Goal: Task Accomplishment & Management: Use online tool/utility

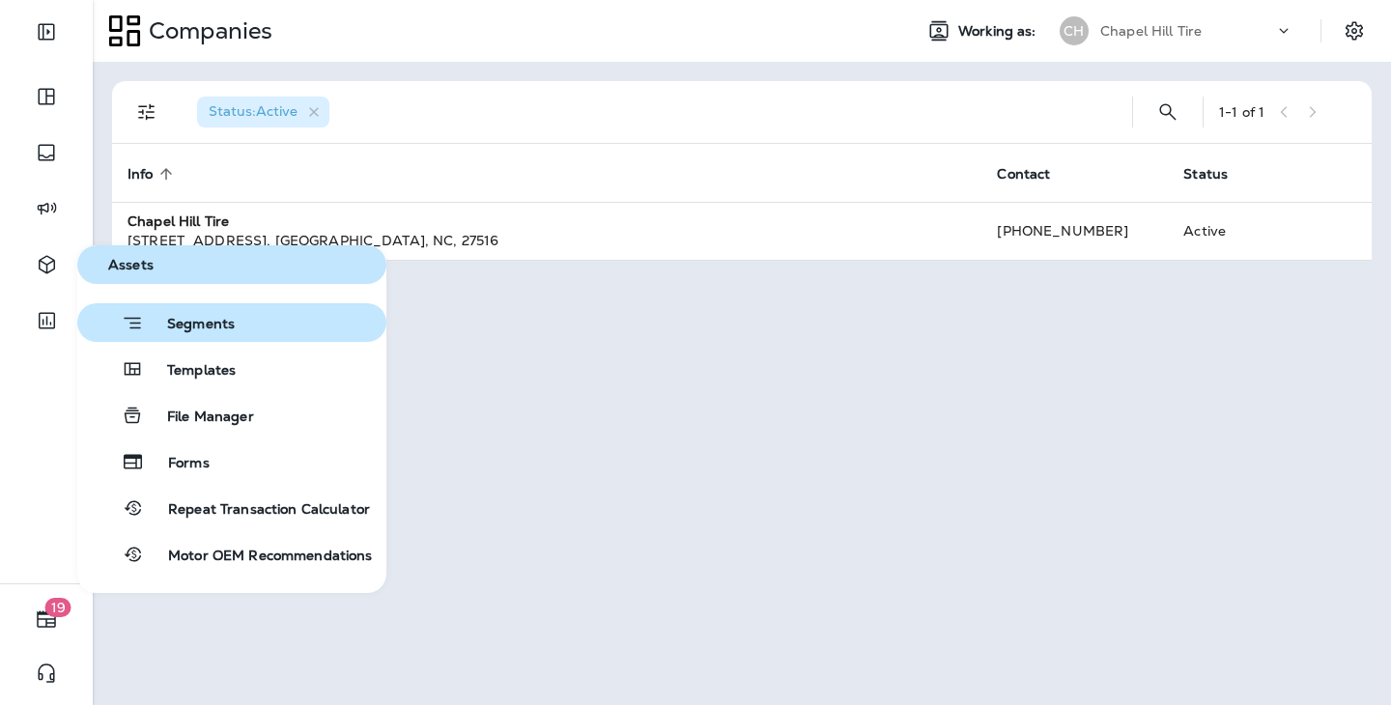
click at [206, 331] on span "Segments" at bounding box center [189, 325] width 91 height 19
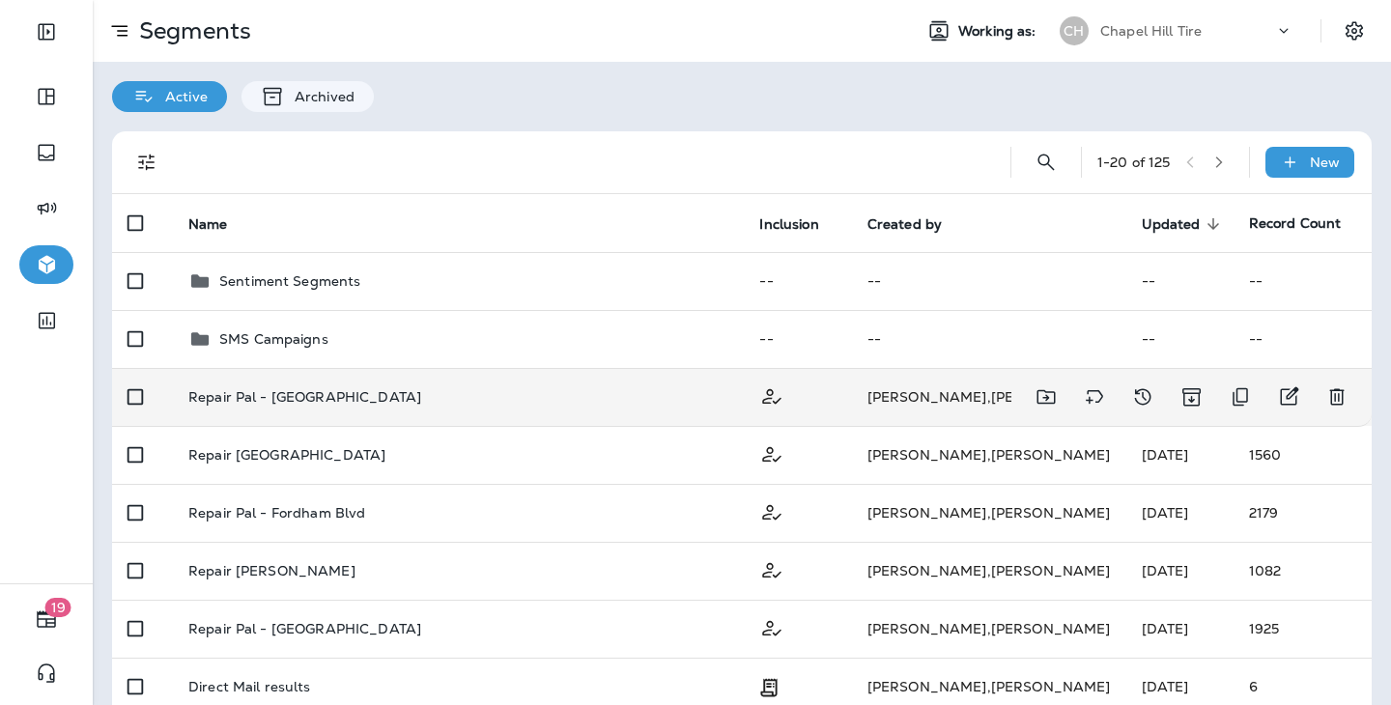
click at [851, 368] on td at bounding box center [797, 397] width 107 height 58
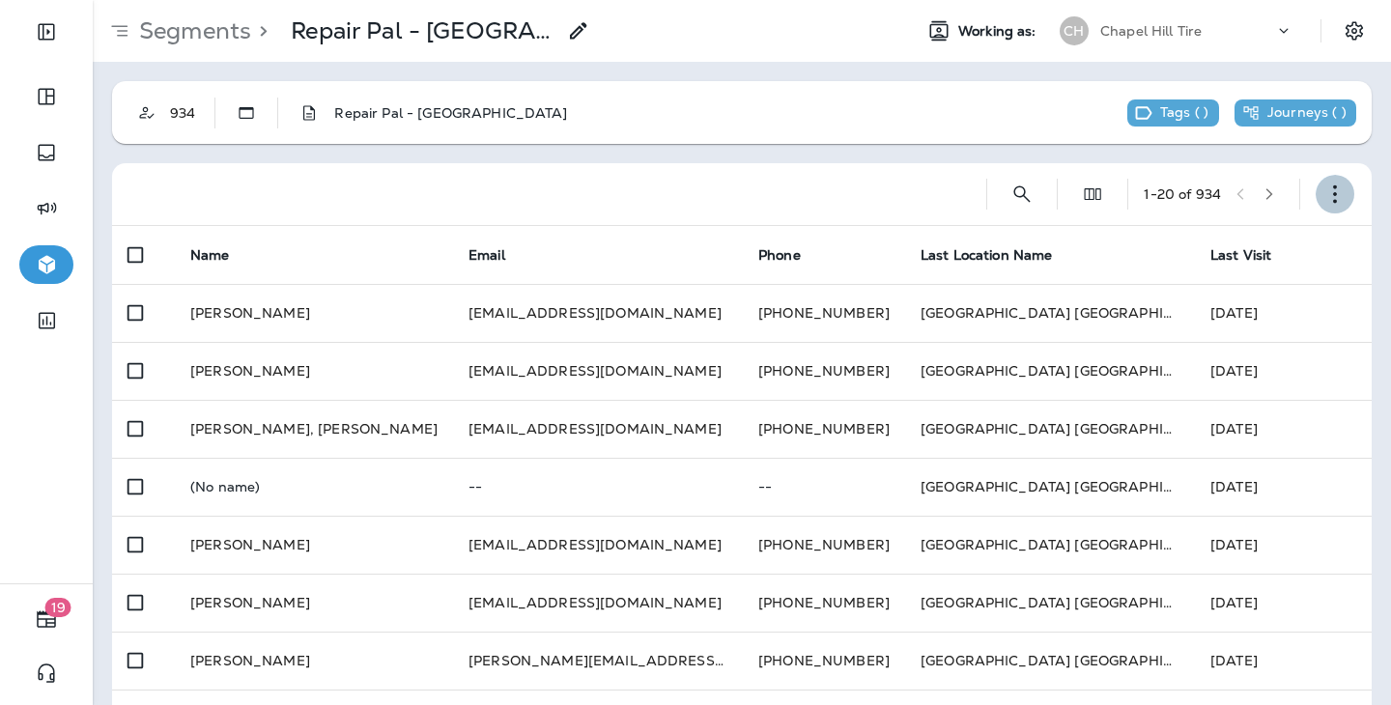
click at [1335, 189] on icon "button" at bounding box center [1335, 194] width 19 height 19
click at [1247, 252] on p "Edit Segment" at bounding box center [1208, 244] width 100 height 15
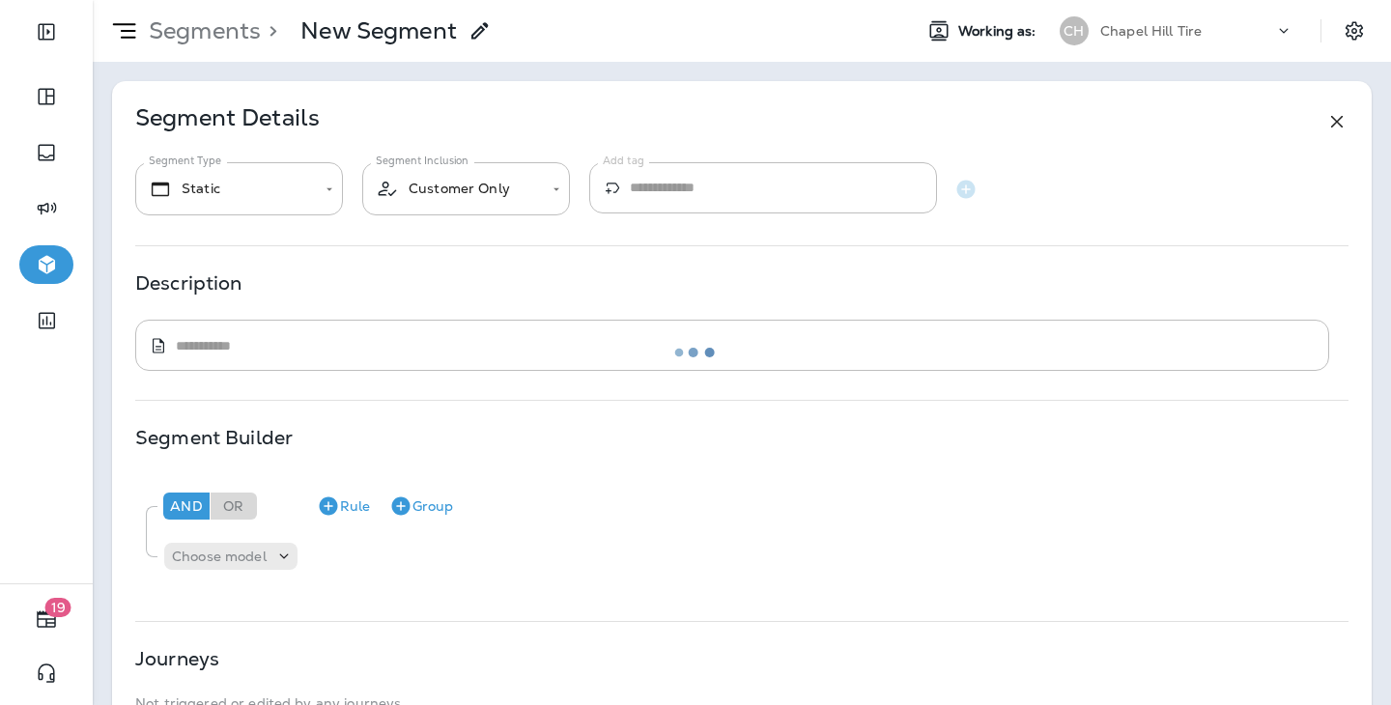
type textarea "**********"
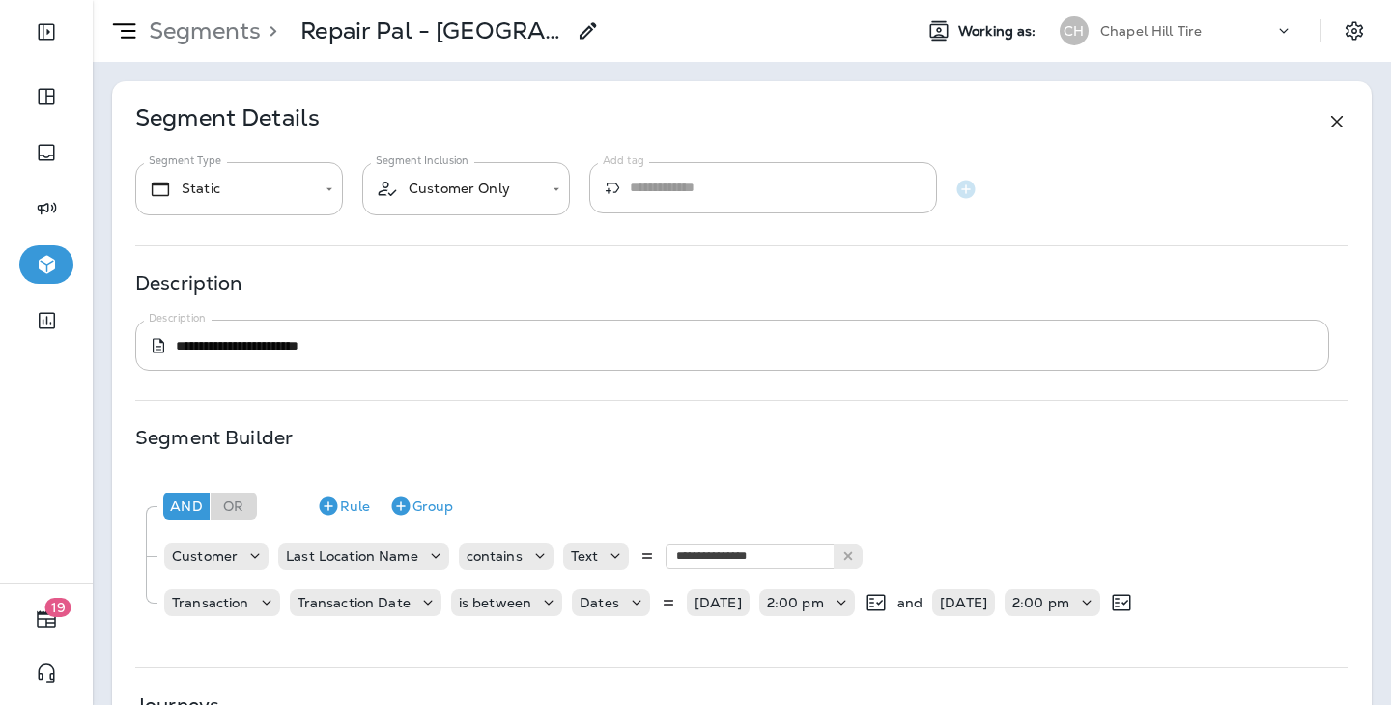
scroll to position [14, 0]
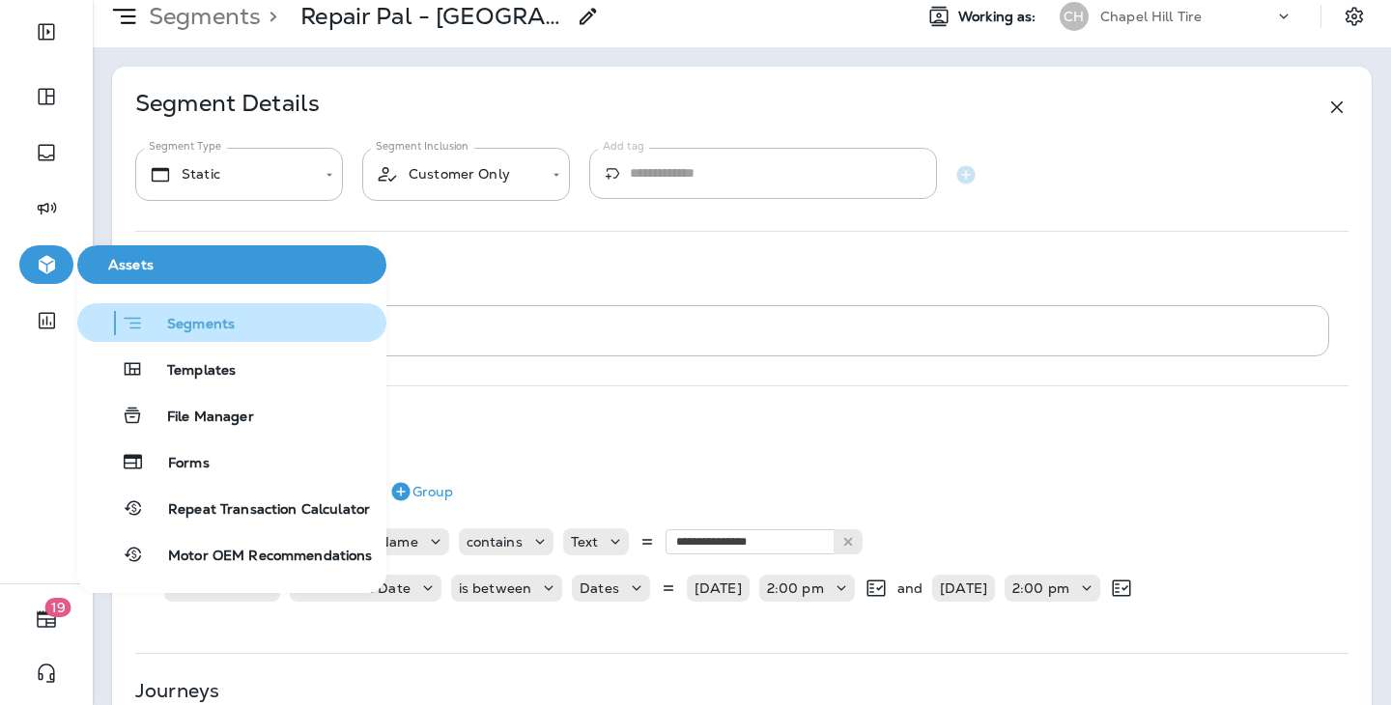
click at [174, 320] on span "Segments" at bounding box center [189, 325] width 91 height 19
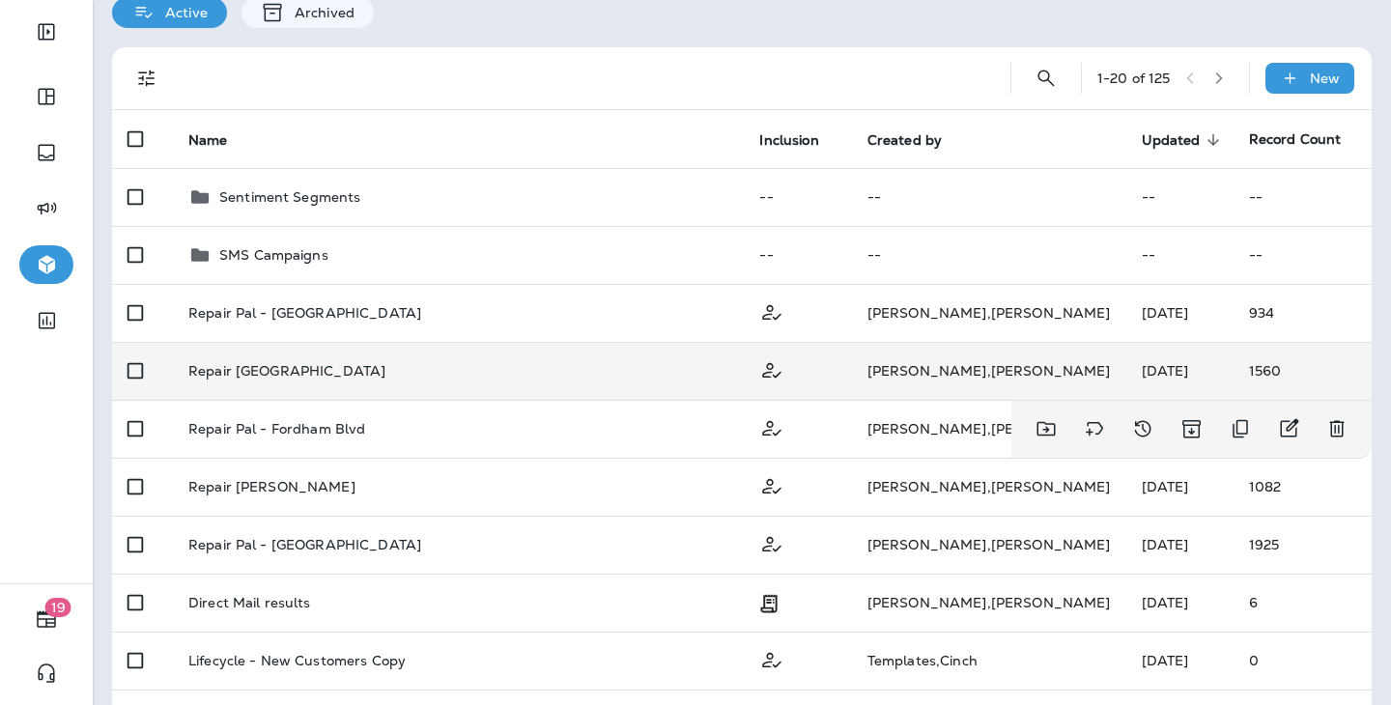
scroll to position [89, 0]
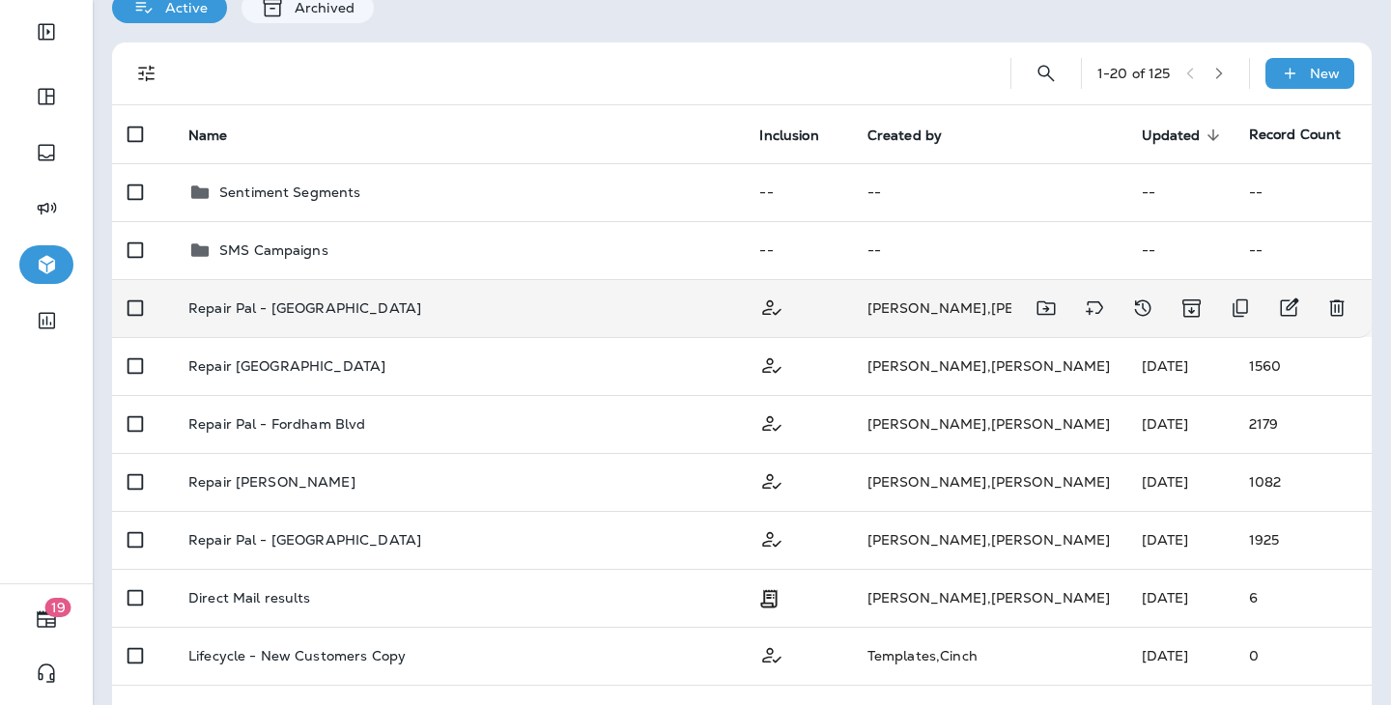
click at [745, 279] on td "Repair Pal - [GEOGRAPHIC_DATA]" at bounding box center [459, 308] width 572 height 58
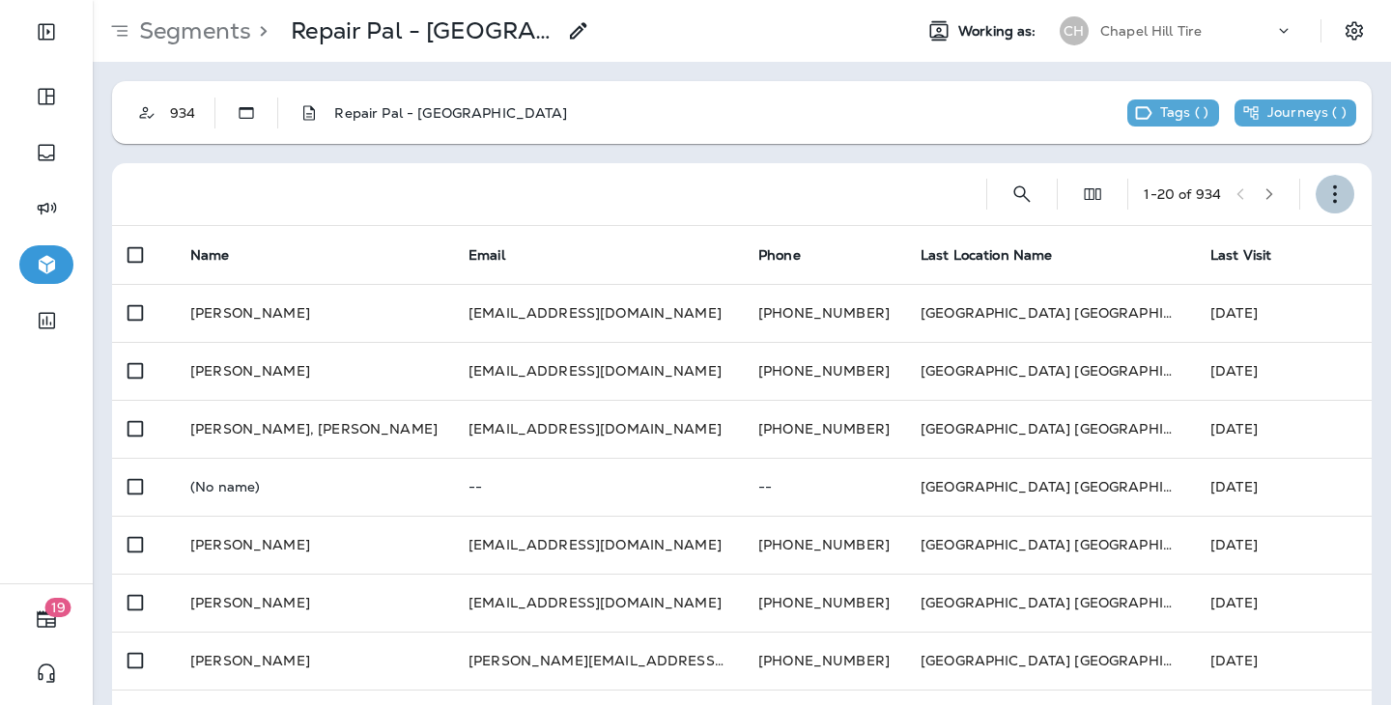
click at [1339, 194] on icon "button" at bounding box center [1335, 194] width 19 height 19
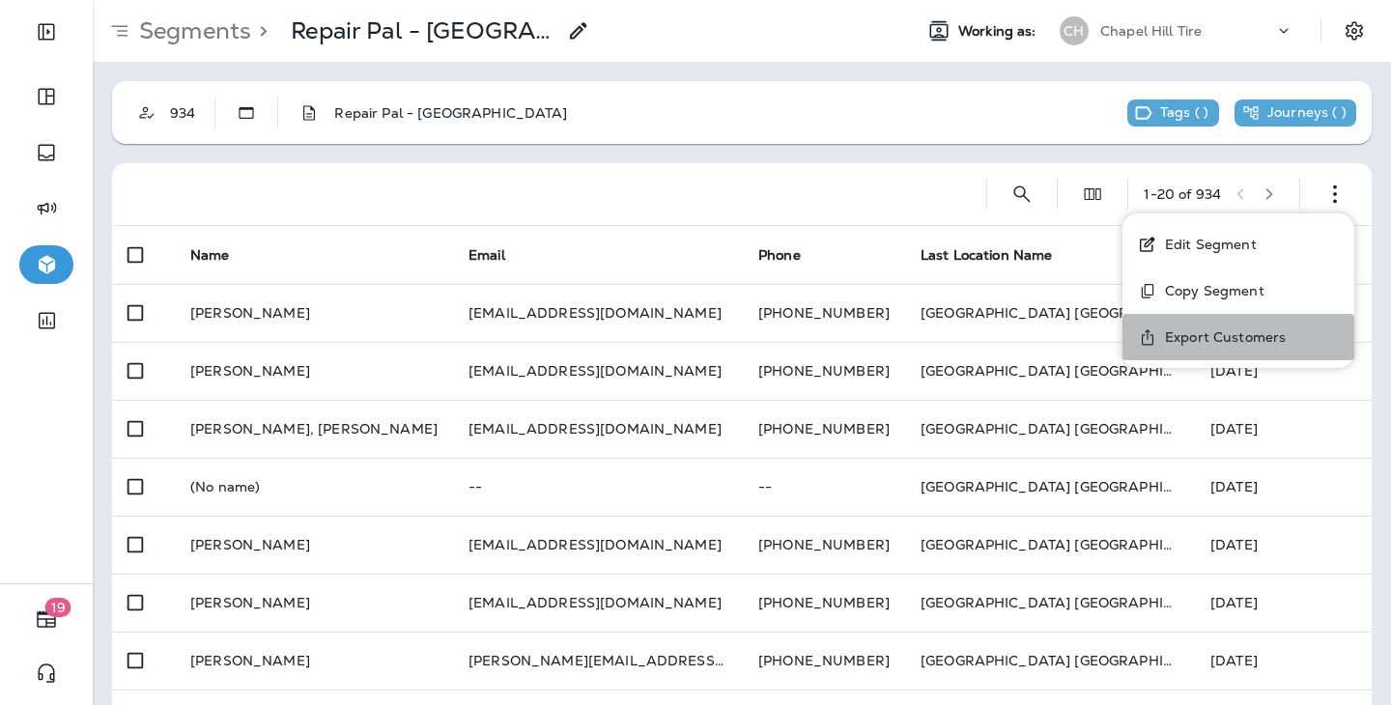
click at [1237, 330] on p "Export Customers" at bounding box center [1222, 337] width 129 height 15
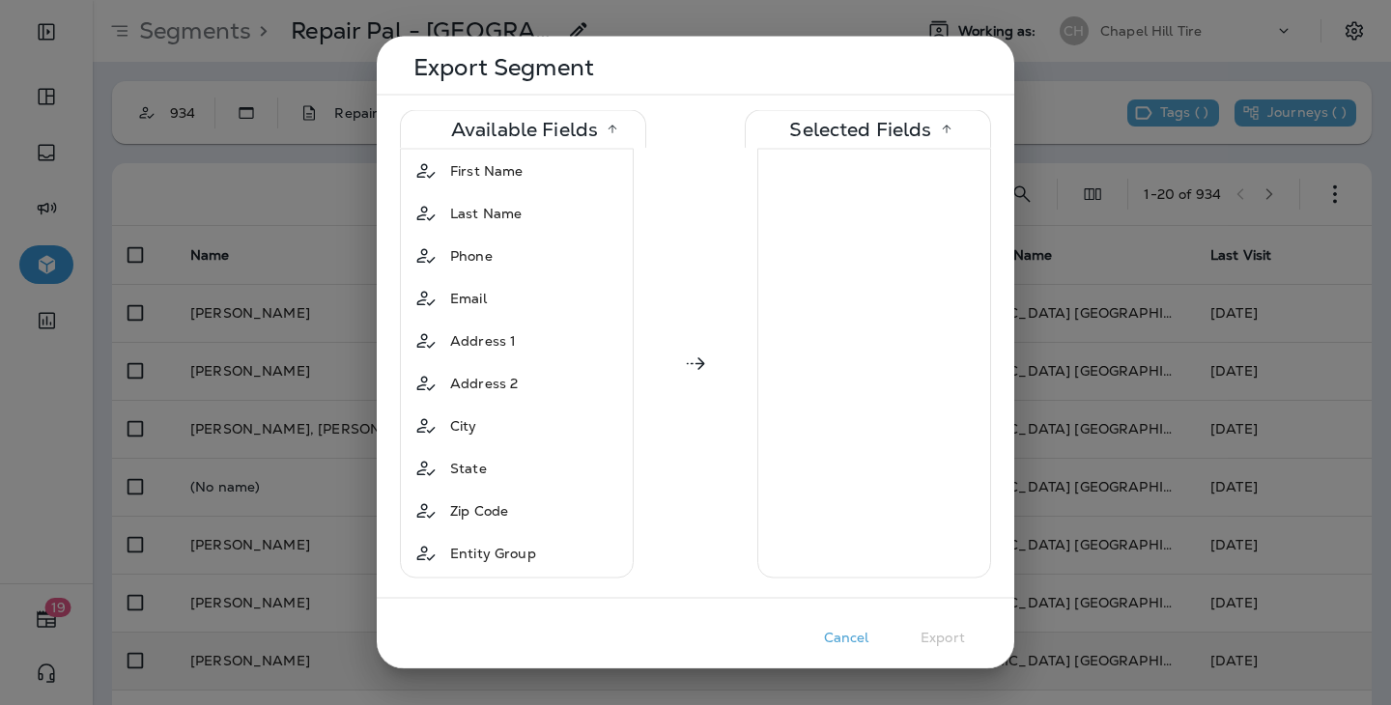
click at [836, 646] on button "Cancel" at bounding box center [846, 638] width 97 height 30
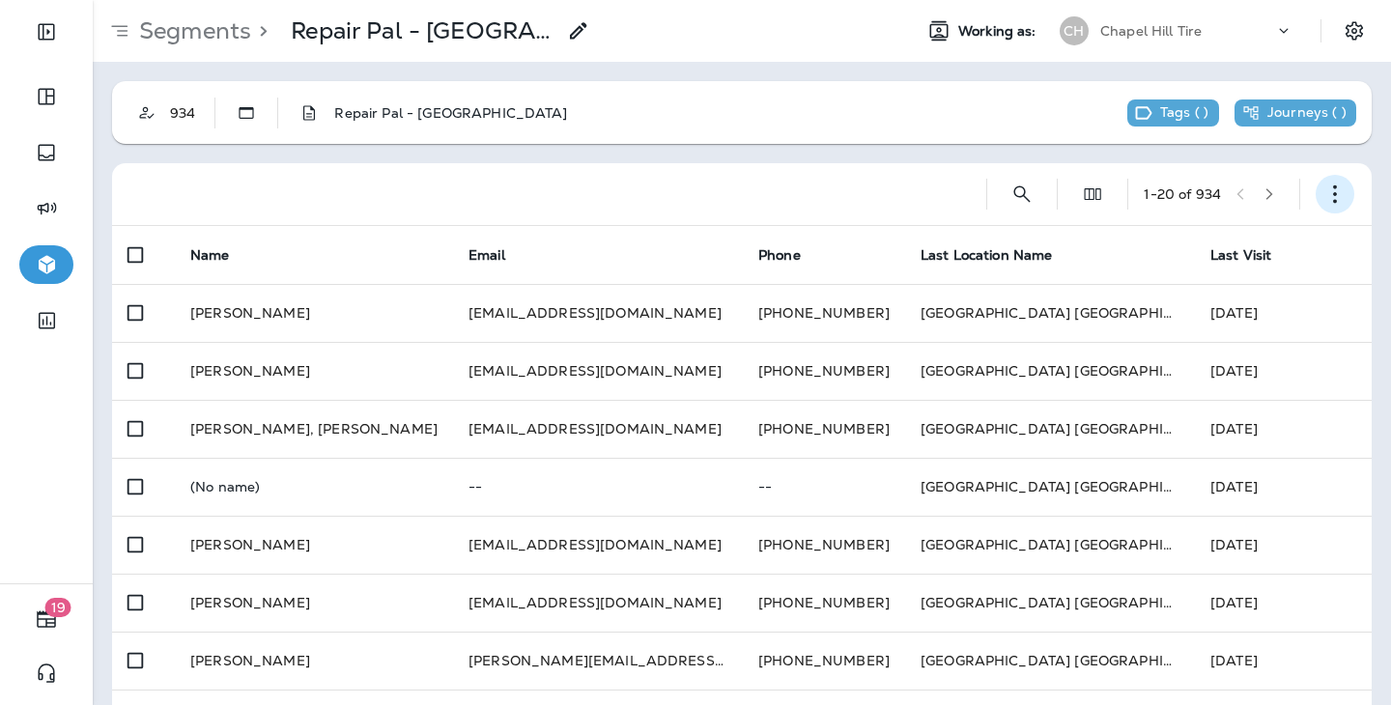
click at [1338, 189] on icon "button" at bounding box center [1335, 194] width 19 height 19
click at [1221, 330] on p "Export Customers" at bounding box center [1222, 337] width 129 height 15
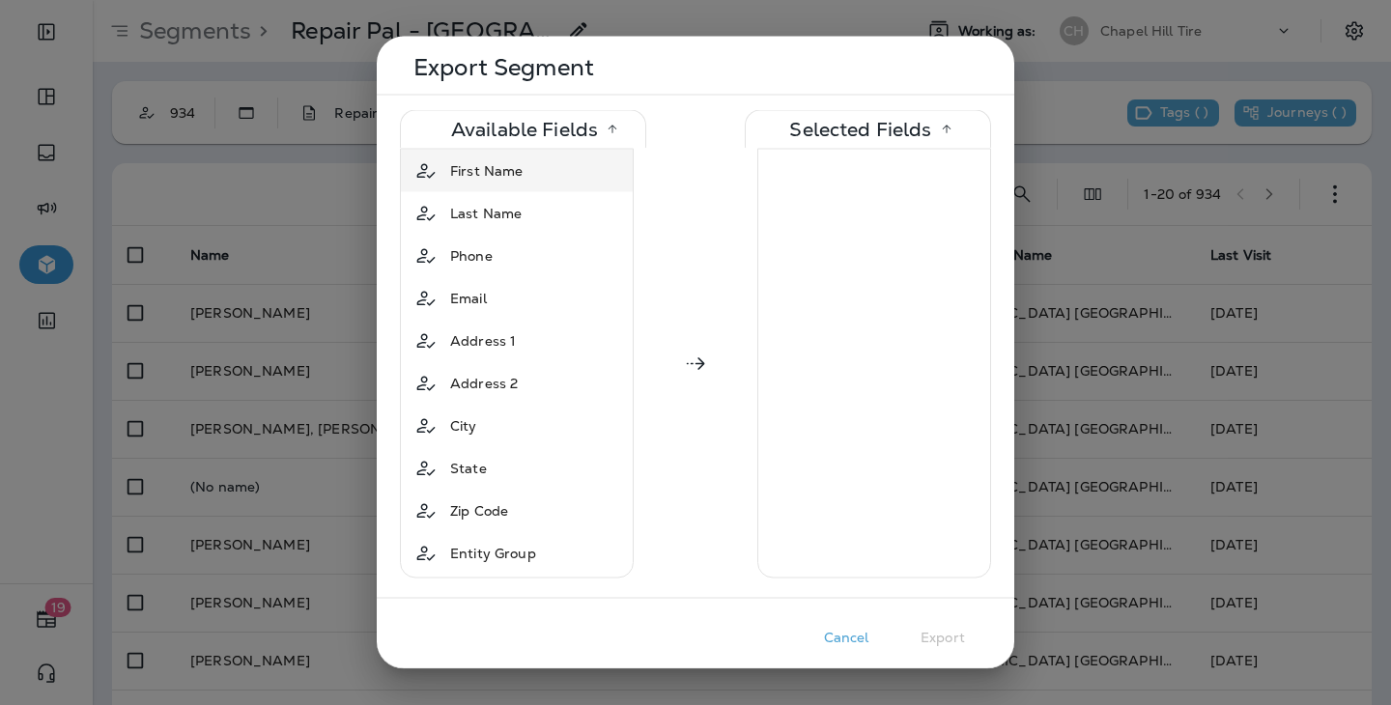
click at [546, 173] on div "First Name" at bounding box center [517, 171] width 224 height 35
click at [544, 180] on div "Last Name" at bounding box center [517, 171] width 224 height 35
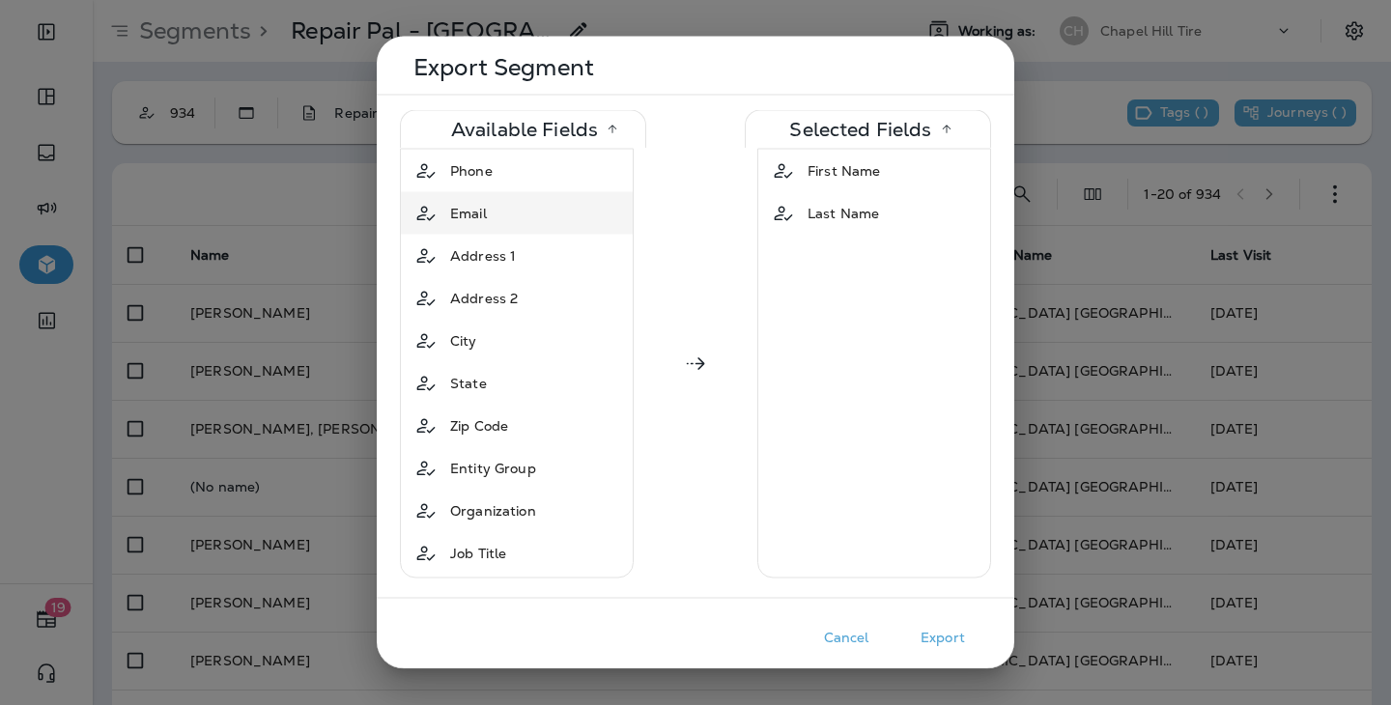
click at [529, 224] on div "Email" at bounding box center [517, 213] width 224 height 35
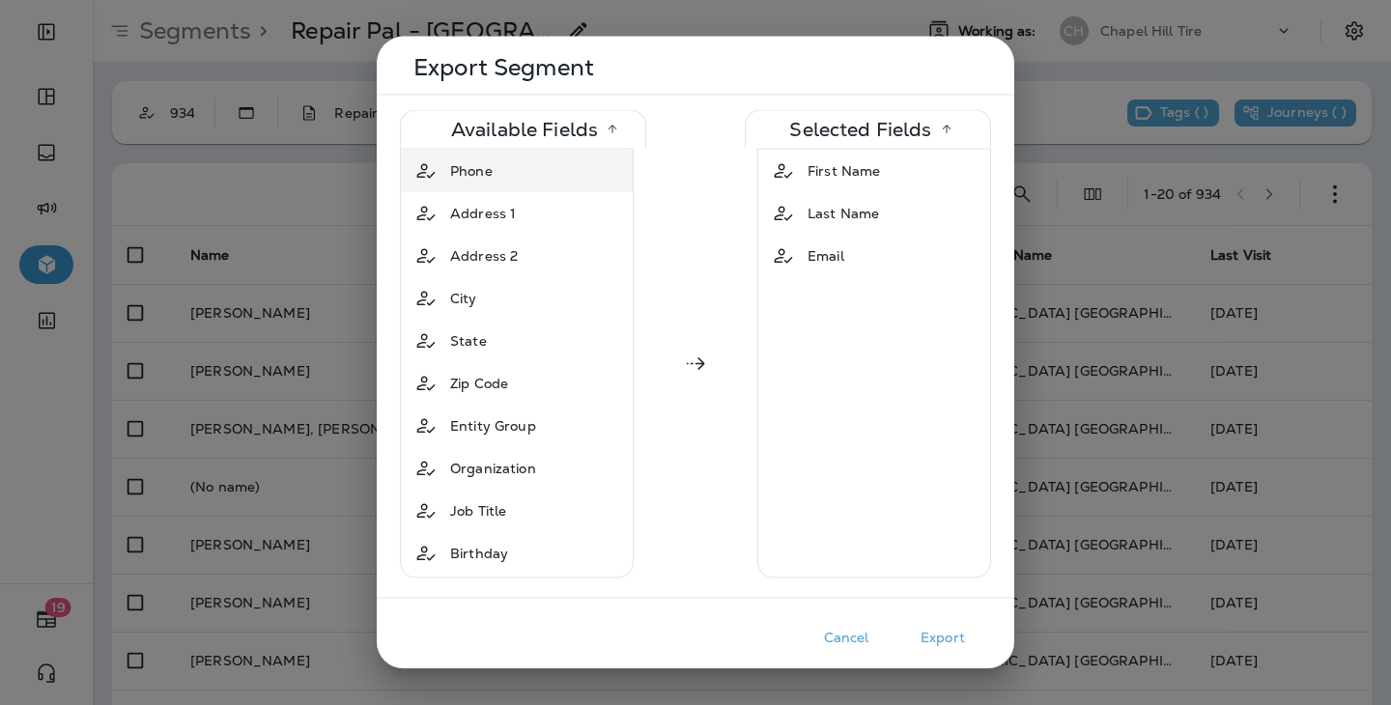
click at [540, 158] on div "Phone" at bounding box center [517, 171] width 224 height 35
click at [854, 301] on div "Phone" at bounding box center [829, 298] width 58 height 35
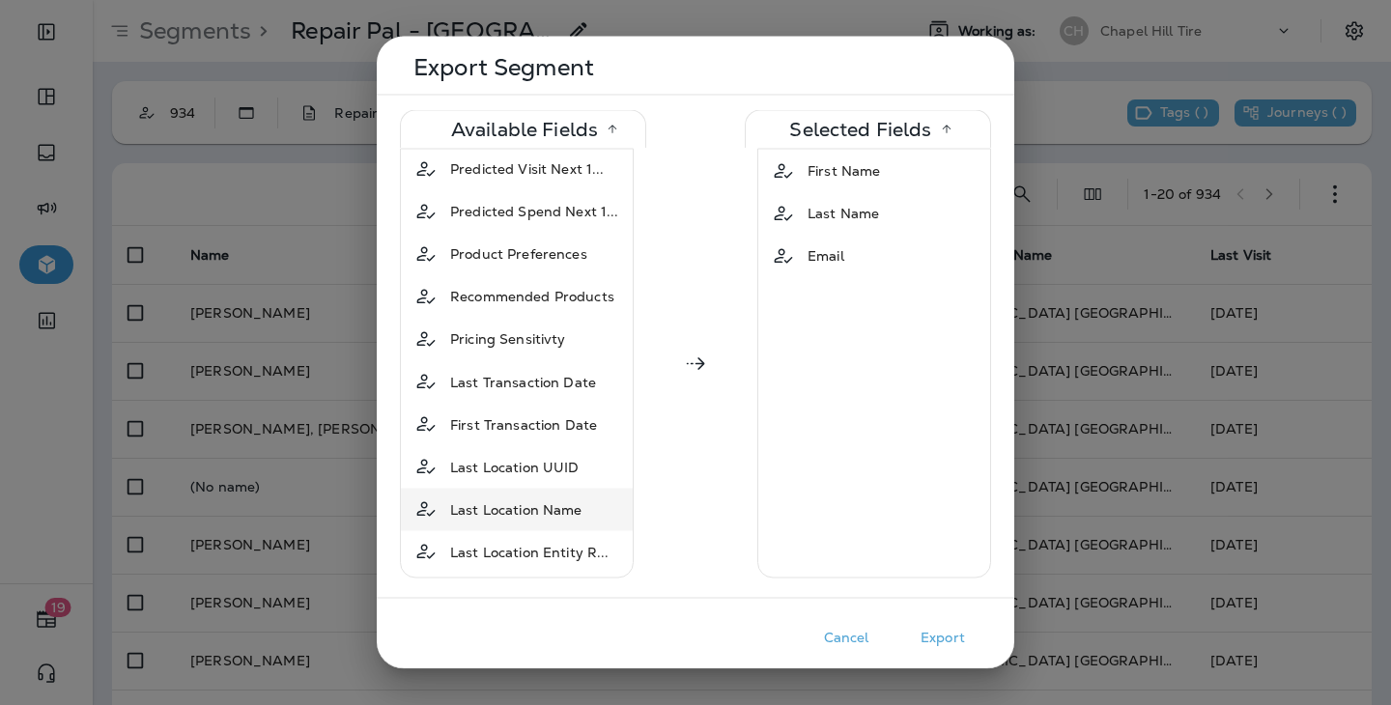
scroll to position [1103, 0]
click at [568, 373] on span "Last Transaction Date" at bounding box center [523, 382] width 146 height 19
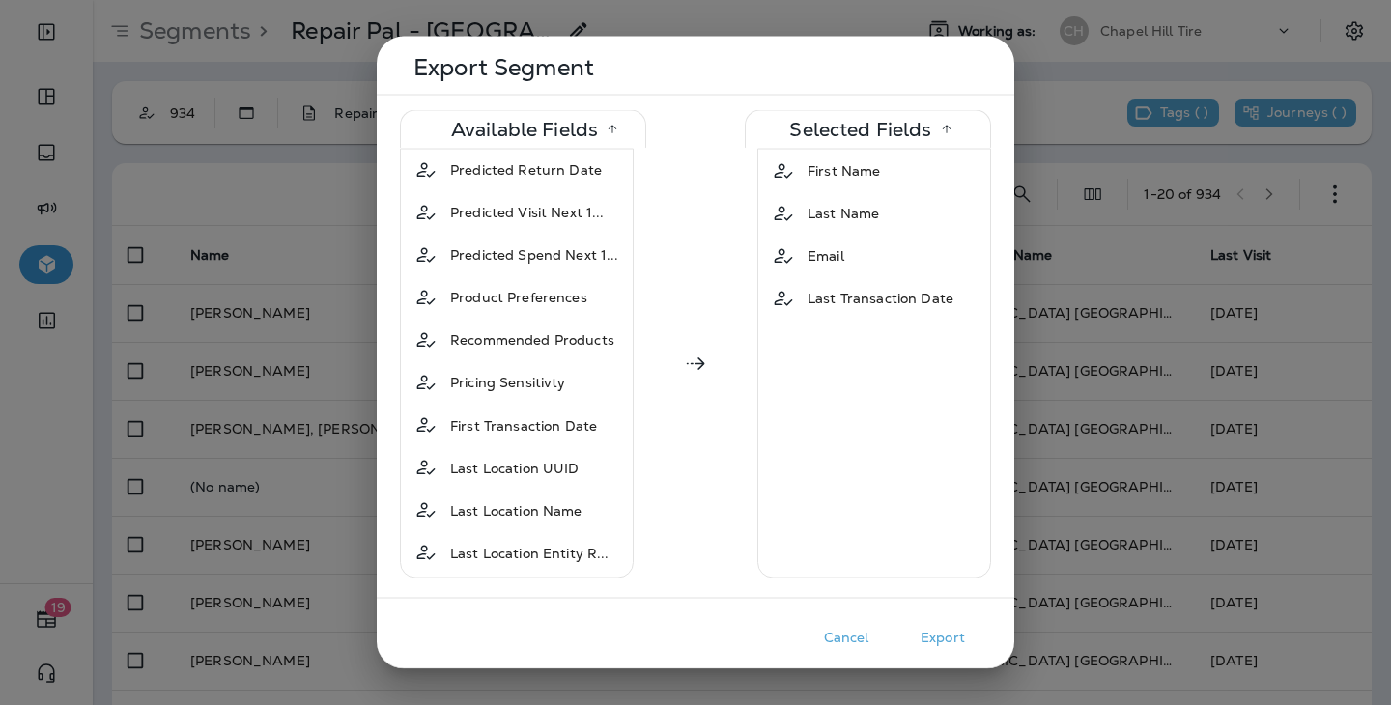
click at [932, 648] on button "Export" at bounding box center [943, 638] width 97 height 30
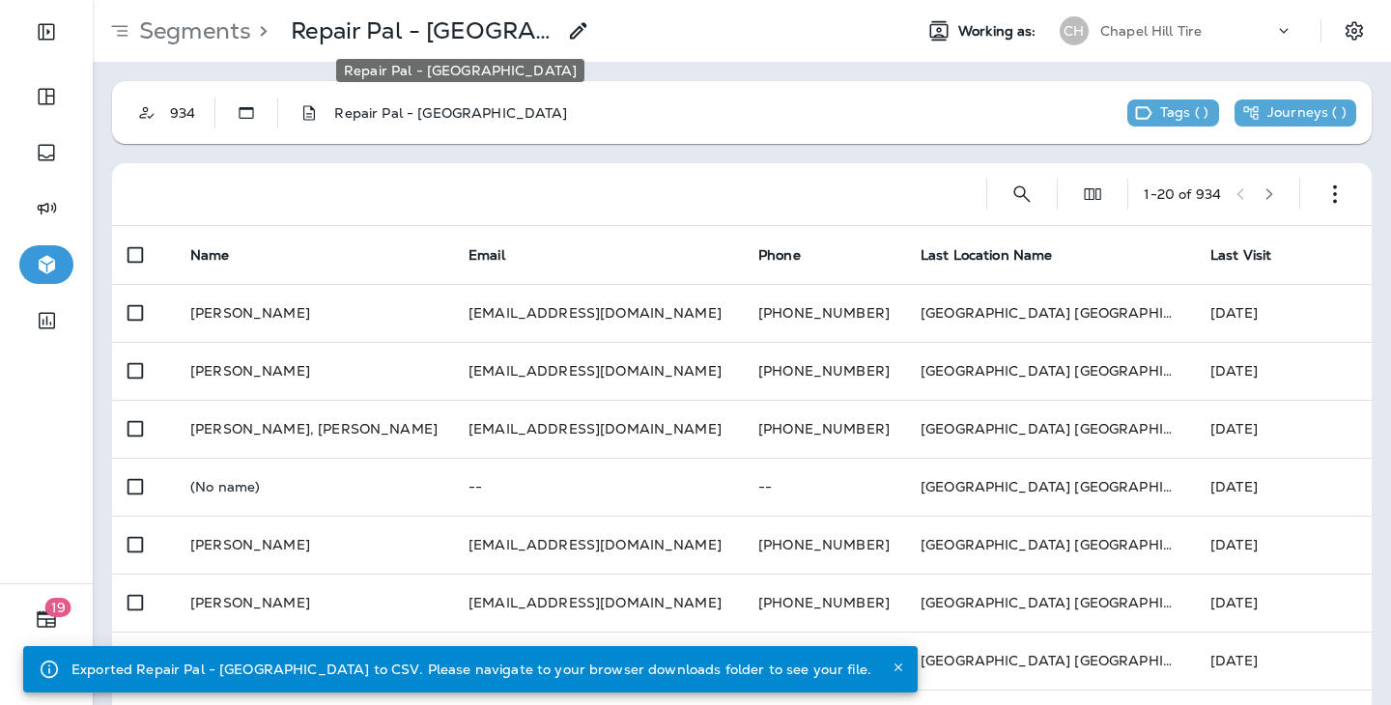
click at [335, 35] on p "Repair Pal - [GEOGRAPHIC_DATA]" at bounding box center [423, 30] width 265 height 29
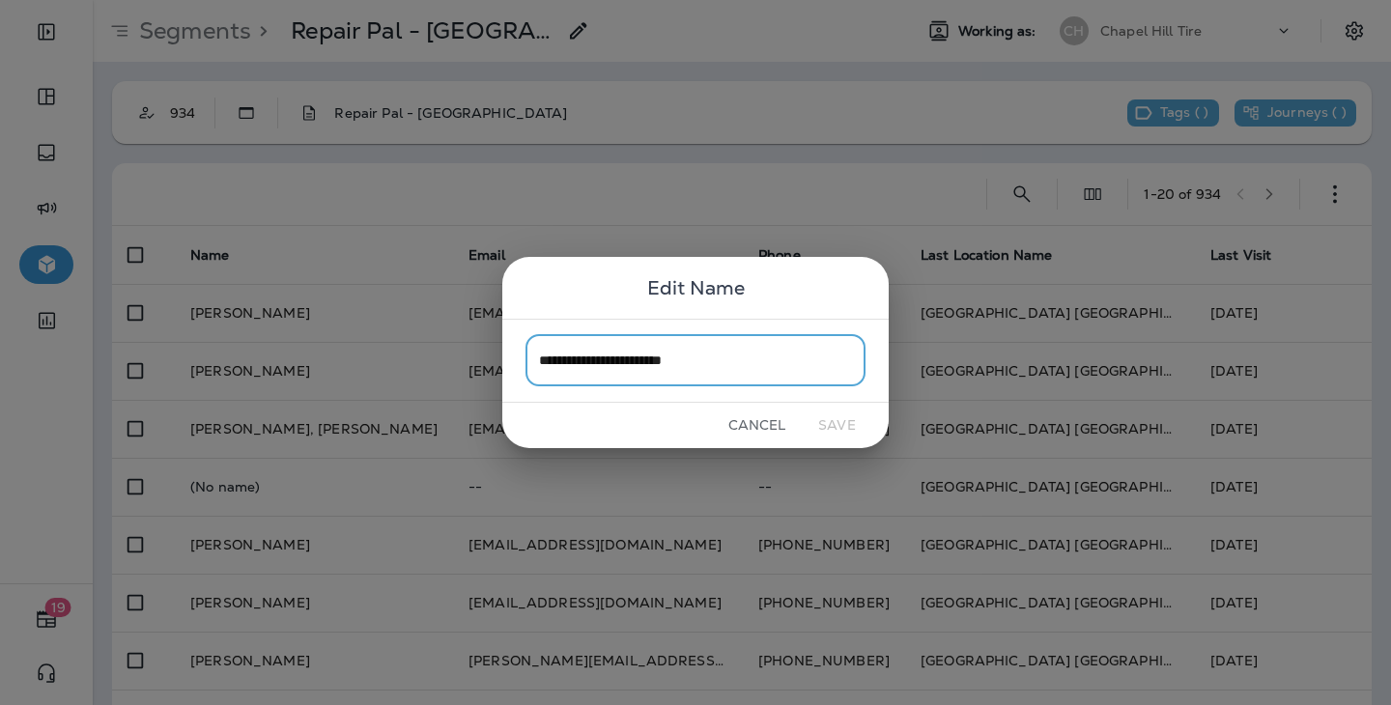
click at [743, 424] on button "Cancel" at bounding box center [757, 426] width 72 height 30
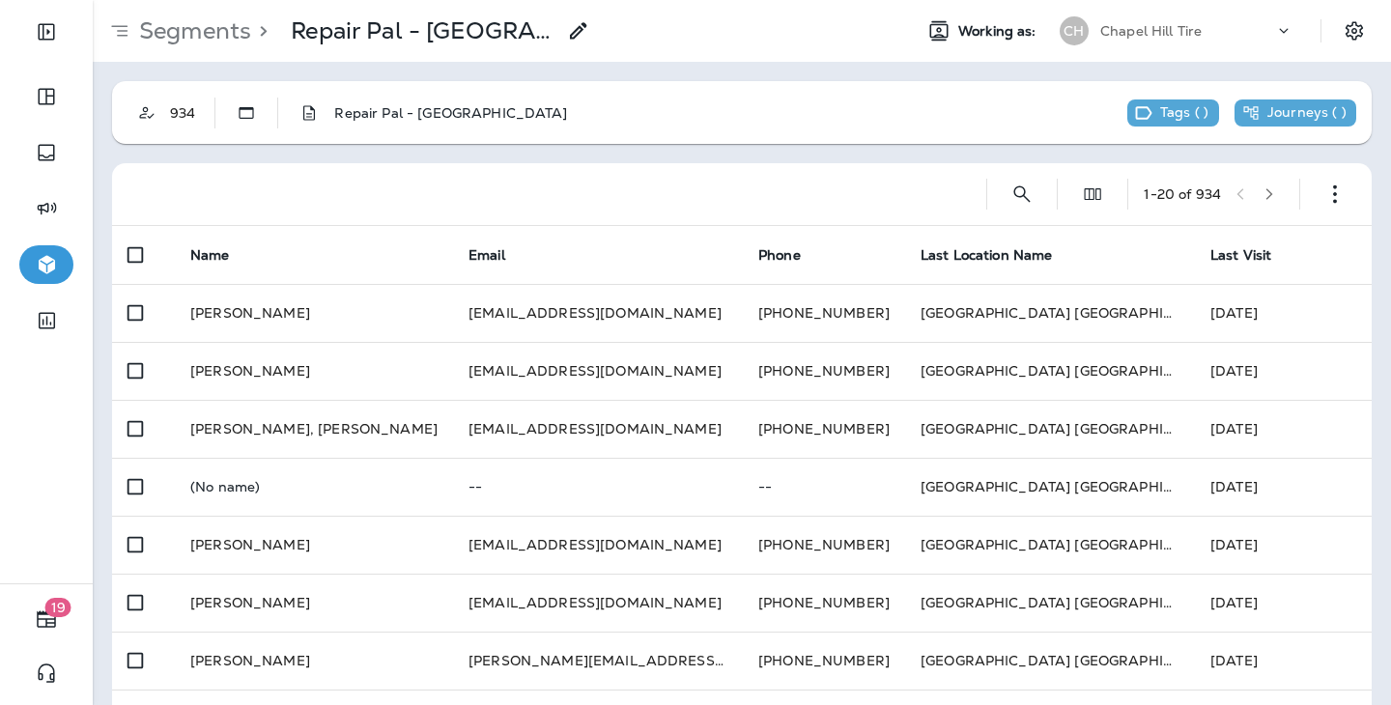
click at [191, 32] on p "Segments" at bounding box center [191, 30] width 120 height 29
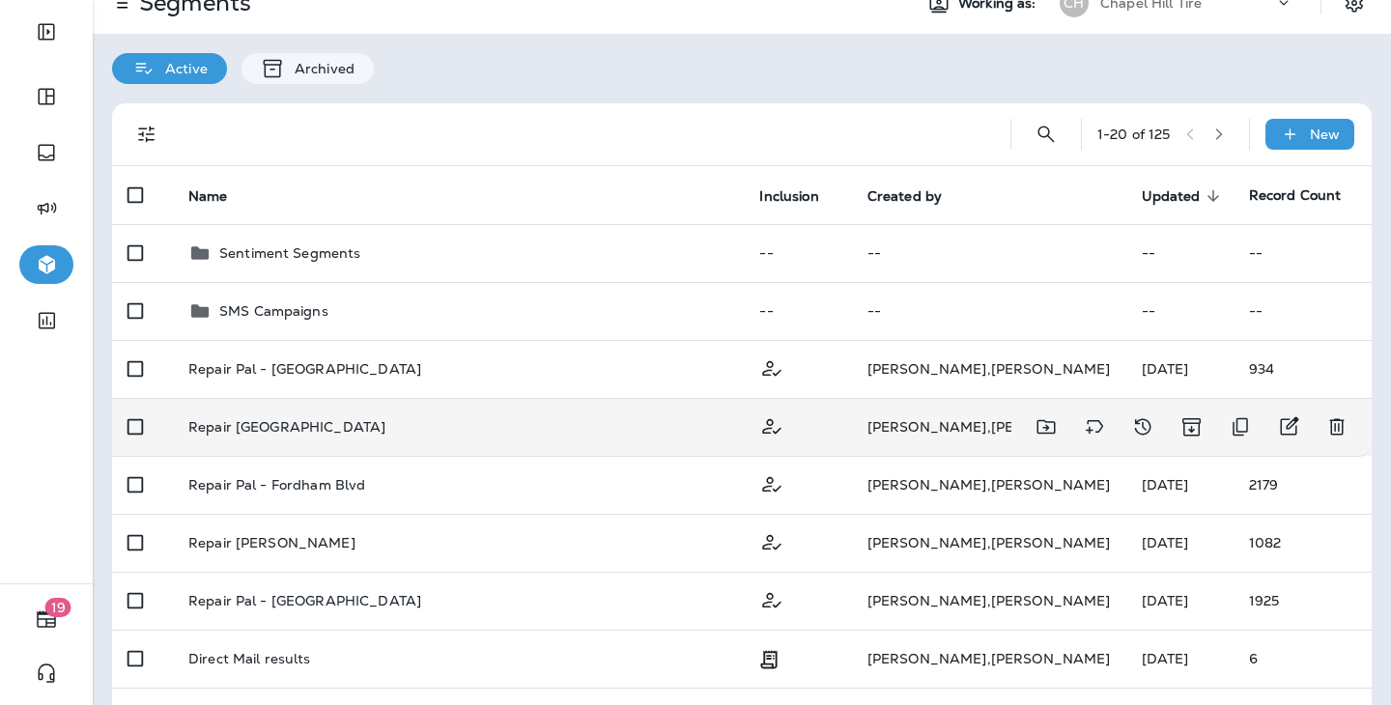
scroll to position [35, 0]
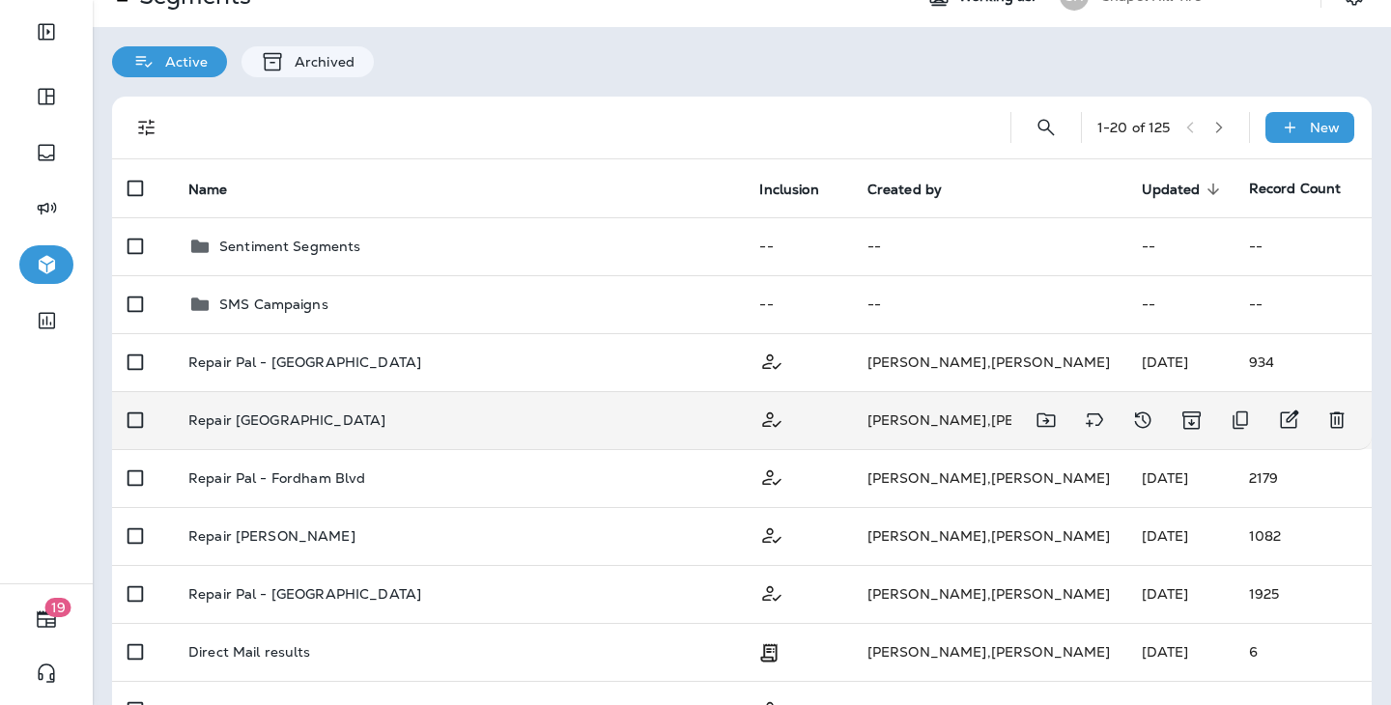
click at [962, 401] on td "[PERSON_NAME]" at bounding box center [989, 420] width 274 height 58
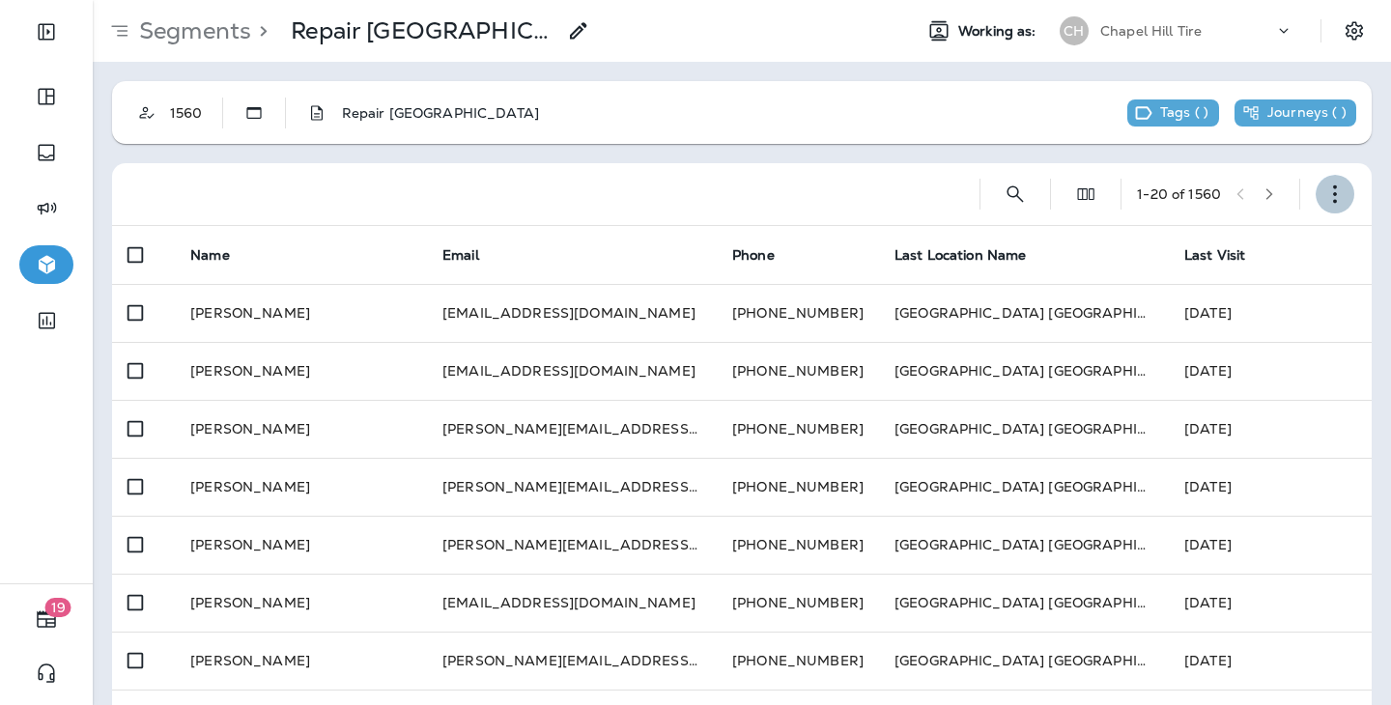
click at [1336, 191] on icon "button" at bounding box center [1335, 194] width 19 height 19
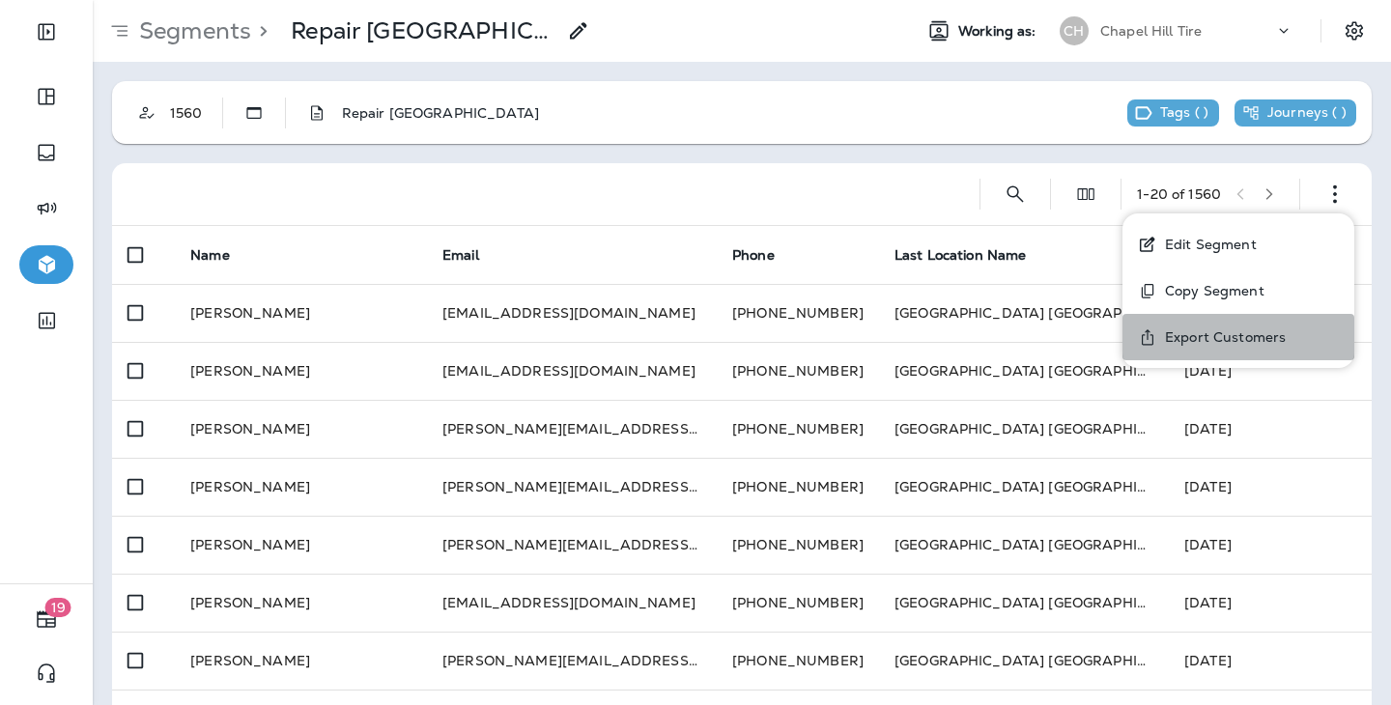
click at [1239, 330] on p "Export Customers" at bounding box center [1222, 337] width 129 height 15
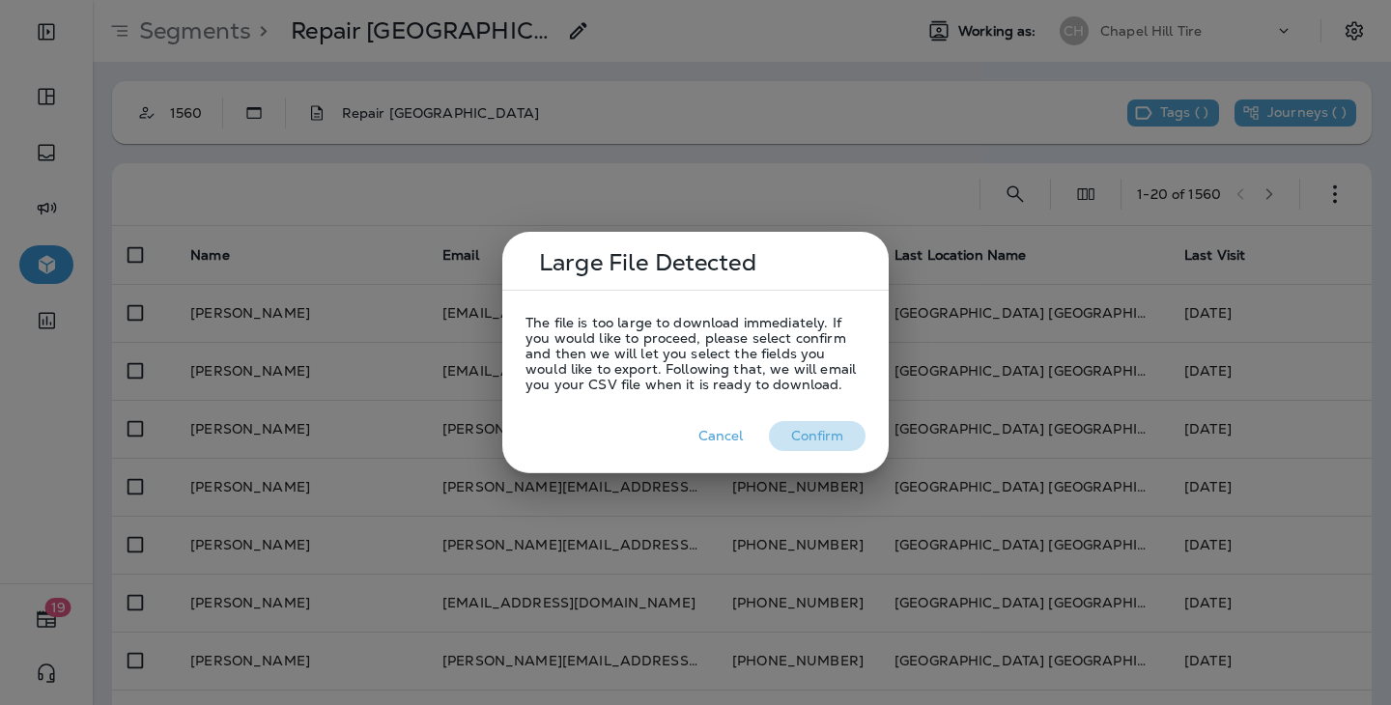
click at [836, 436] on button "Confirm" at bounding box center [817, 436] width 97 height 30
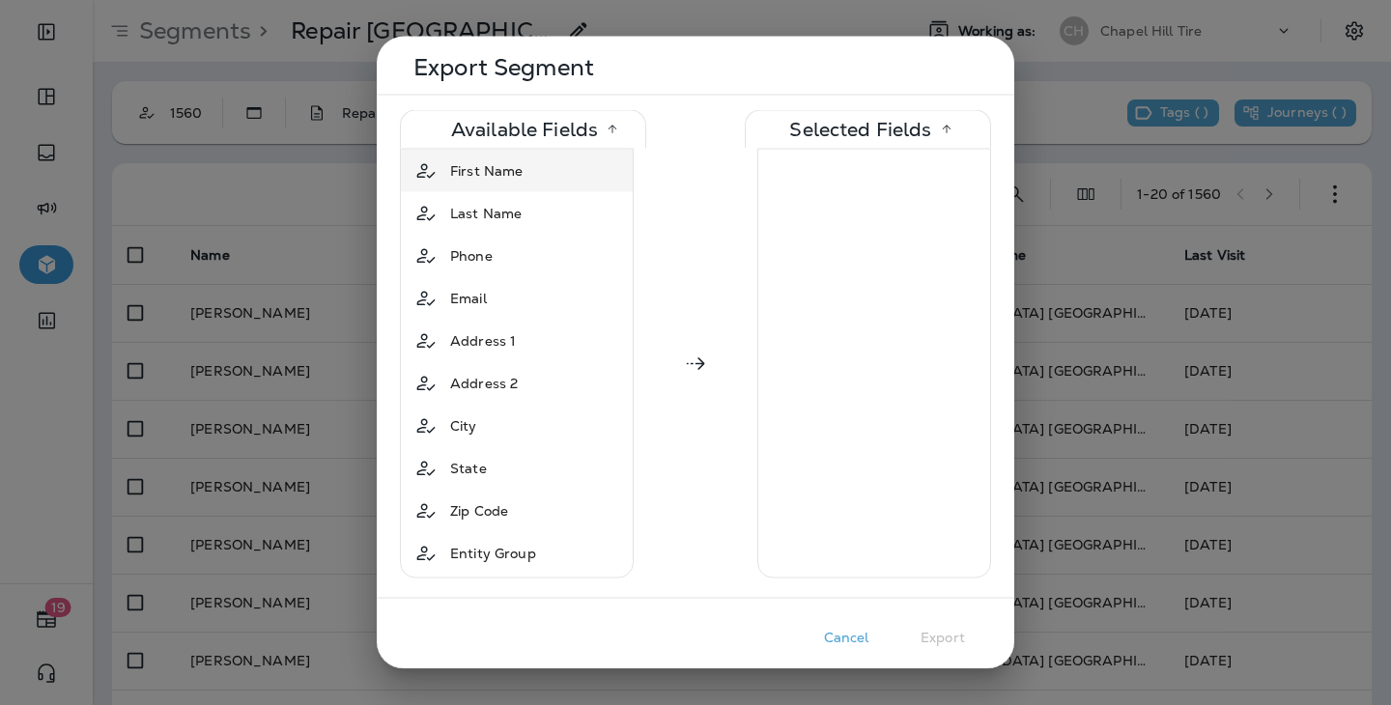
click at [550, 188] on td "First Name" at bounding box center [517, 171] width 232 height 43
click at [548, 173] on div "Last Name" at bounding box center [517, 171] width 224 height 35
click at [548, 173] on div "Phone" at bounding box center [517, 171] width 224 height 35
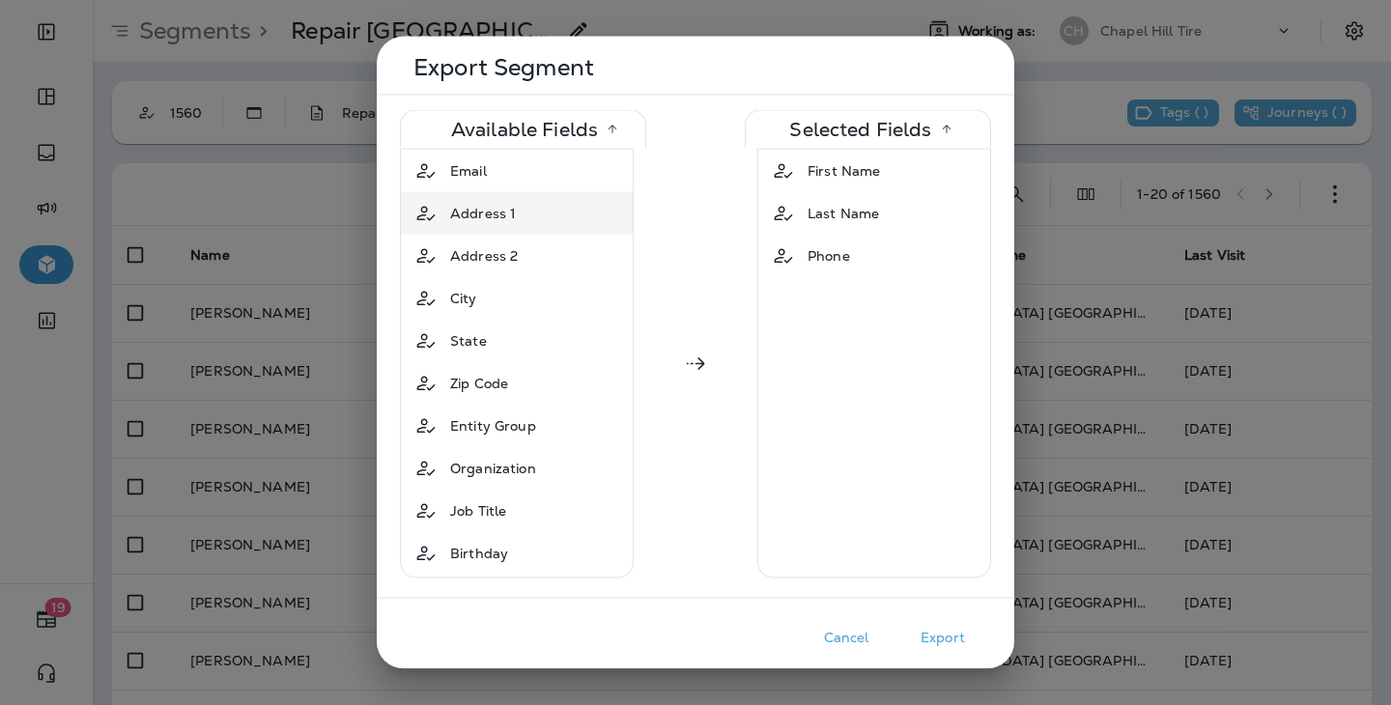
click at [548, 192] on td "Address 1" at bounding box center [517, 213] width 232 height 43
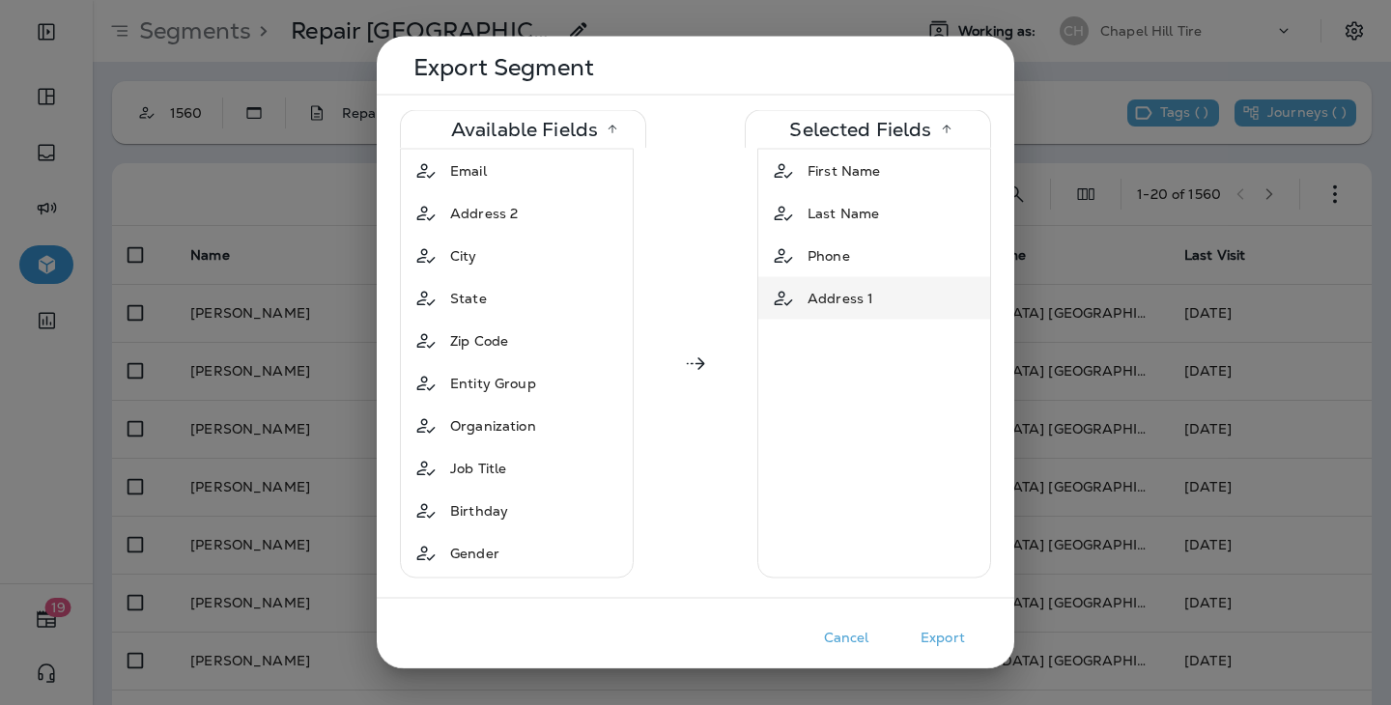
click at [839, 289] on span "Address 1" at bounding box center [841, 298] width 66 height 19
click at [493, 174] on div "Email" at bounding box center [469, 171] width 52 height 35
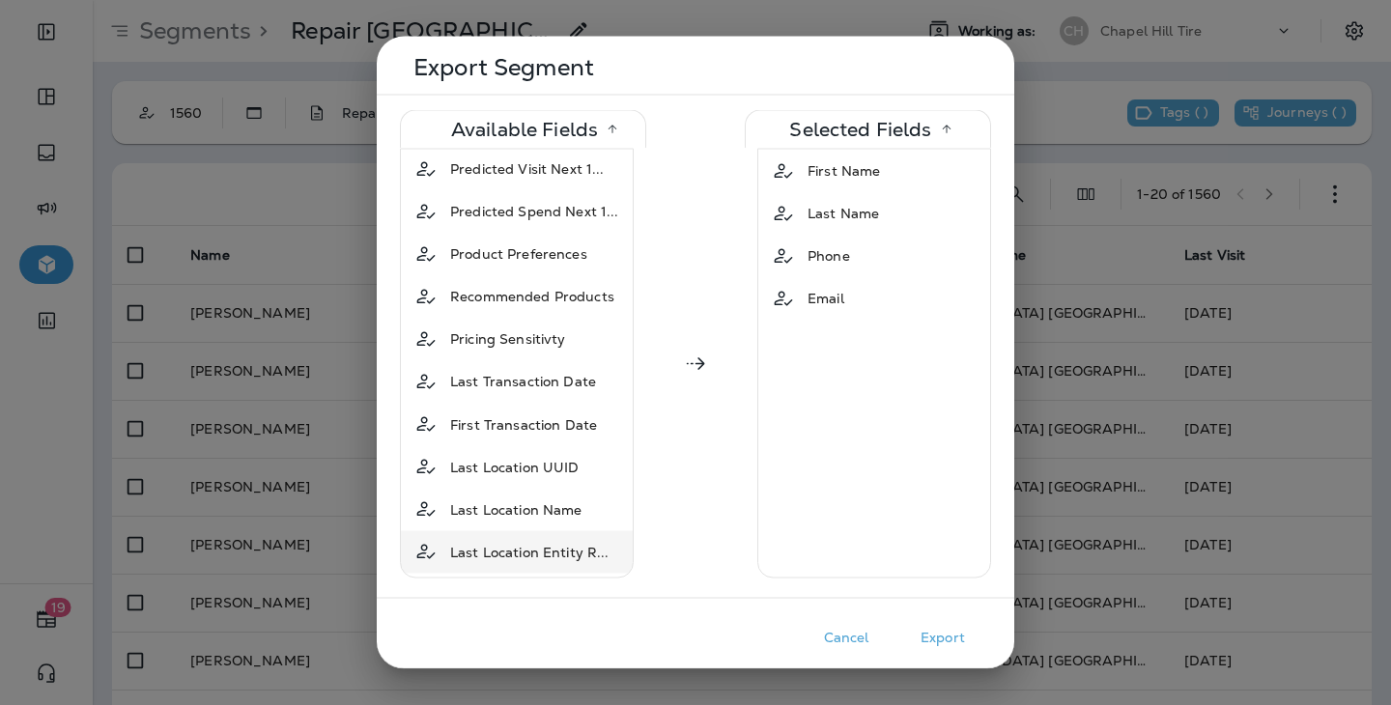
scroll to position [1060, 0]
click at [547, 365] on div "Last Transaction Date" at bounding box center [523, 382] width 161 height 35
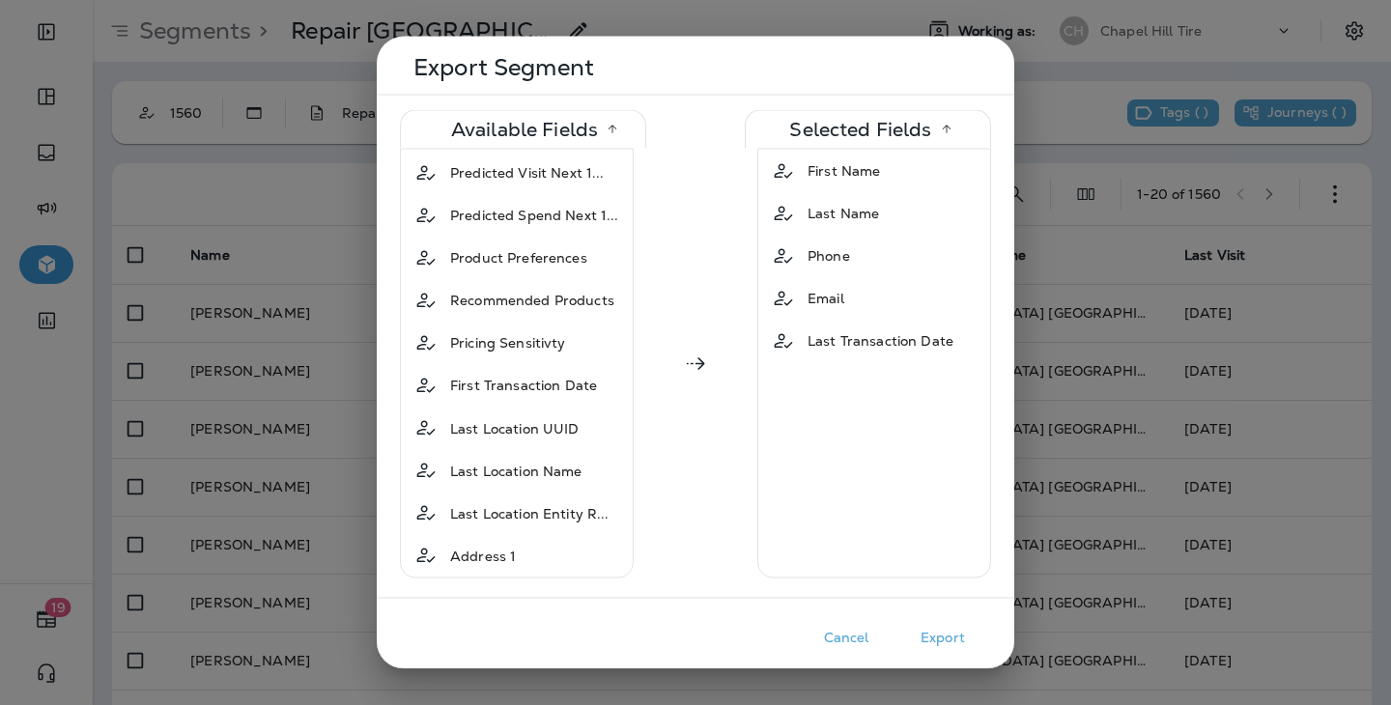
scroll to position [1018, 0]
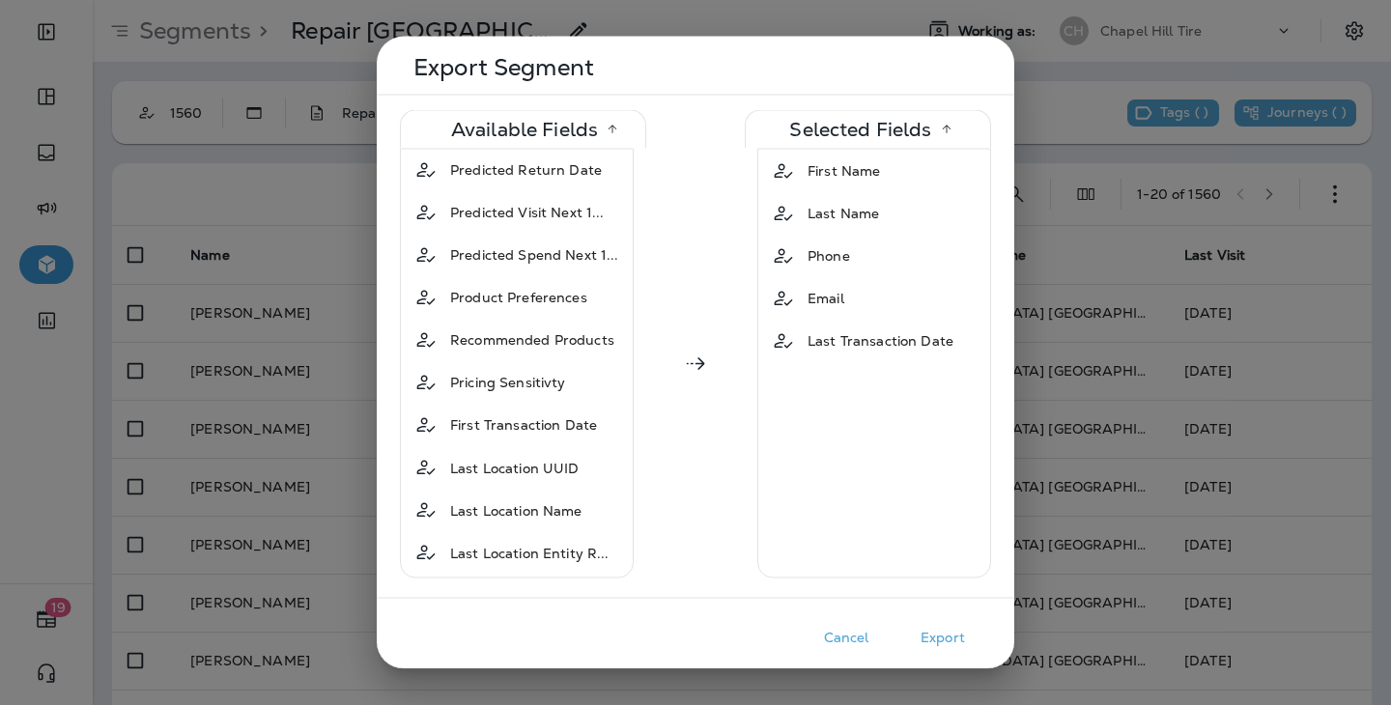
click at [945, 636] on button "Export" at bounding box center [943, 638] width 97 height 30
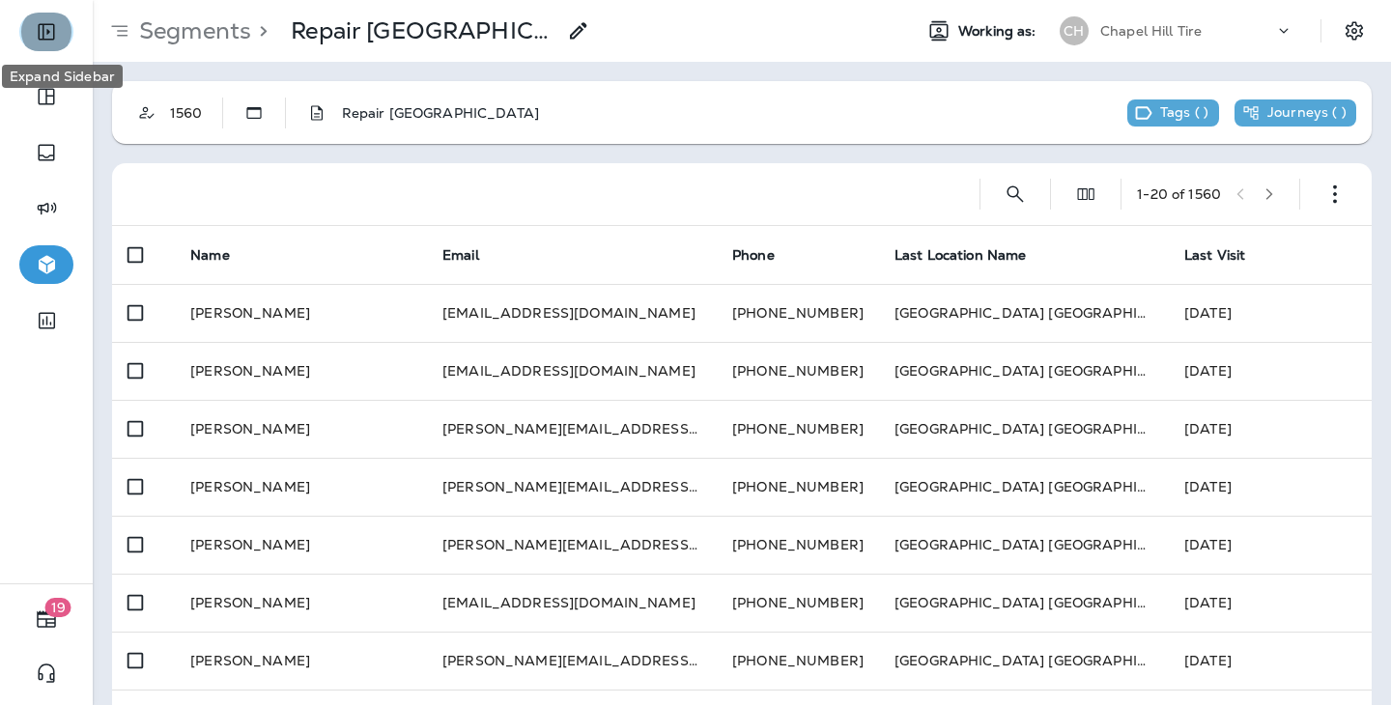
click at [39, 45] on button "Expand Sidebar" at bounding box center [46, 32] width 54 height 39
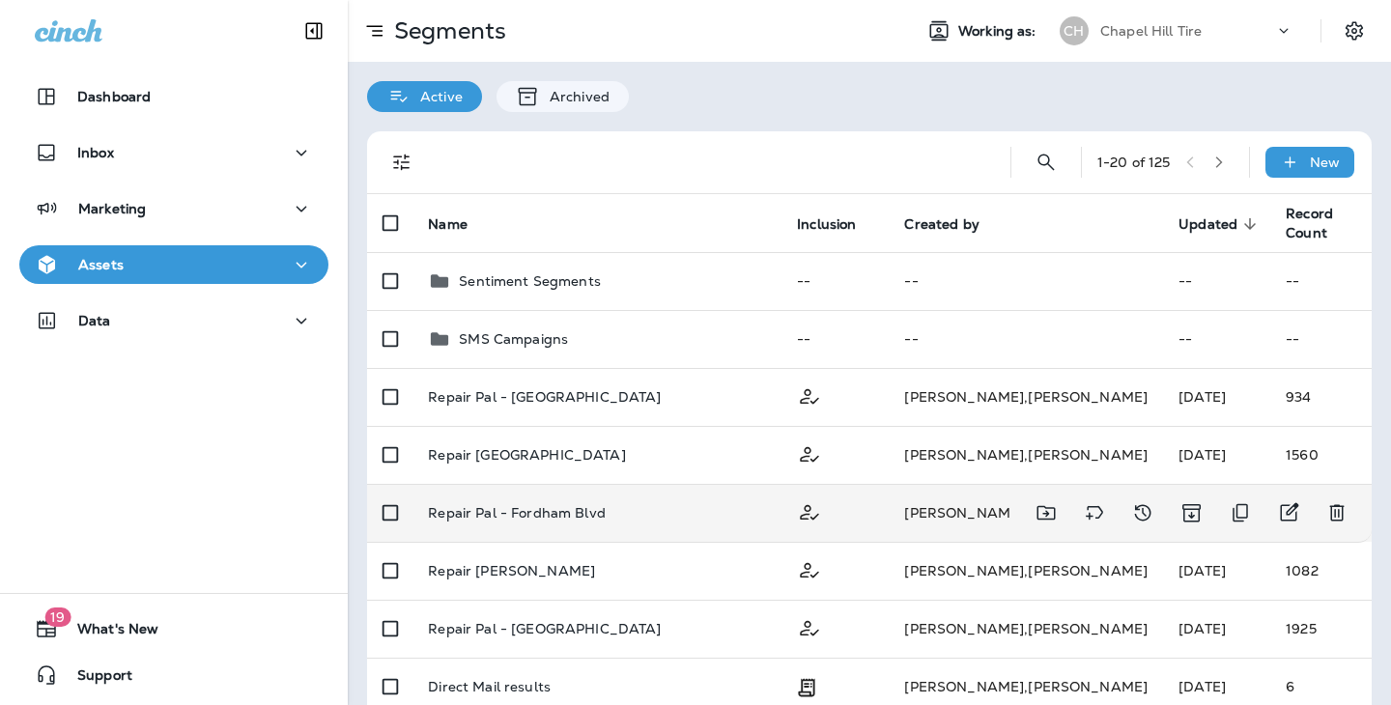
click at [727, 517] on div "Repair Pal - Fordham Blvd" at bounding box center [597, 512] width 338 height 15
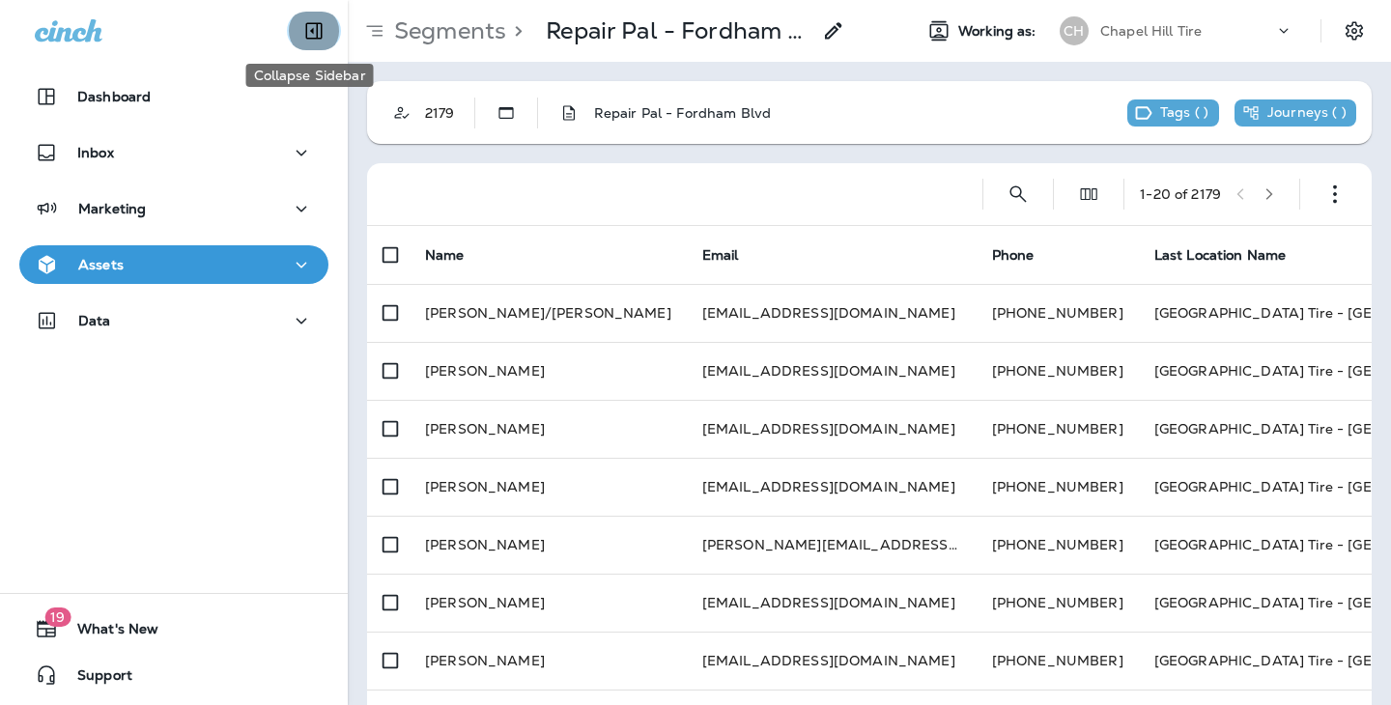
click at [316, 33] on icon "Collapse Sidebar" at bounding box center [314, 31] width 16 height 16
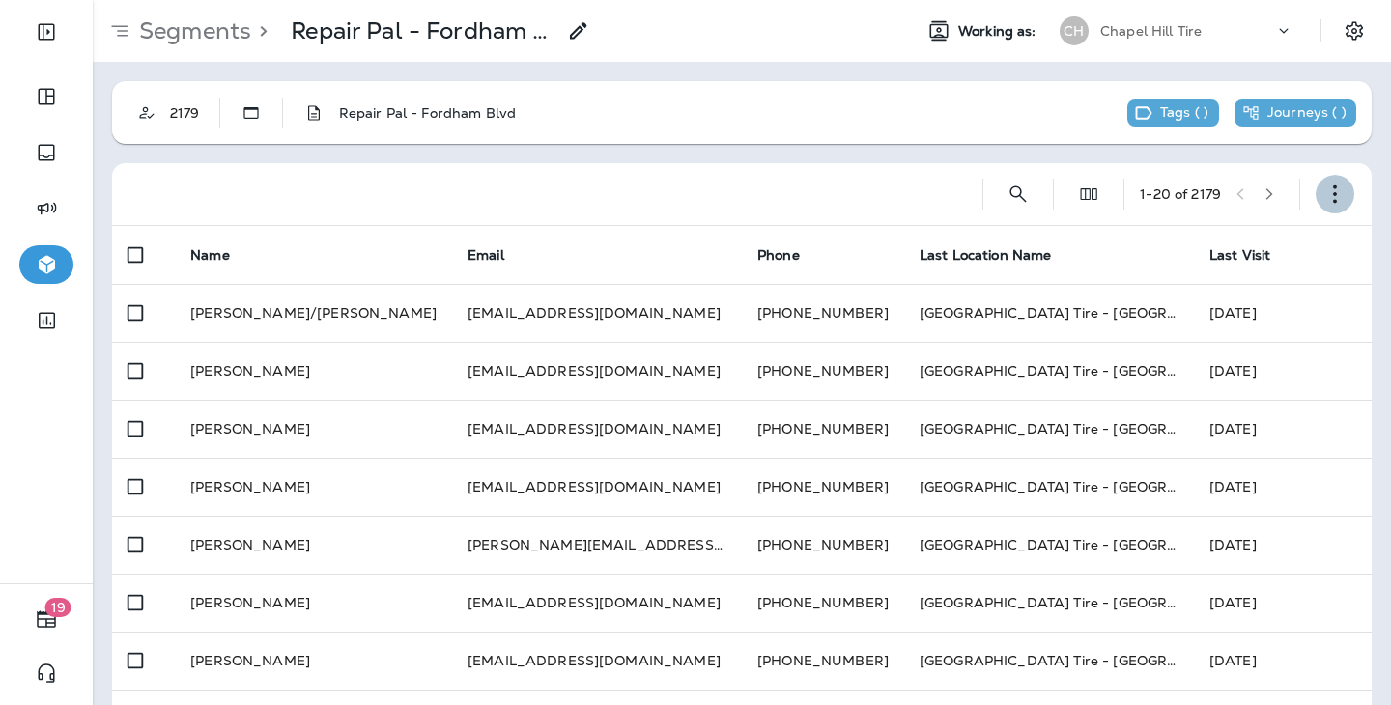
click at [1337, 194] on icon "button" at bounding box center [1335, 194] width 19 height 19
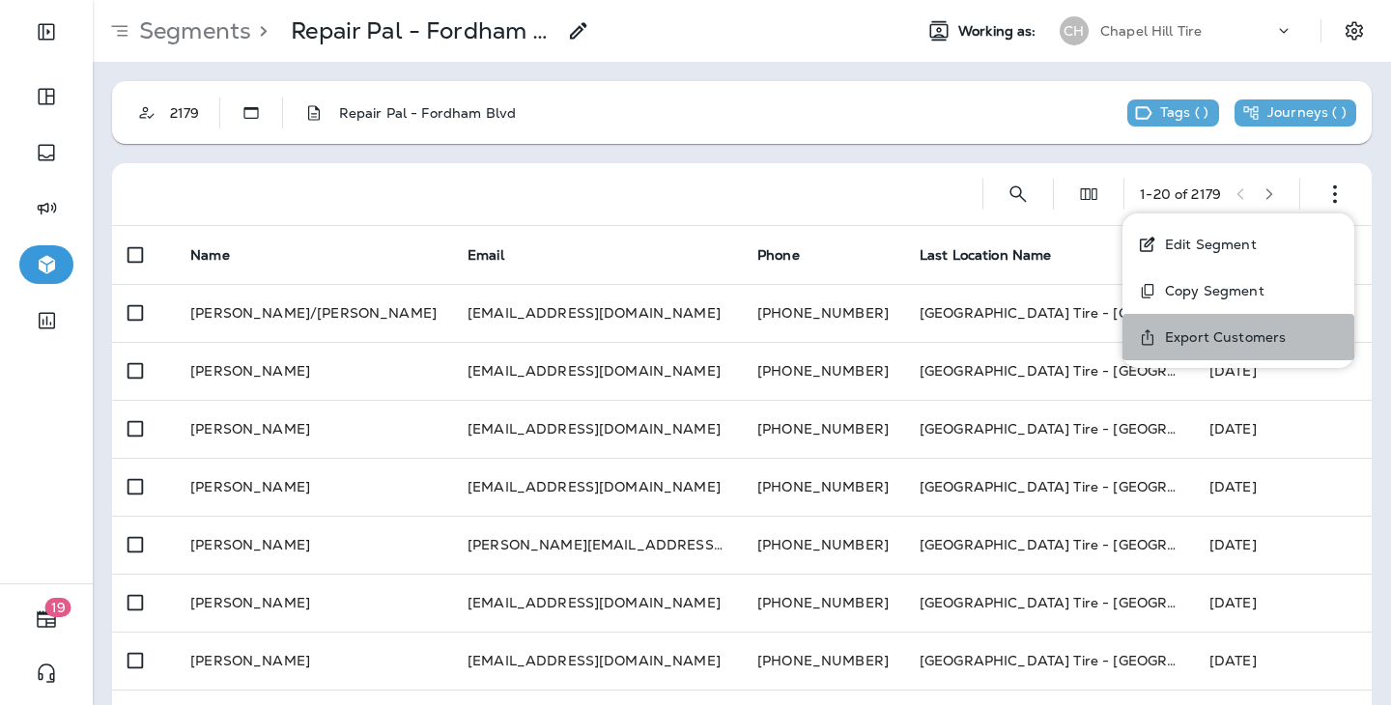
click at [1245, 338] on p "Export Customers" at bounding box center [1222, 337] width 129 height 15
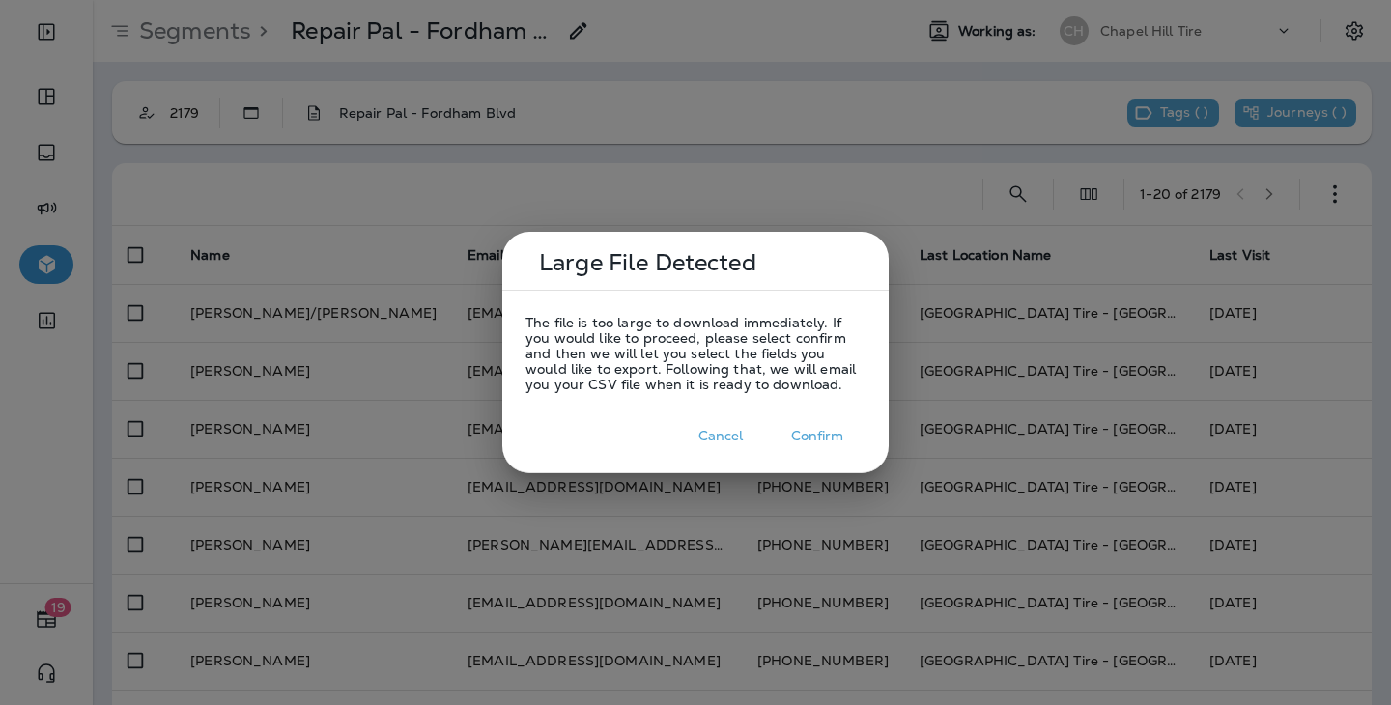
click at [846, 442] on button "Confirm" at bounding box center [817, 436] width 97 height 30
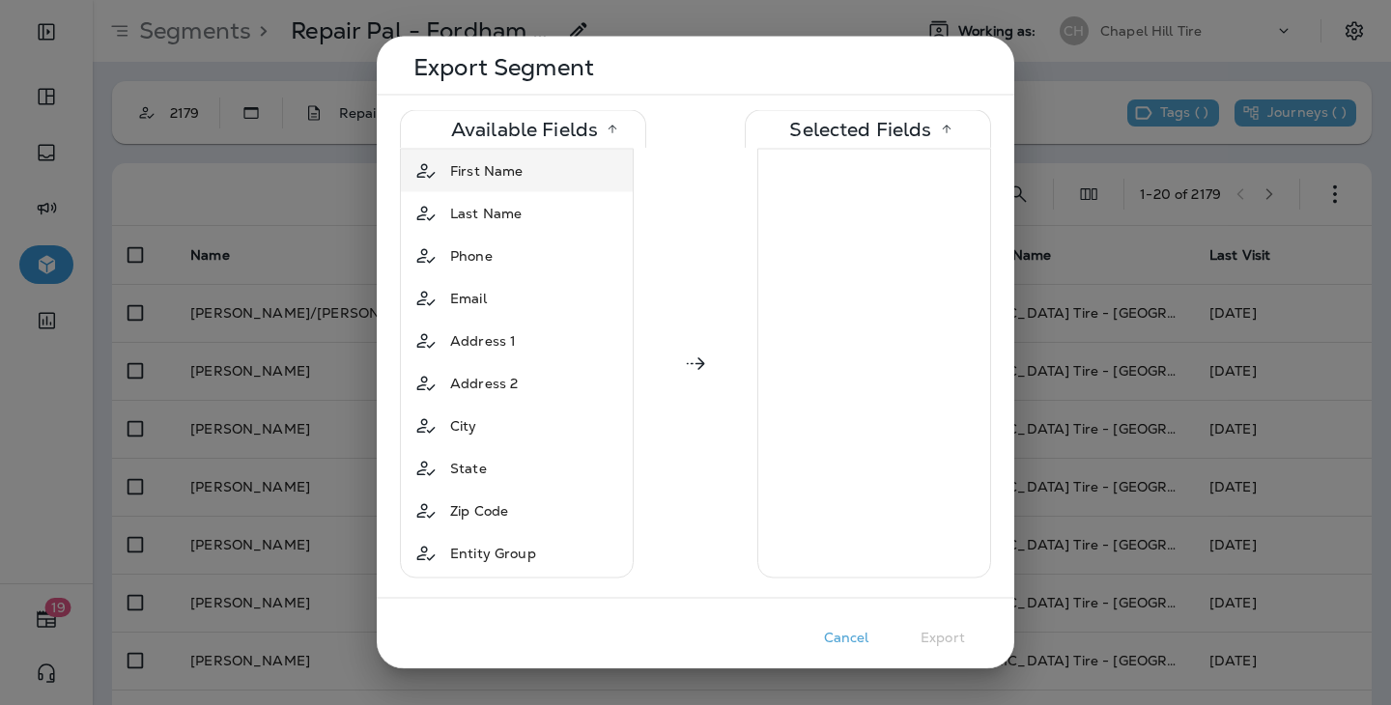
click at [517, 172] on span "First Name" at bounding box center [486, 170] width 72 height 19
click at [517, 170] on span "Last Name" at bounding box center [486, 170] width 72 height 19
click at [514, 172] on div "Phone" at bounding box center [517, 171] width 224 height 35
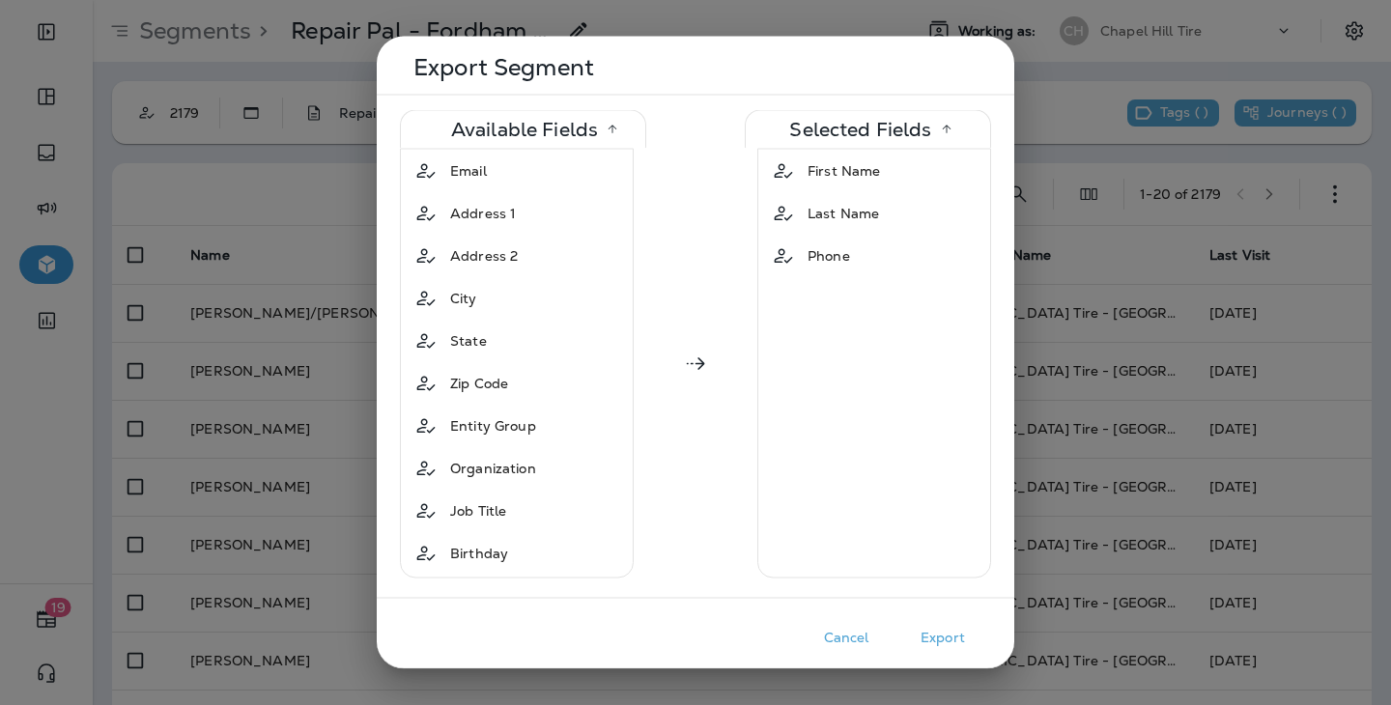
click at [514, 172] on div "Email" at bounding box center [517, 171] width 224 height 35
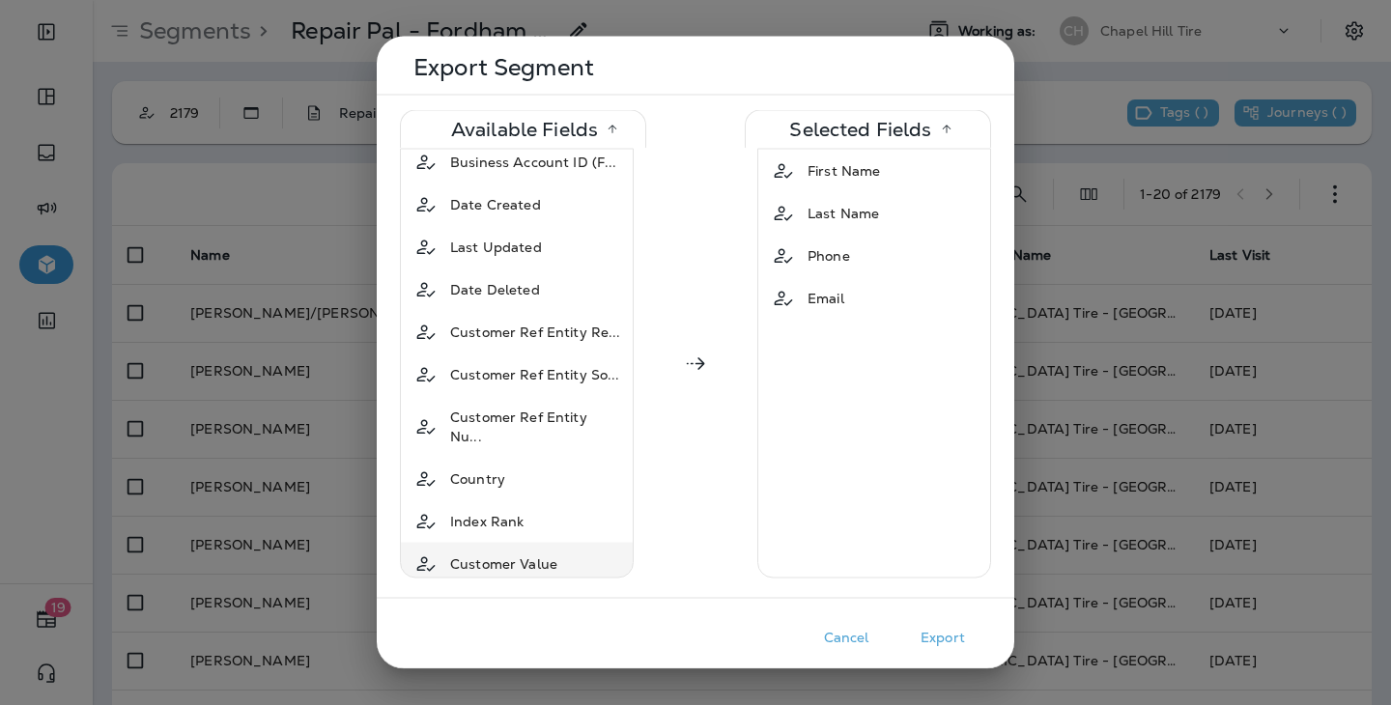
scroll to position [511, 0]
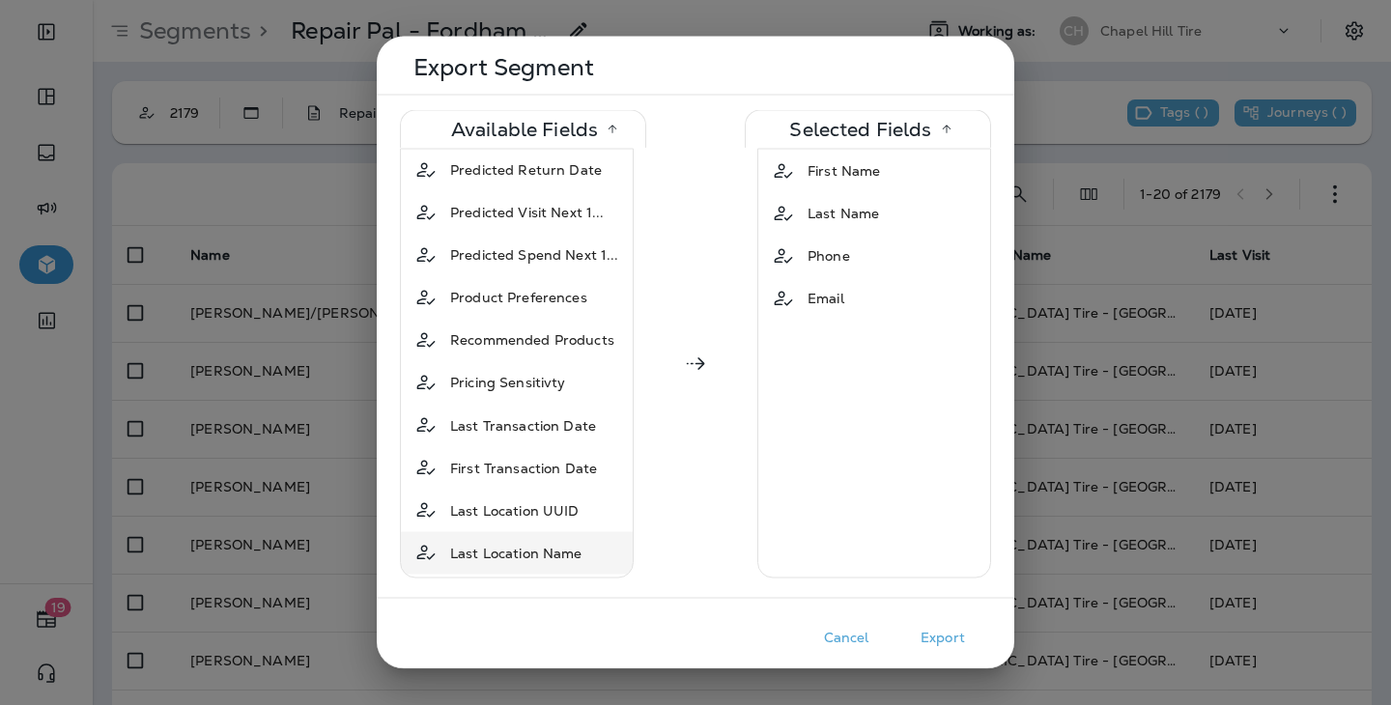
click at [549, 535] on div "Last Location Name" at bounding box center [517, 552] width 148 height 35
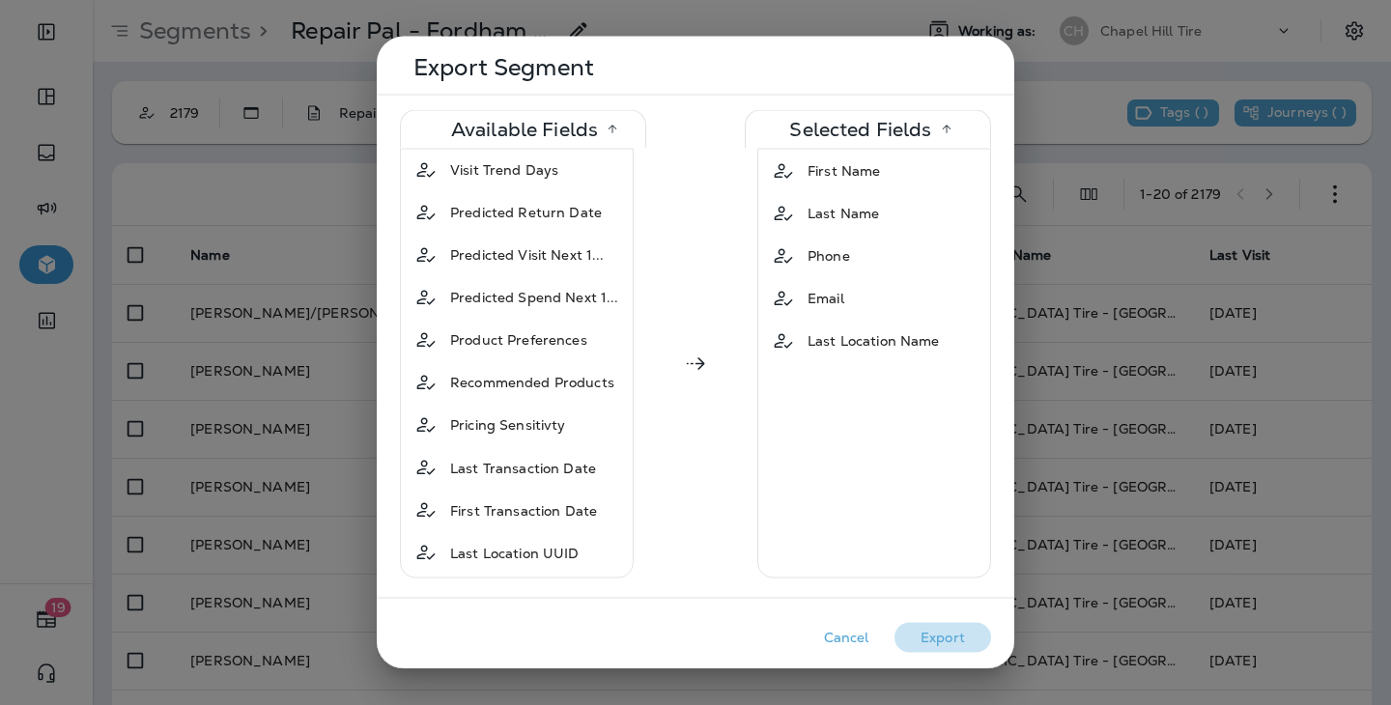
click at [939, 641] on button "Export" at bounding box center [943, 638] width 97 height 30
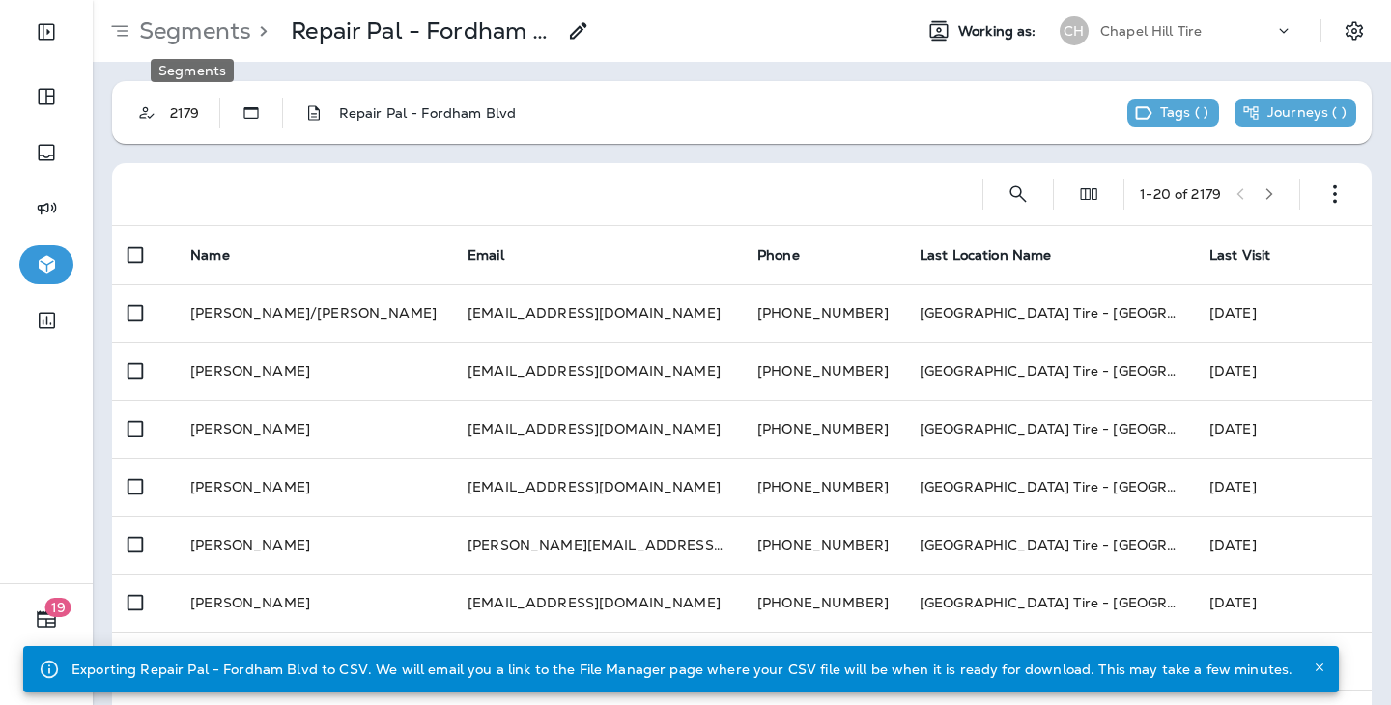
click at [241, 29] on p "Segments" at bounding box center [191, 30] width 120 height 29
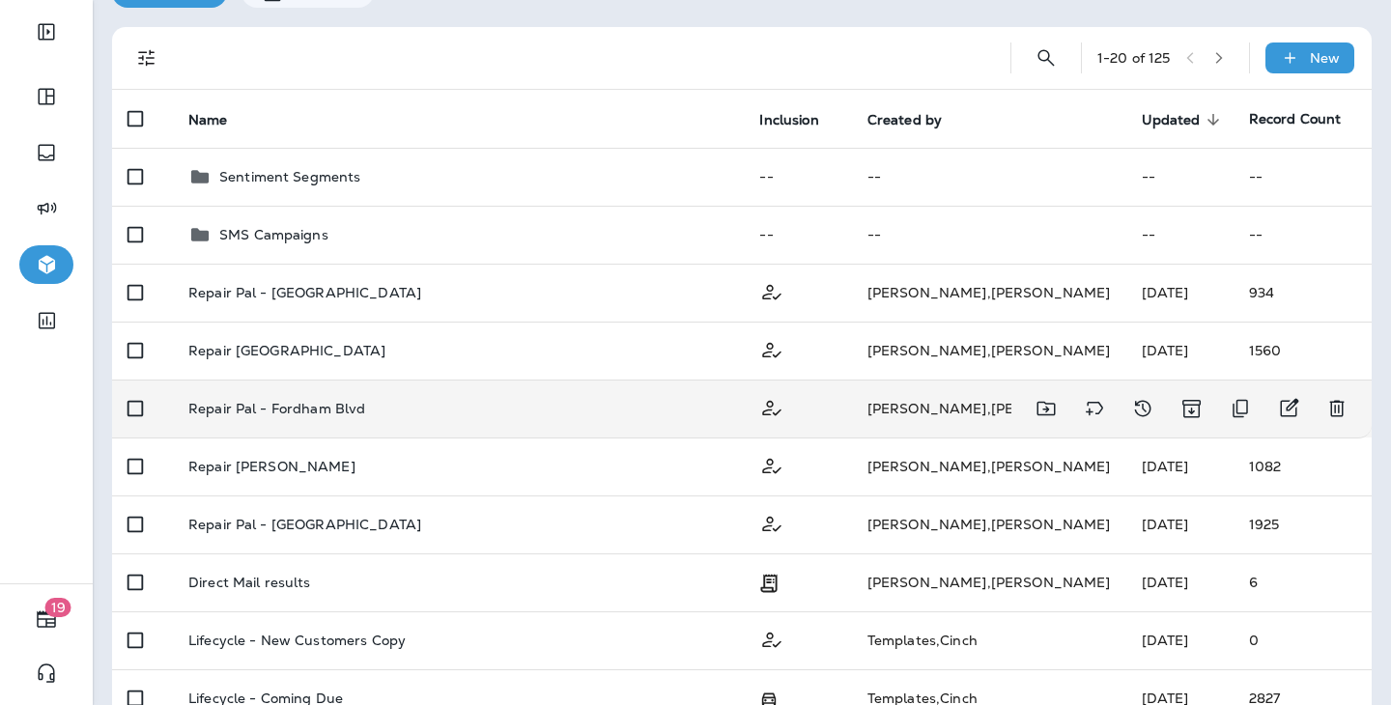
scroll to position [117, 0]
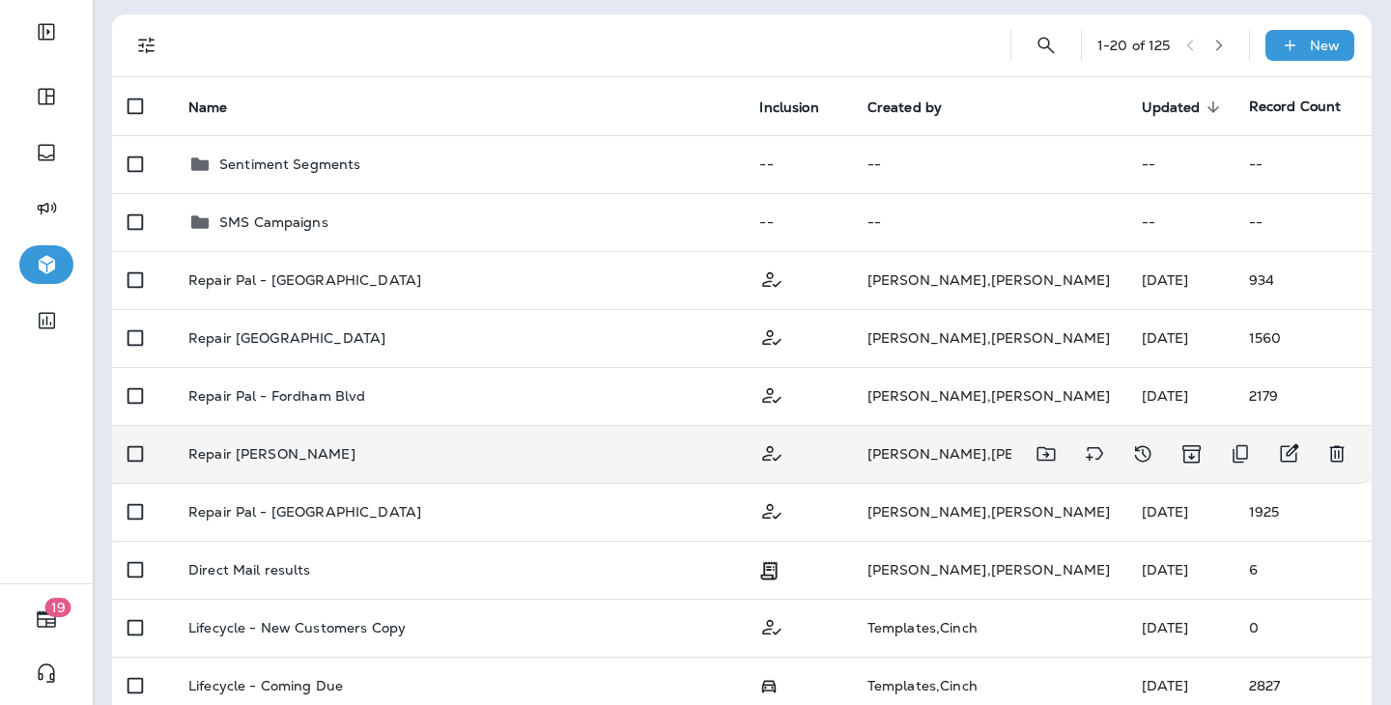
click at [804, 425] on td at bounding box center [797, 454] width 107 height 58
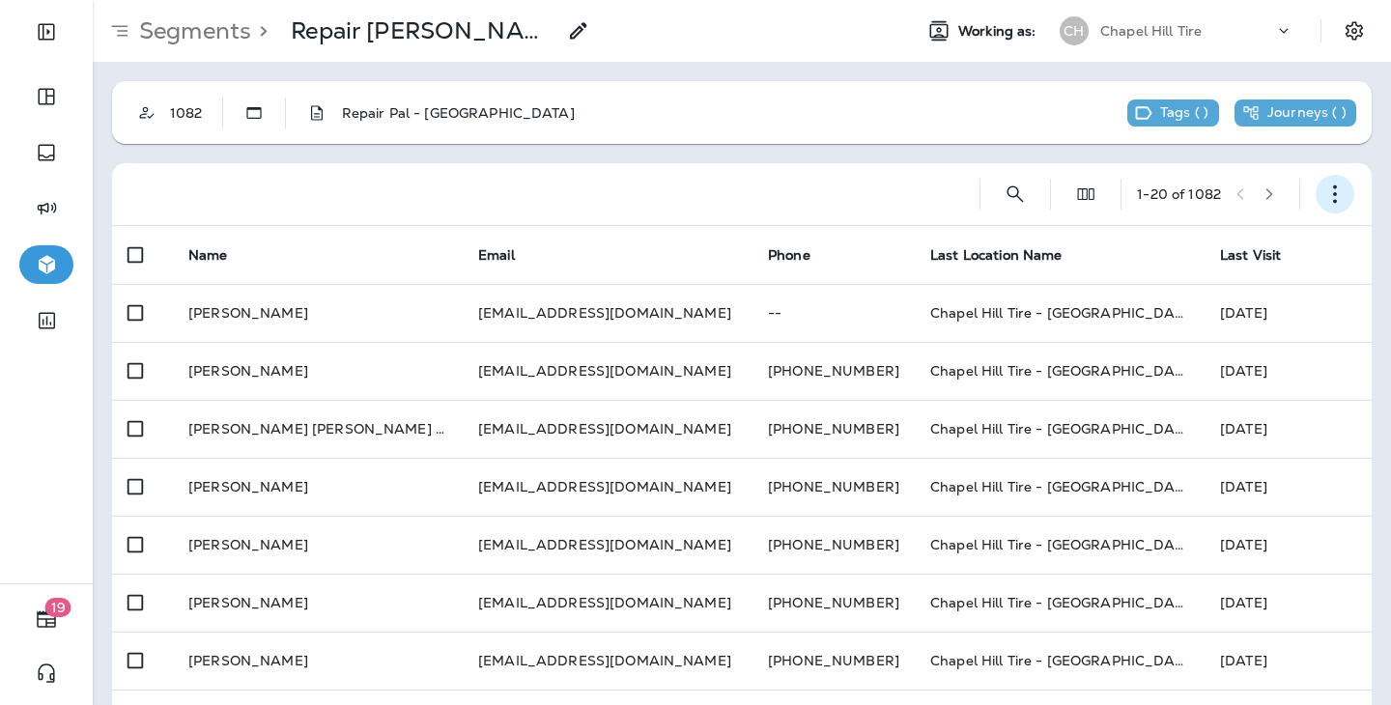
click at [1346, 199] on button "button" at bounding box center [1335, 194] width 39 height 39
click at [1222, 334] on p "Export Customers" at bounding box center [1222, 337] width 129 height 15
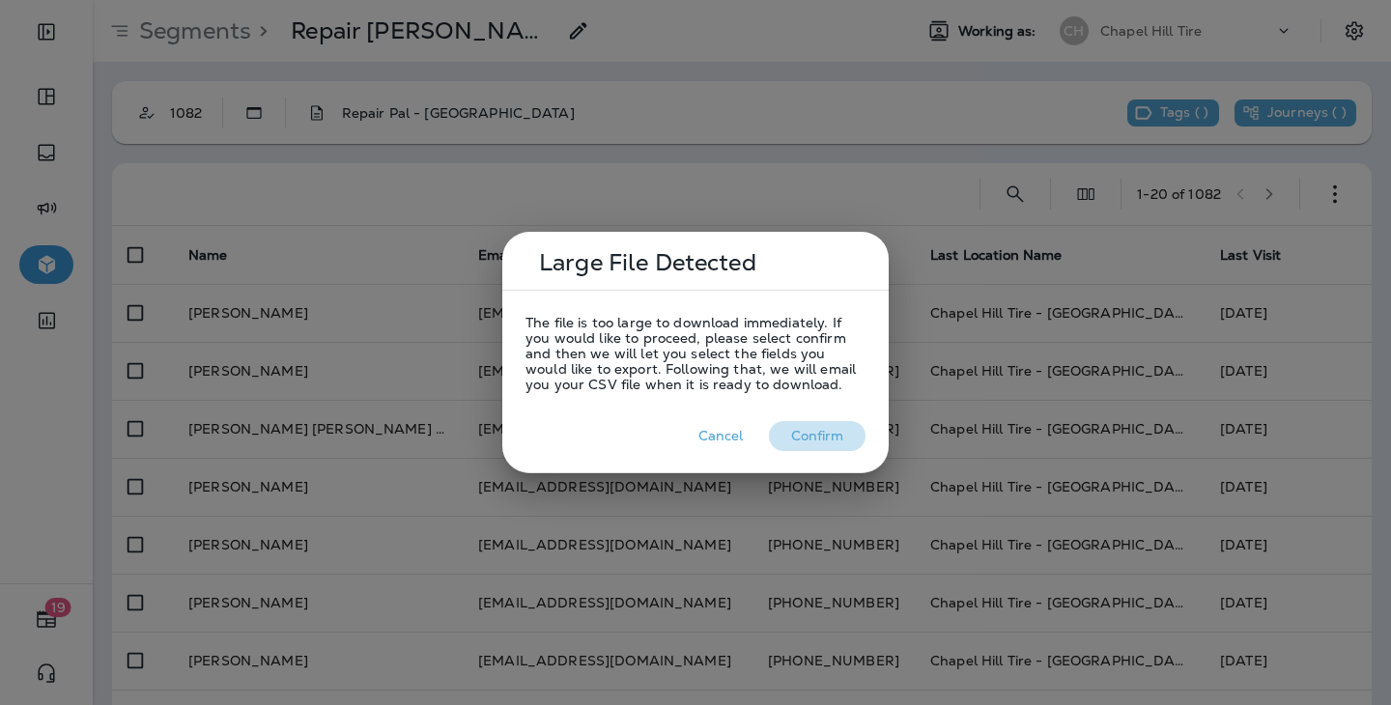
click at [815, 430] on button "Confirm" at bounding box center [817, 436] width 97 height 30
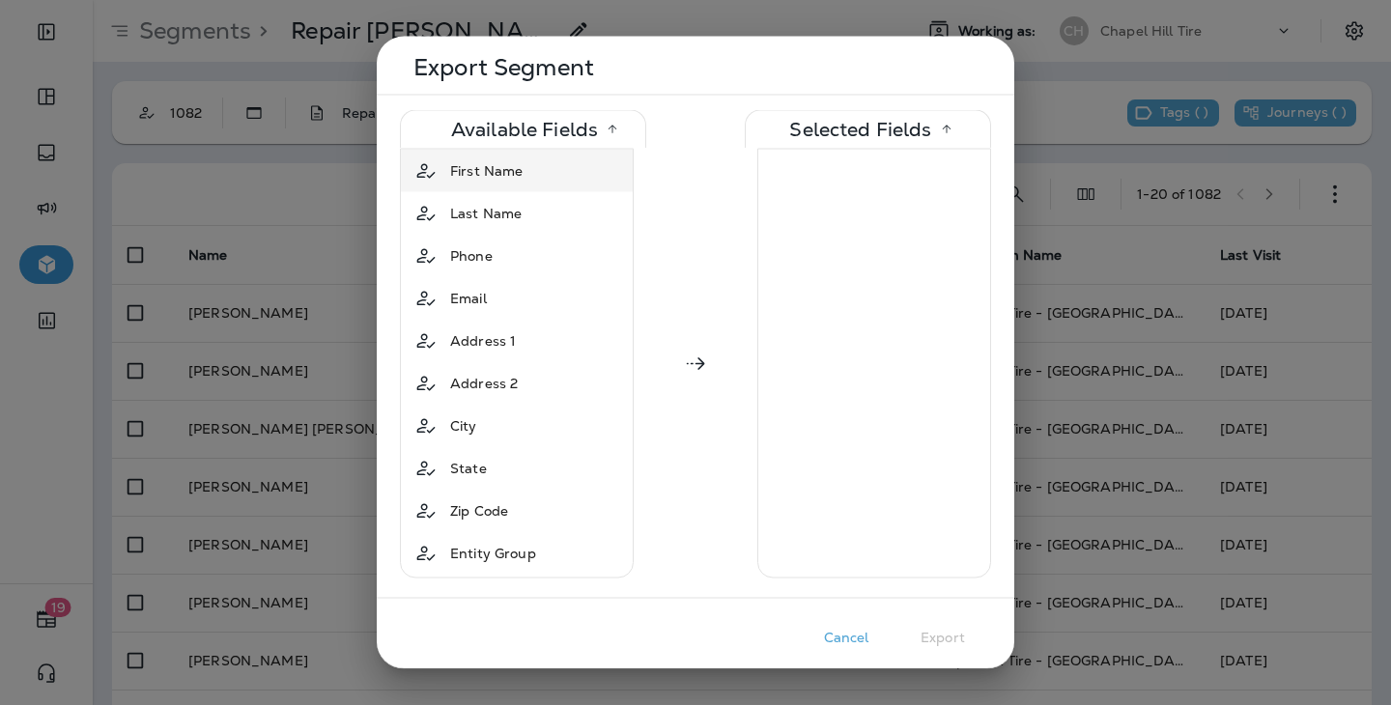
click at [511, 174] on span "First Name" at bounding box center [486, 170] width 72 height 19
click at [511, 174] on span "Last Name" at bounding box center [486, 170] width 72 height 19
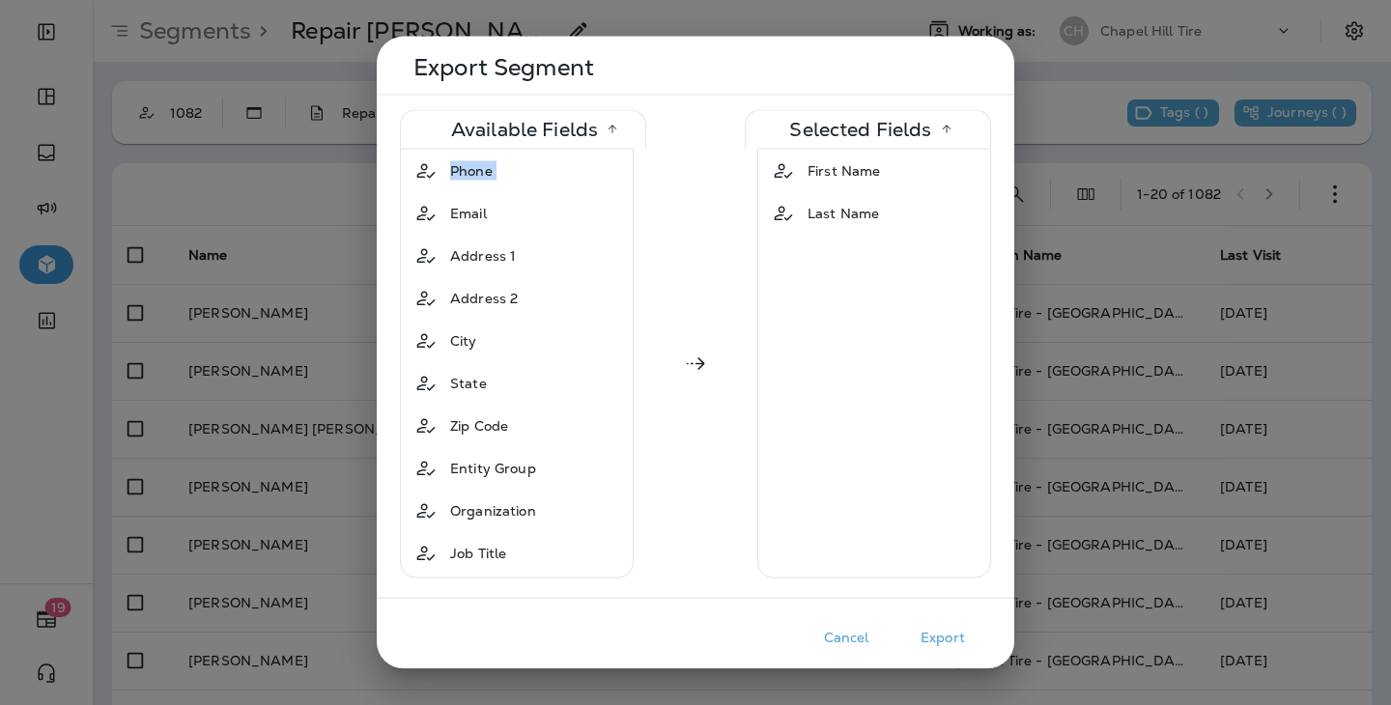
click at [511, 174] on div "Phone" at bounding box center [517, 171] width 224 height 35
click at [511, 174] on div "Email" at bounding box center [517, 171] width 224 height 35
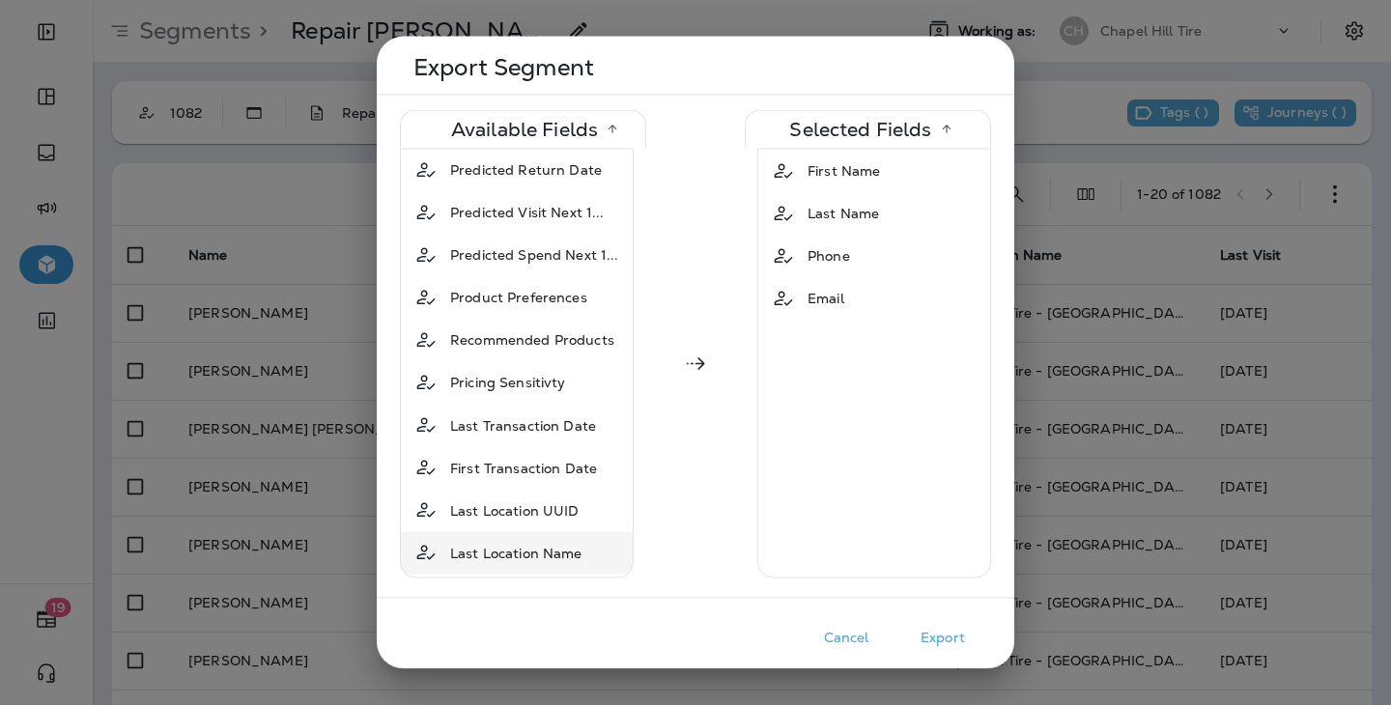
click at [552, 543] on span "Last Location Name" at bounding box center [516, 552] width 132 height 19
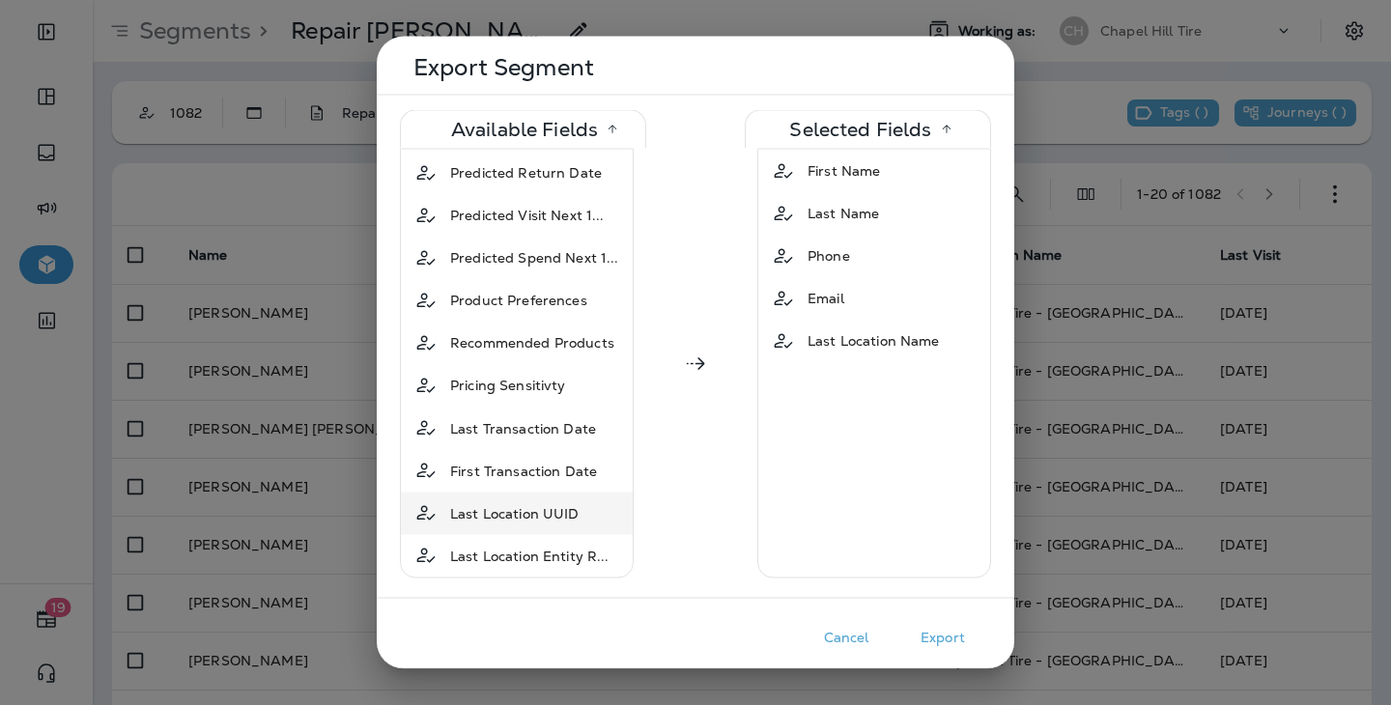
scroll to position [1018, 0]
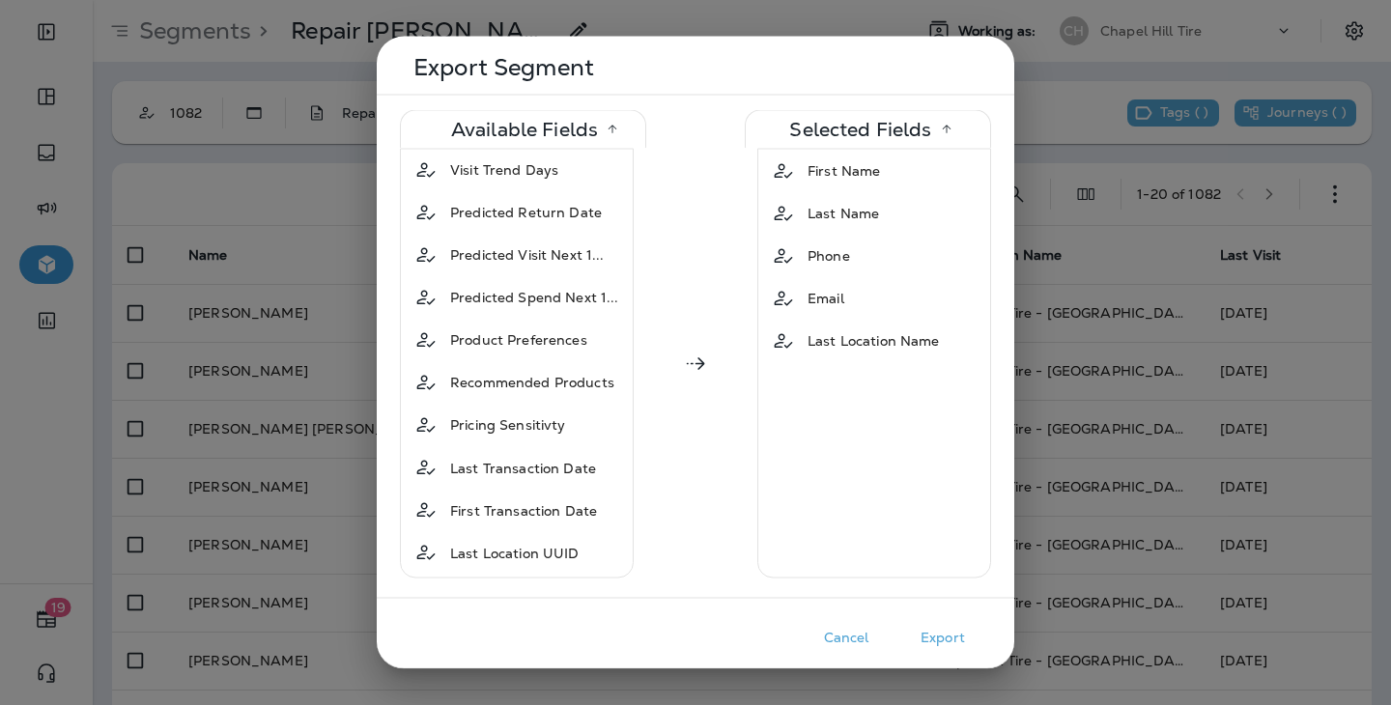
click at [941, 632] on button "Export" at bounding box center [943, 638] width 97 height 30
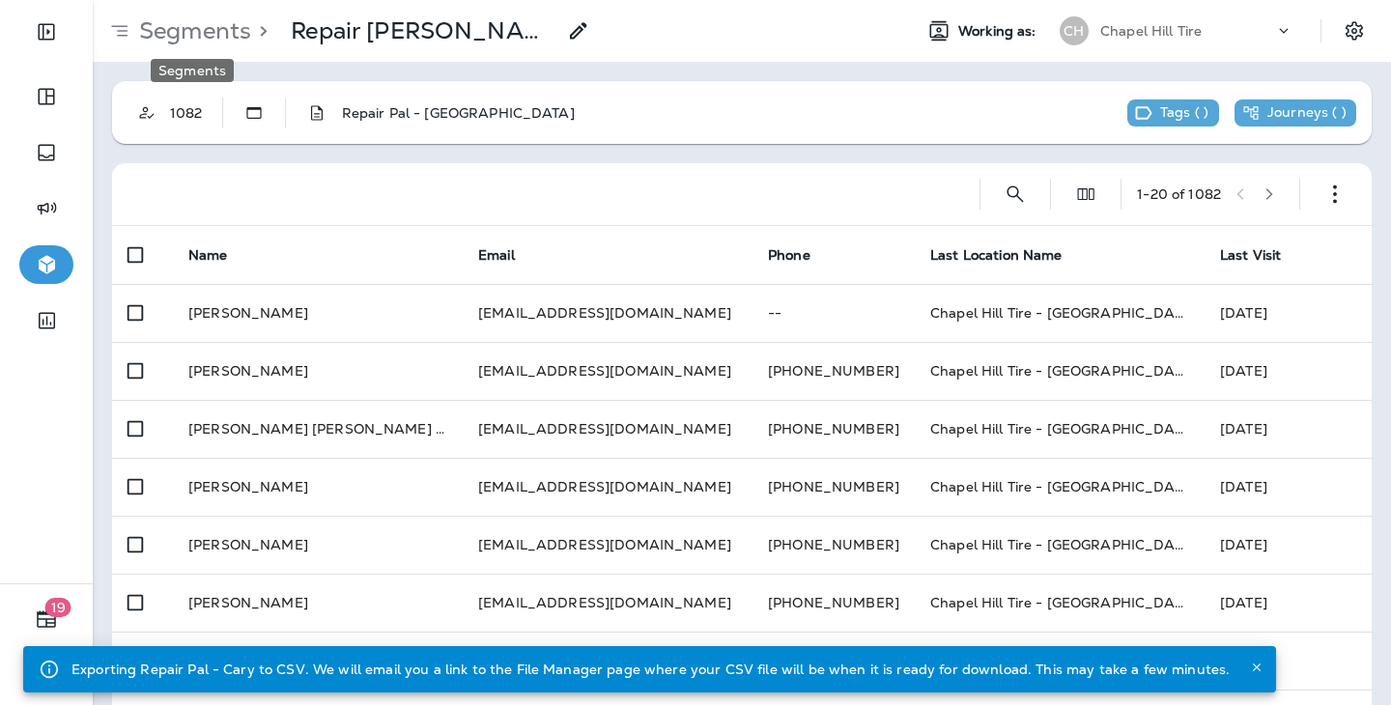
click at [187, 38] on p "Segments" at bounding box center [191, 30] width 120 height 29
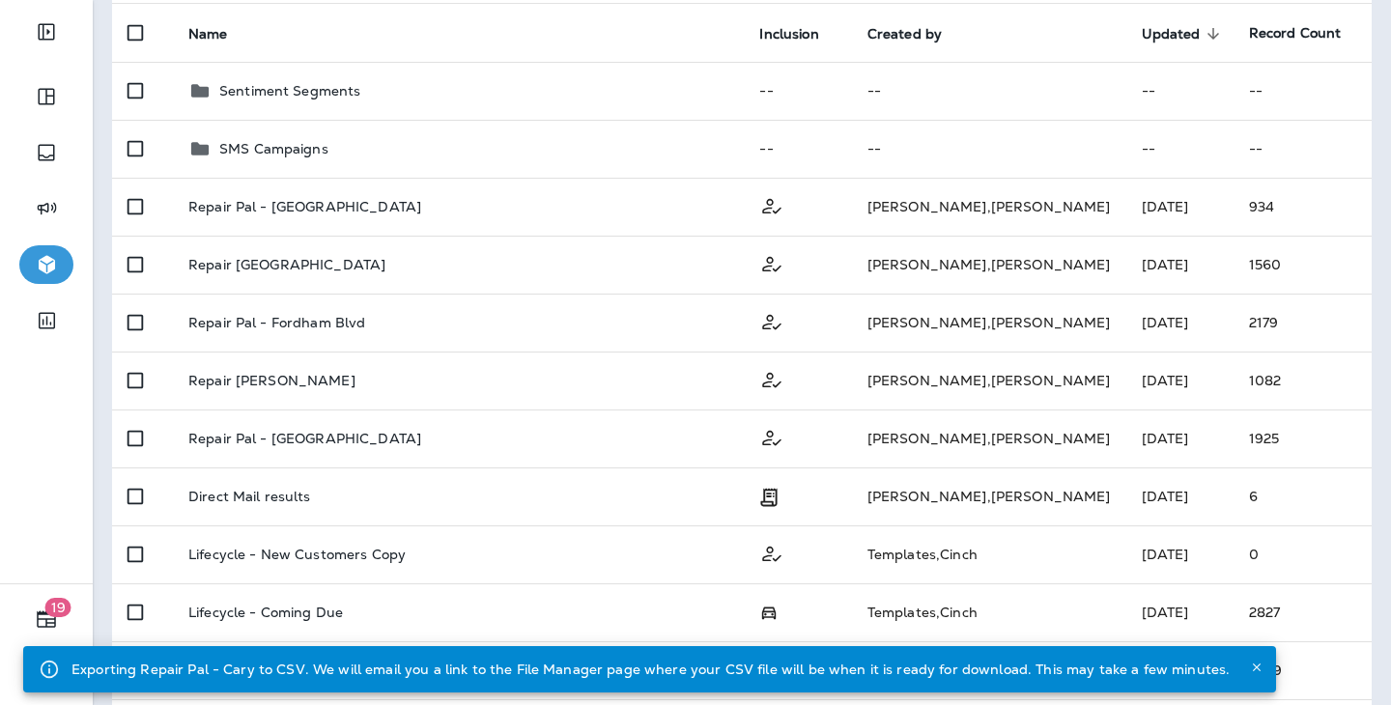
scroll to position [196, 0]
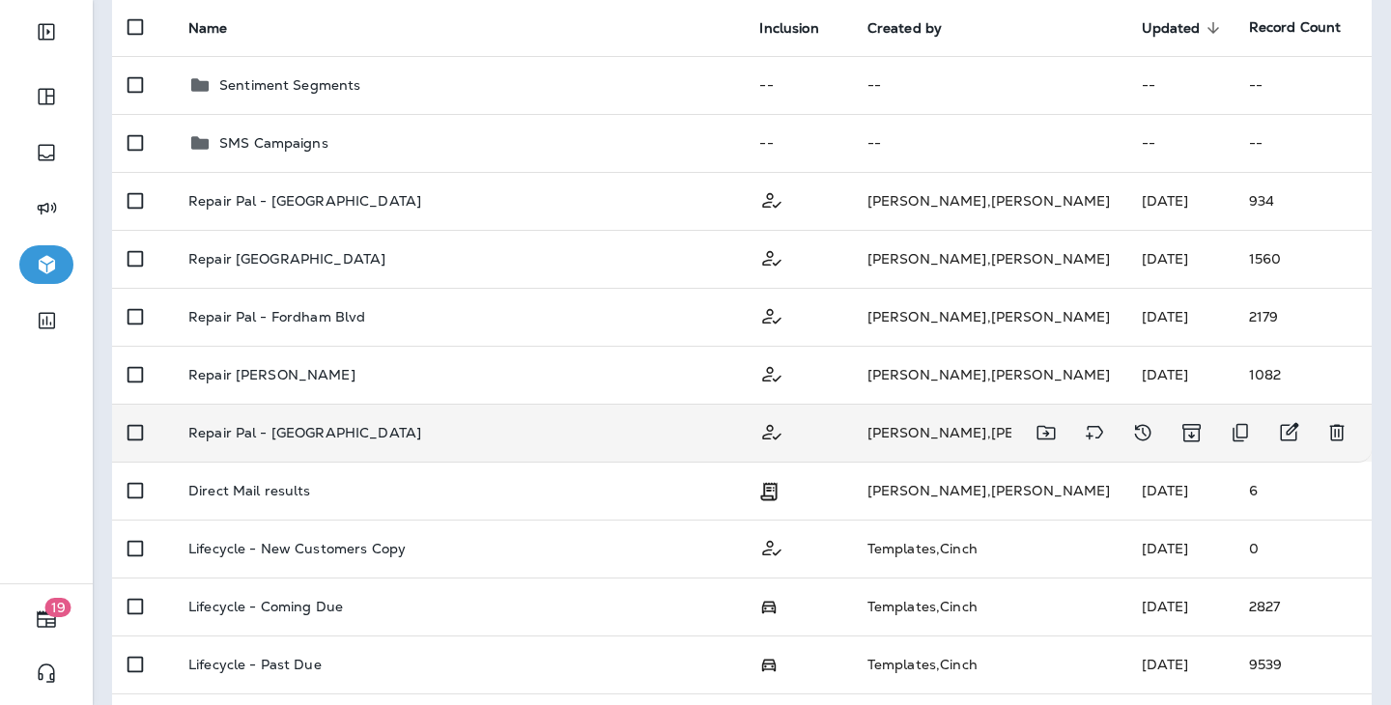
click at [506, 404] on td "Repair Pal - [GEOGRAPHIC_DATA]" at bounding box center [459, 433] width 572 height 58
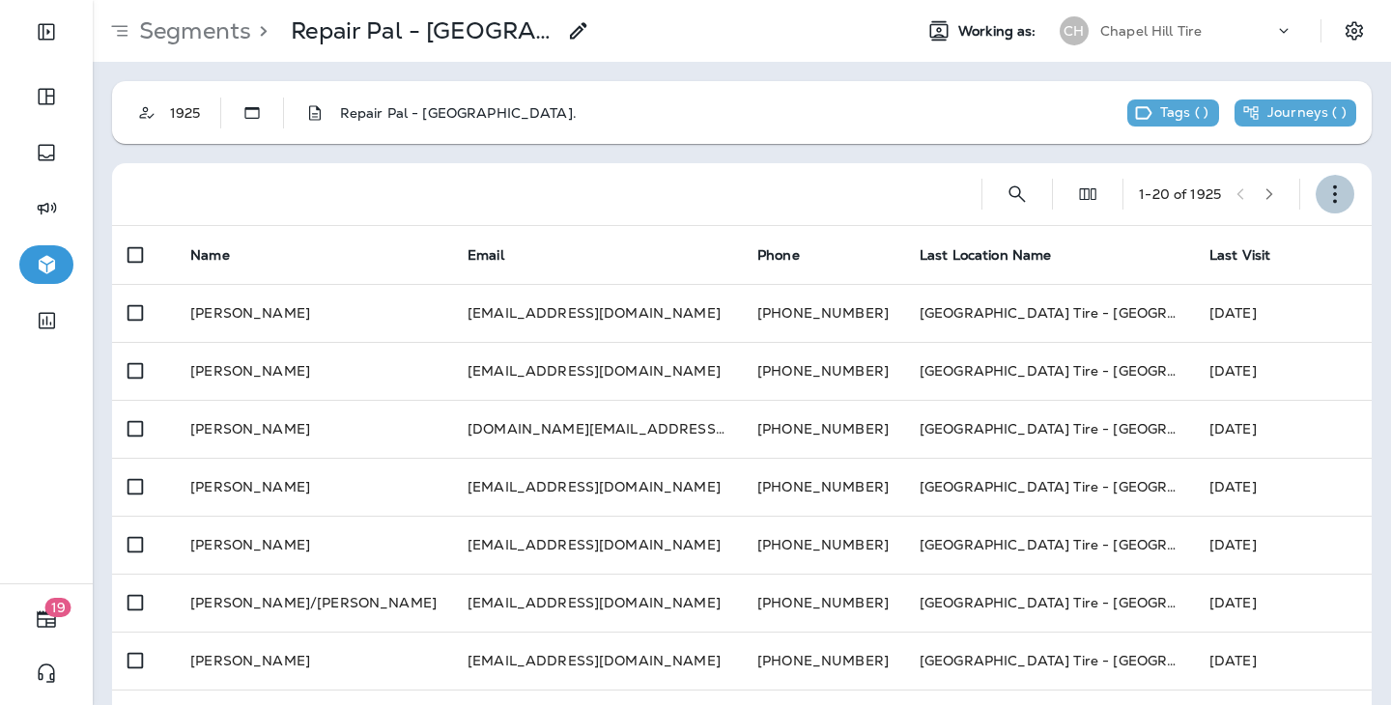
click at [1337, 200] on icon "button" at bounding box center [1335, 194] width 19 height 19
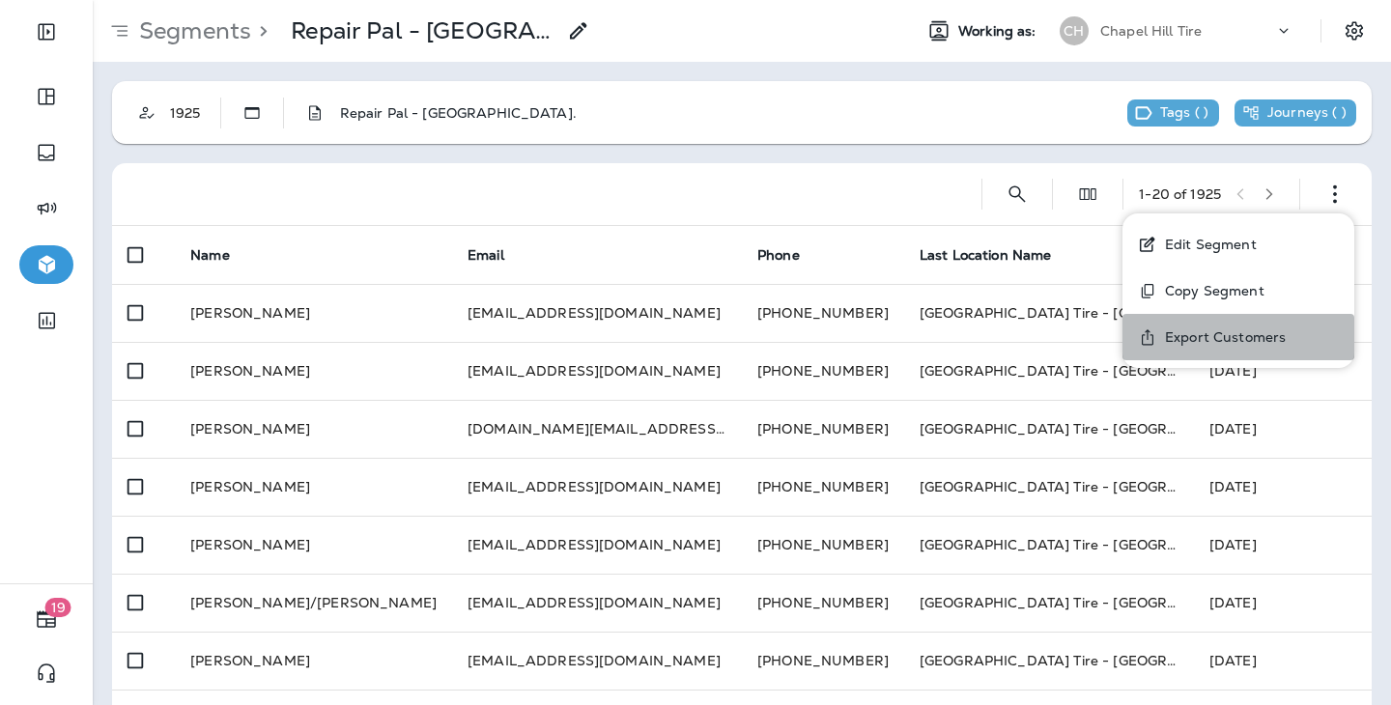
click at [1227, 332] on p "Export Customers" at bounding box center [1222, 337] width 129 height 15
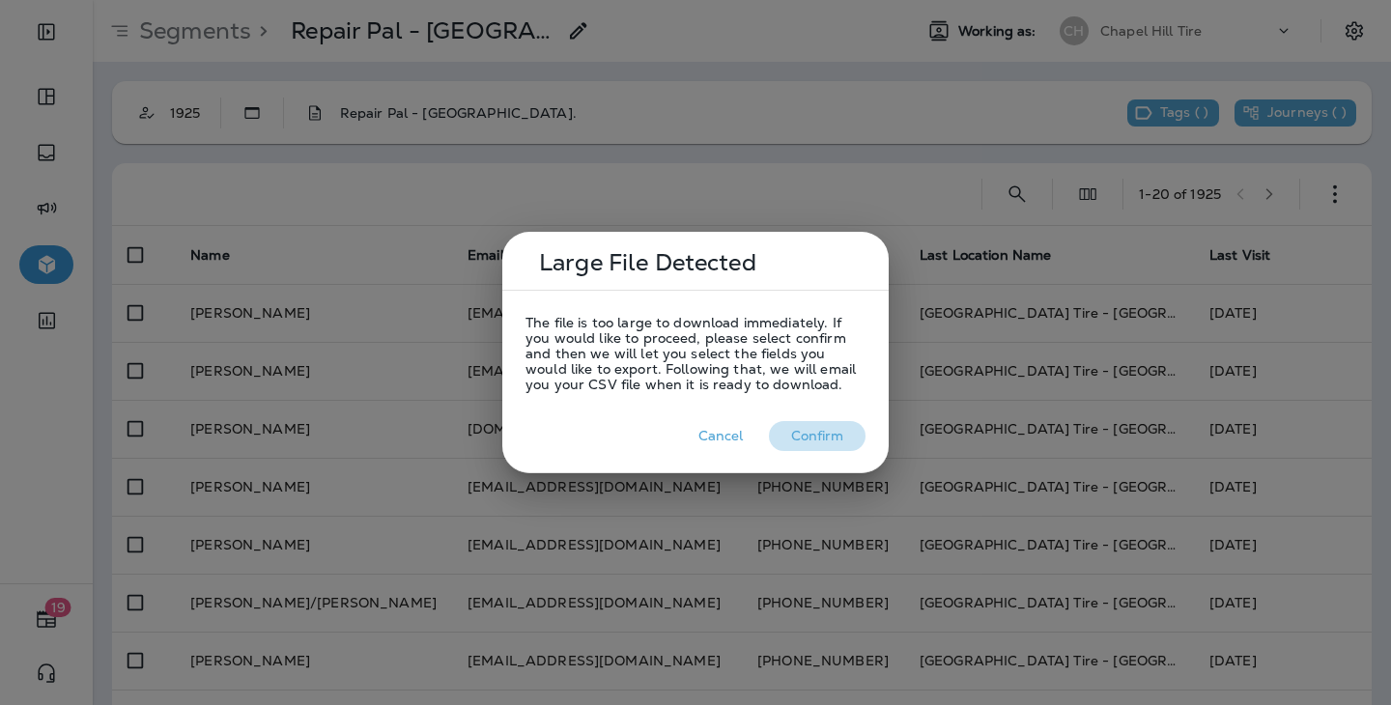
click at [827, 443] on button "Confirm" at bounding box center [817, 436] width 97 height 30
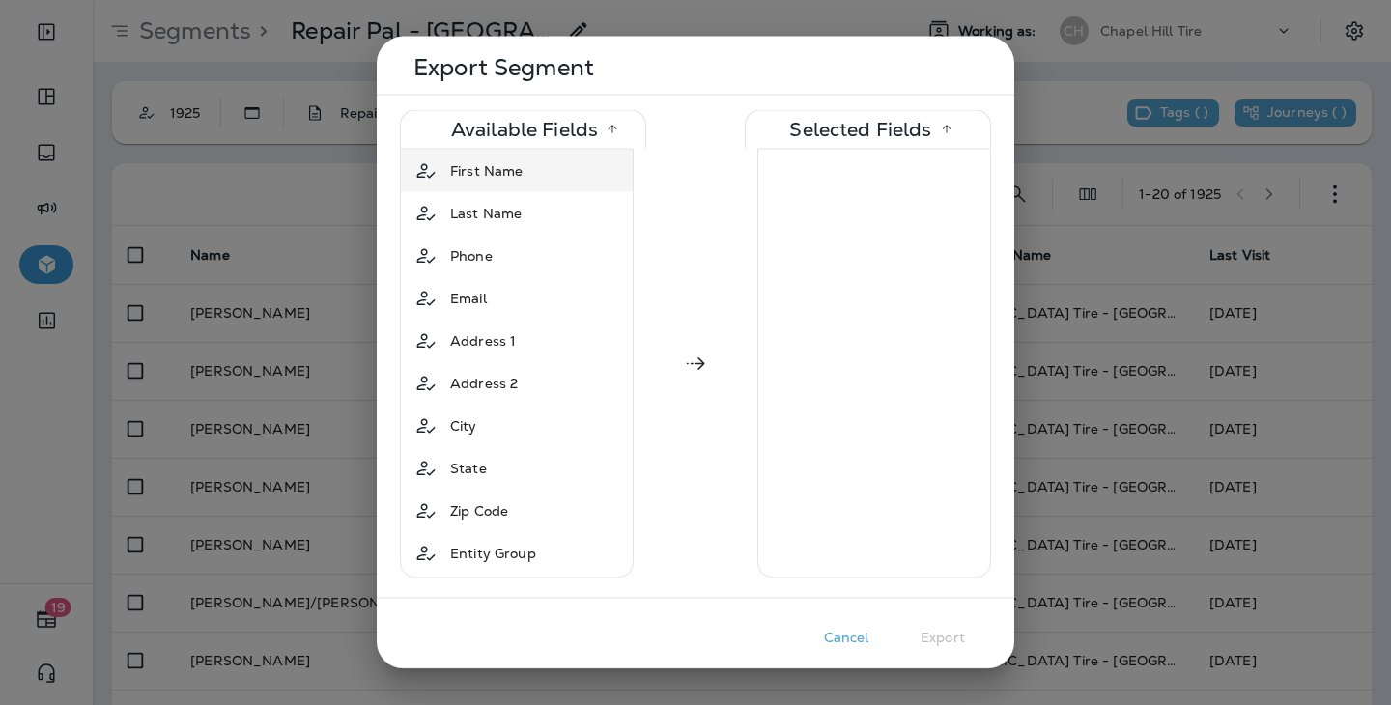
click at [536, 181] on div "First Name" at bounding box center [517, 171] width 224 height 35
click at [536, 181] on div "Last Name" at bounding box center [517, 171] width 224 height 35
click at [536, 177] on div "Phone" at bounding box center [517, 171] width 224 height 35
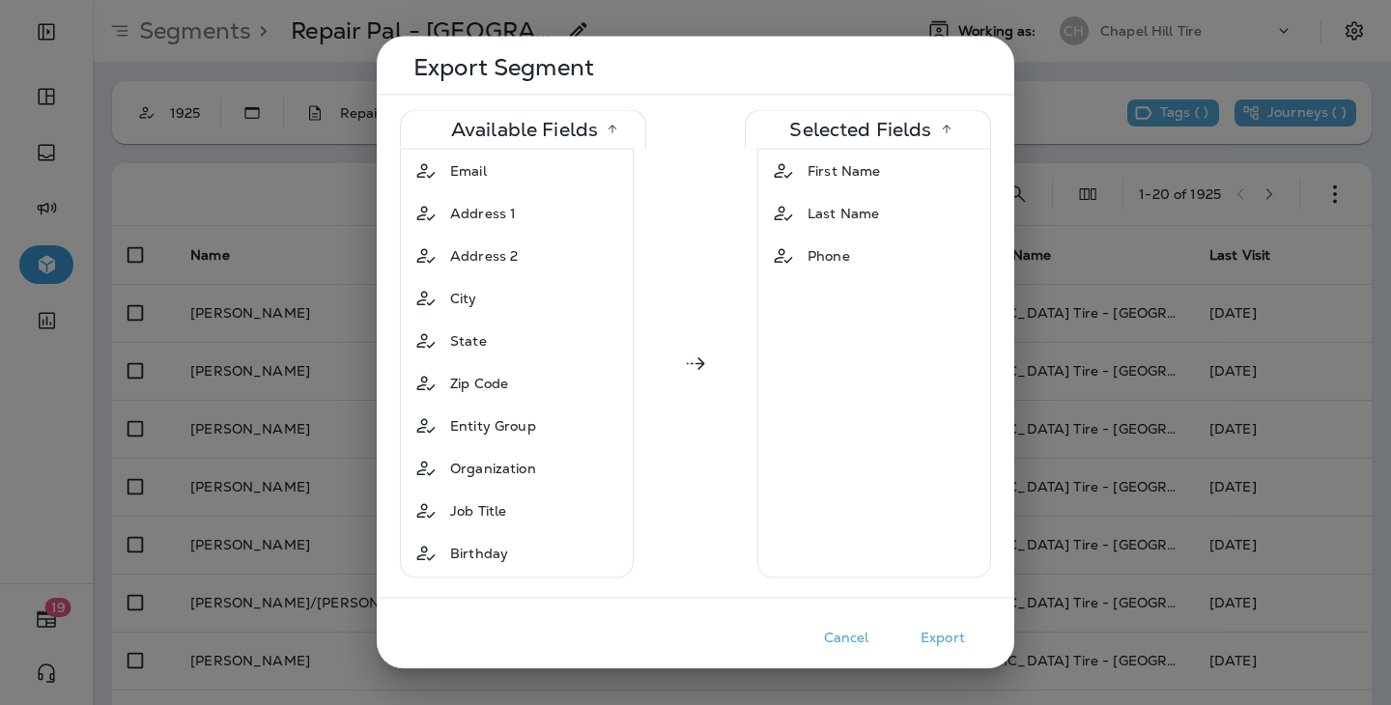
click at [536, 177] on div "Email" at bounding box center [517, 171] width 224 height 35
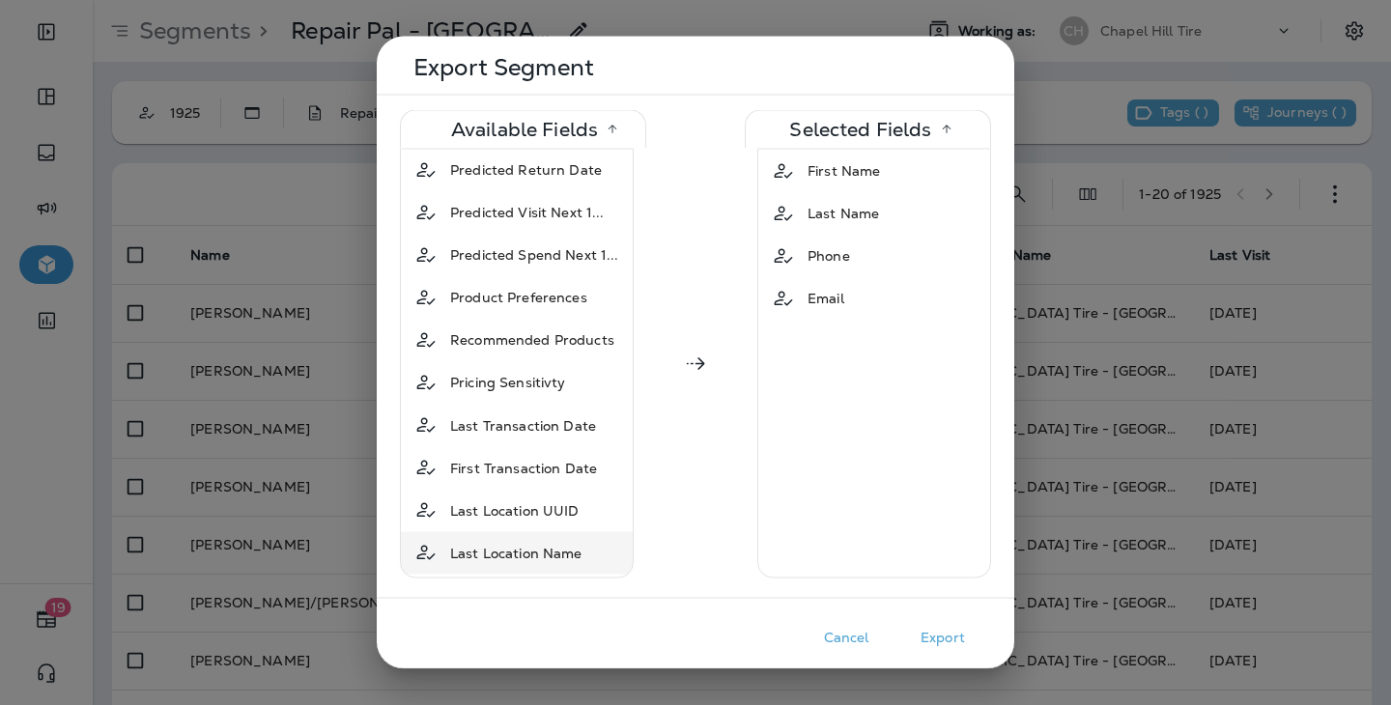
click at [544, 543] on span "Last Location Name" at bounding box center [516, 552] width 132 height 19
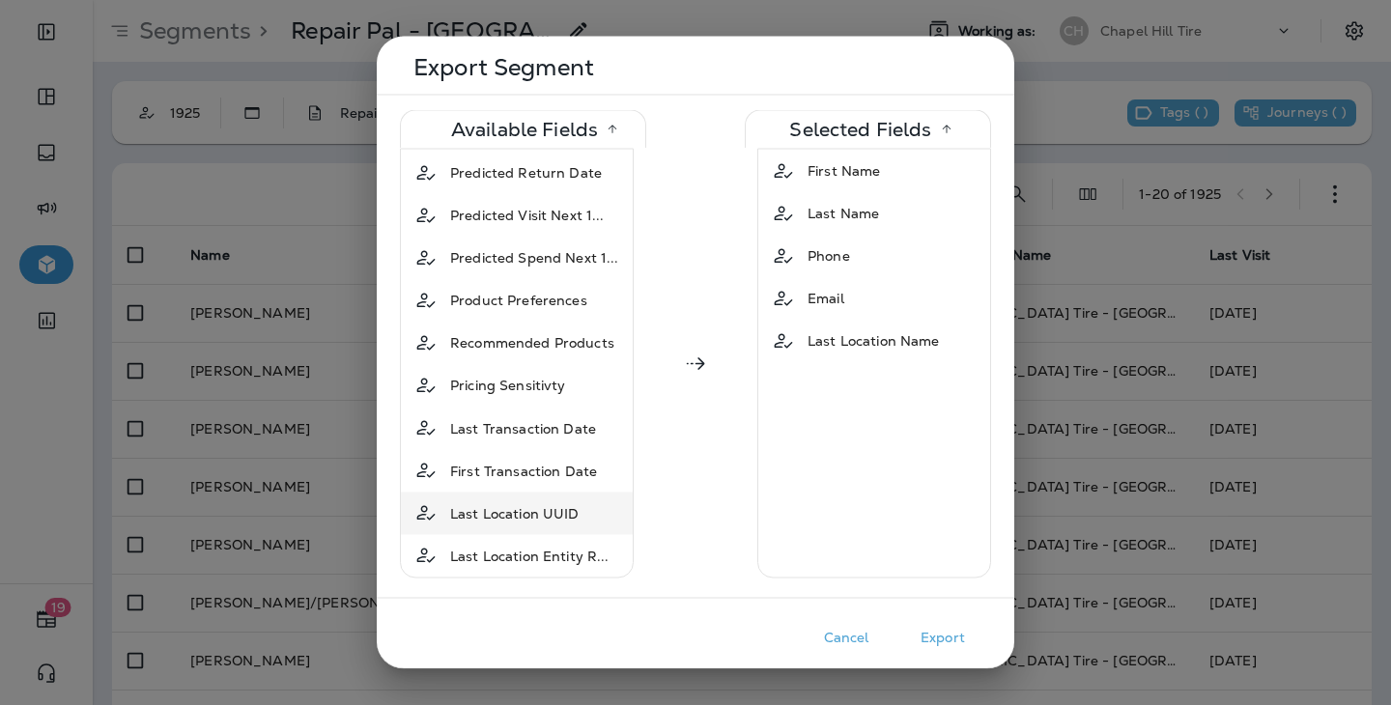
scroll to position [1018, 0]
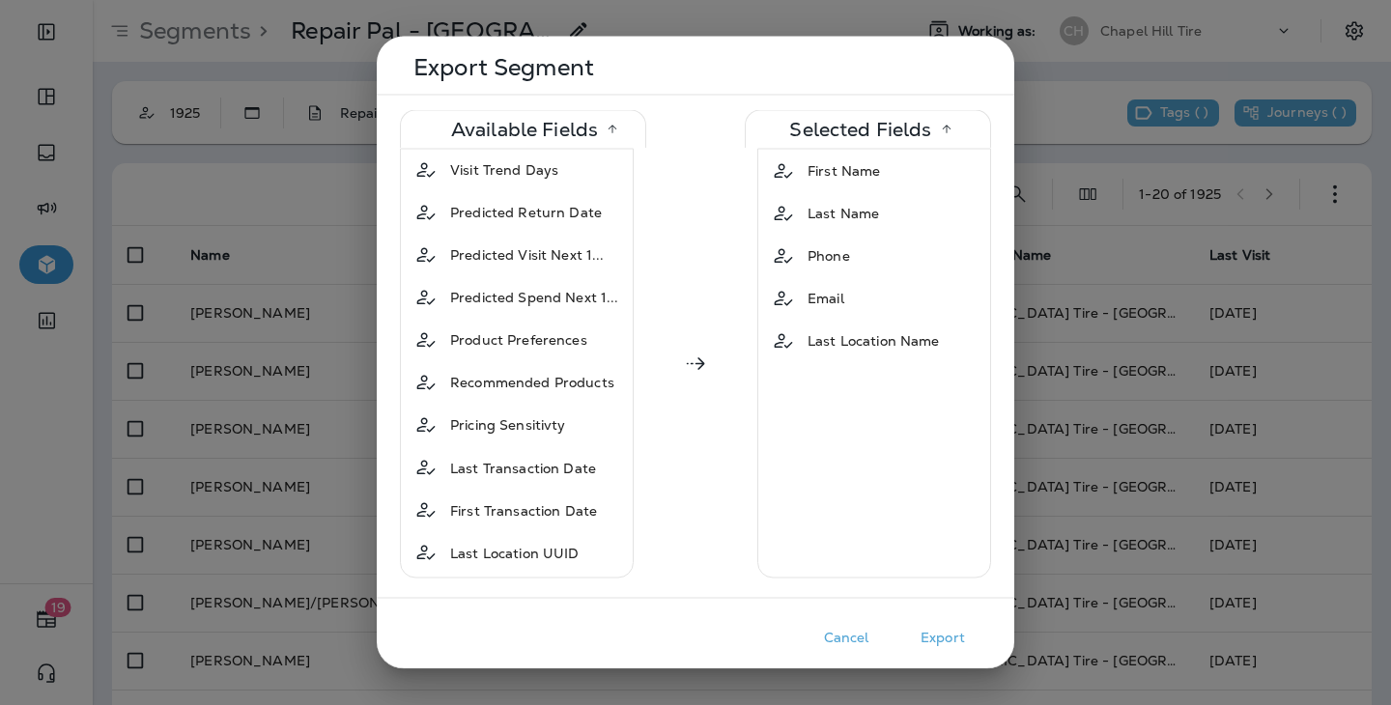
click at [936, 628] on button "Export" at bounding box center [943, 638] width 97 height 30
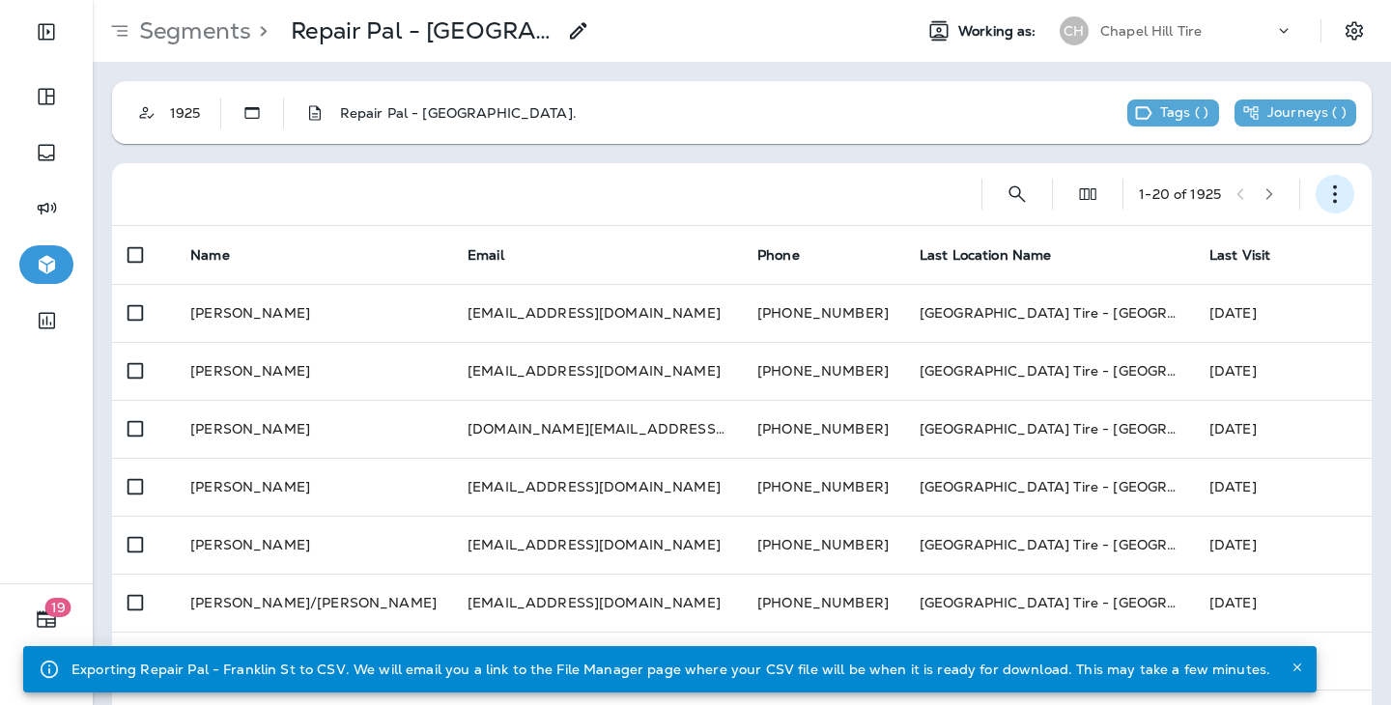
click at [1323, 191] on button "button" at bounding box center [1335, 194] width 39 height 39
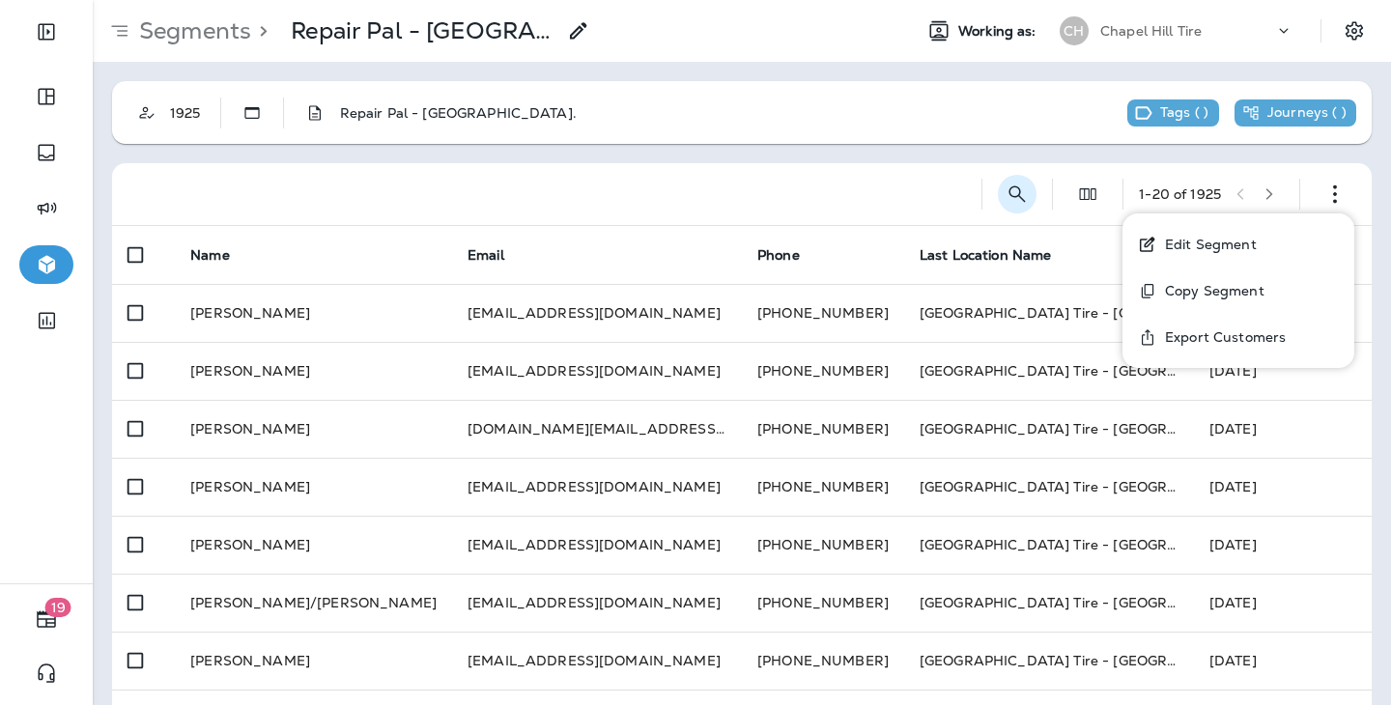
drag, startPoint x: 1206, startPoint y: 239, endPoint x: 995, endPoint y: 182, distance: 218.2
click at [995, 0] on body "19 Segments > Repair Pal - Franklin St Working as: [GEOGRAPHIC_DATA] Tire 1925 …" at bounding box center [695, 0] width 1391 height 0
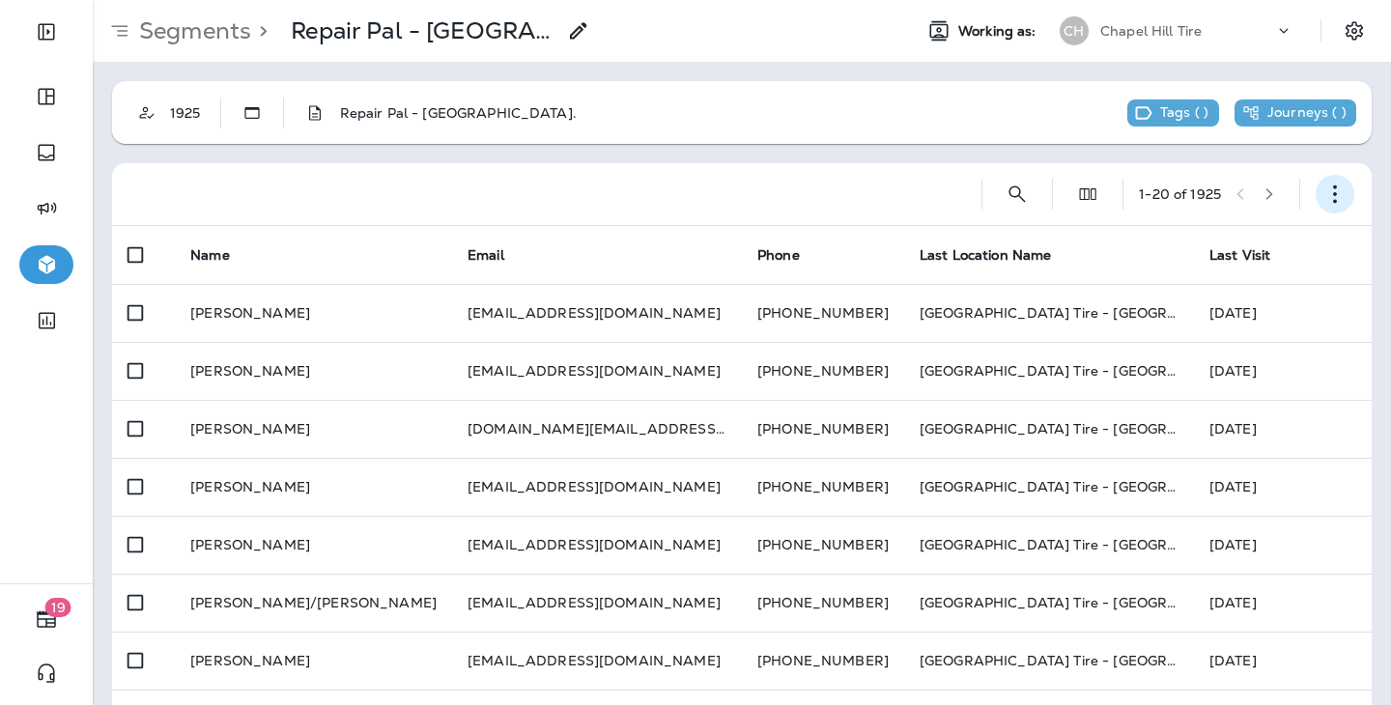
click at [1326, 189] on icon "button" at bounding box center [1335, 194] width 19 height 19
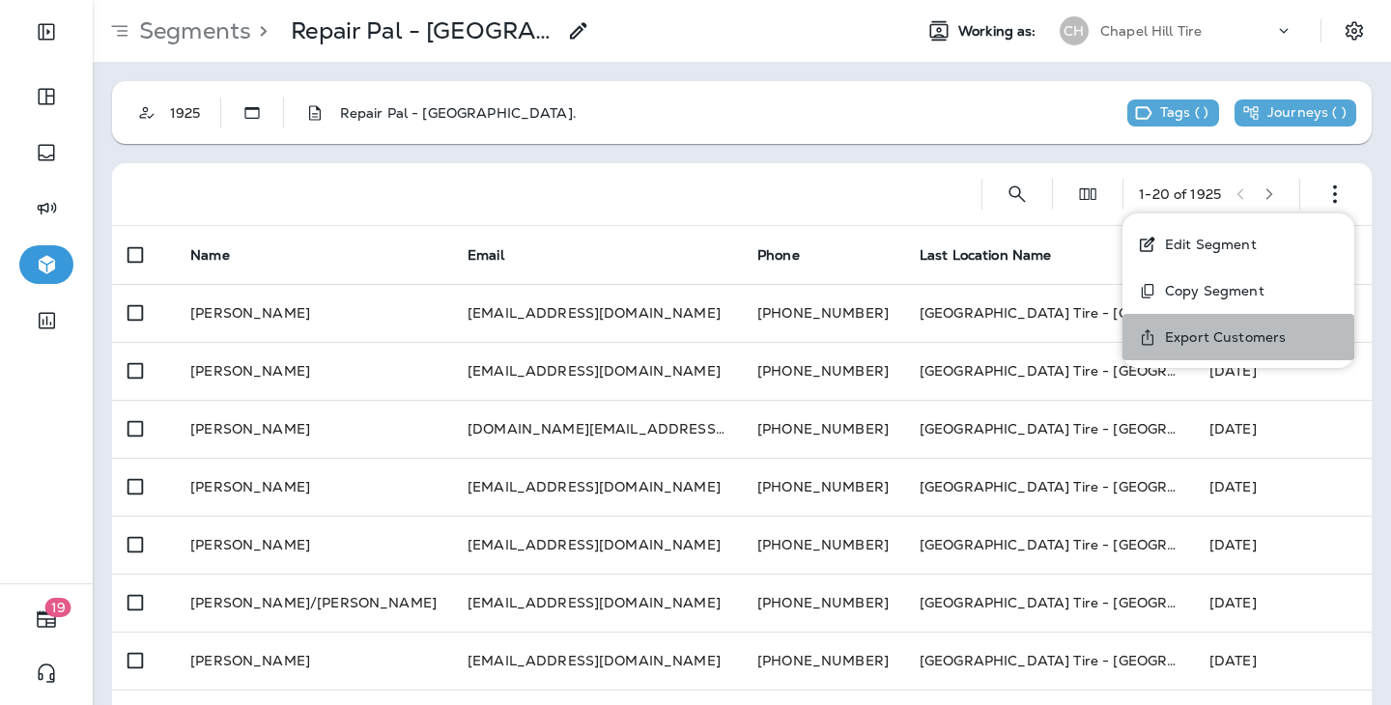
click at [1233, 331] on p "Export Customers" at bounding box center [1222, 337] width 129 height 15
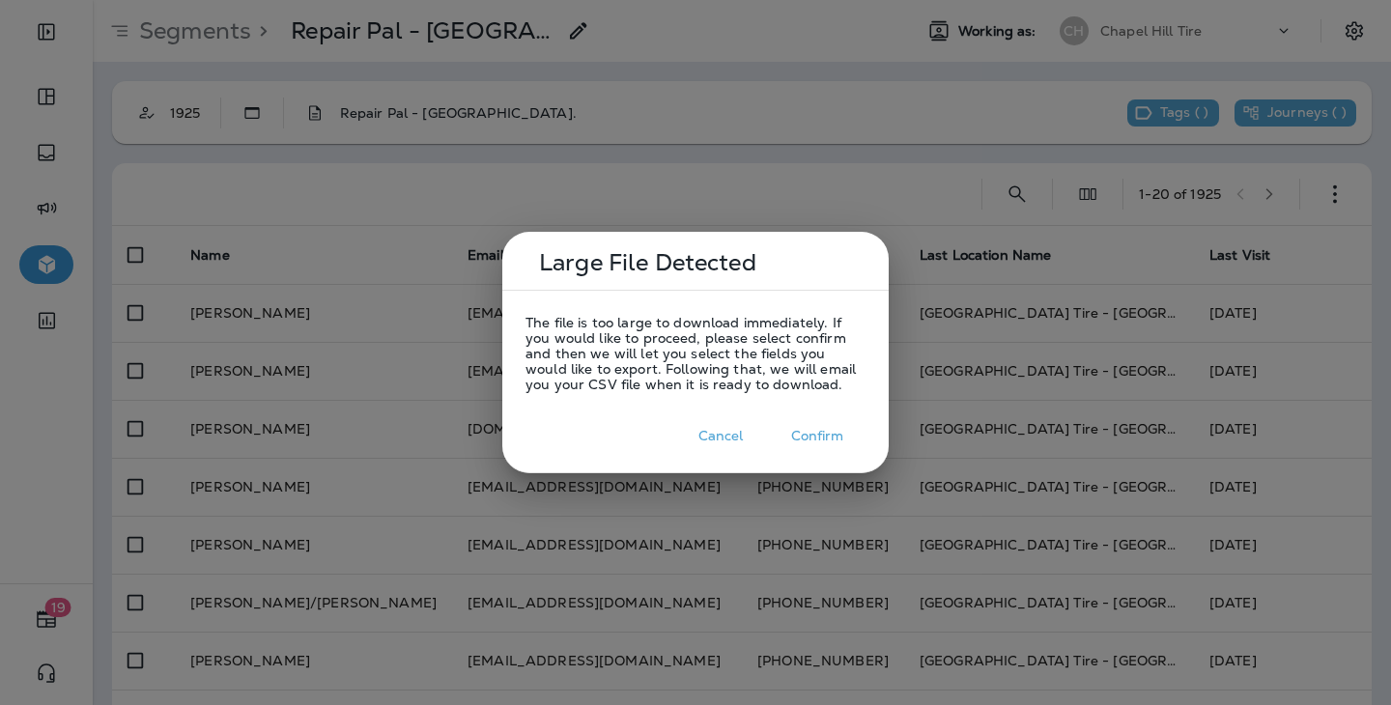
click at [821, 435] on button "Confirm" at bounding box center [817, 436] width 97 height 30
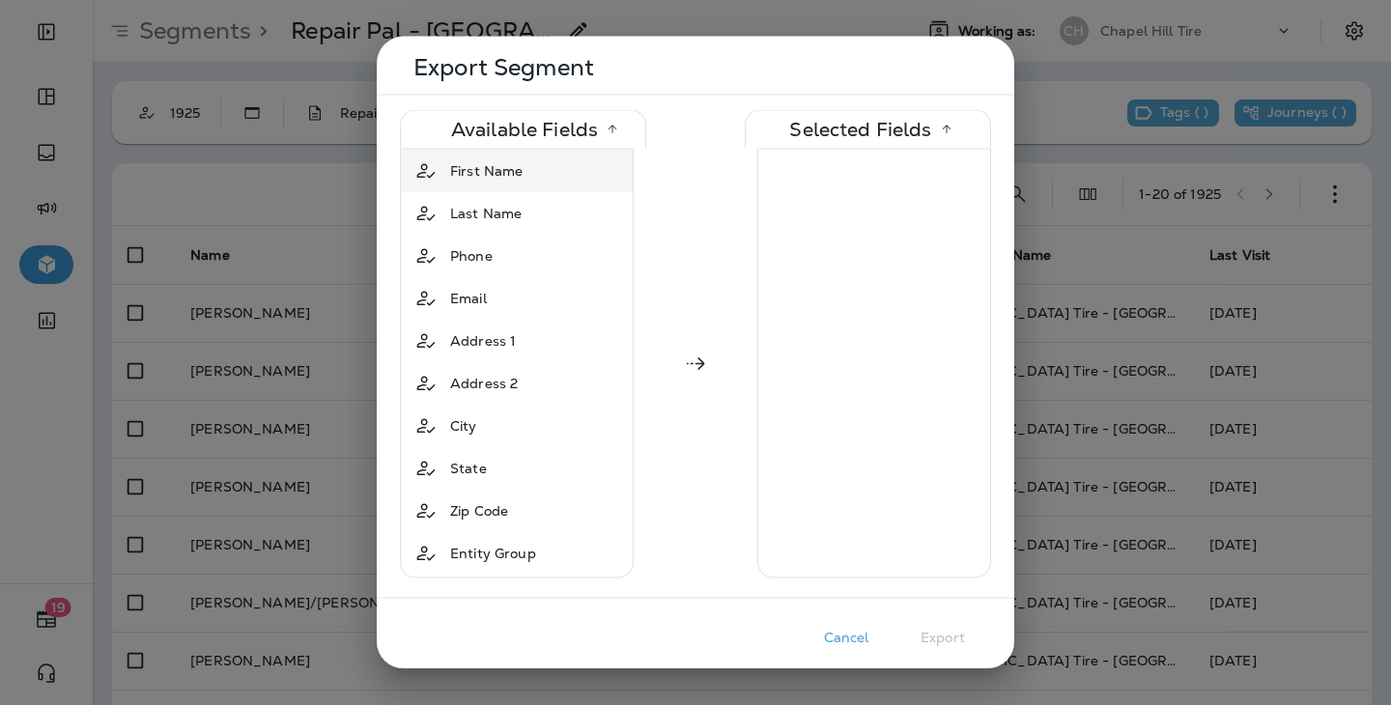
click at [558, 167] on div "First Name" at bounding box center [517, 171] width 224 height 35
click at [558, 168] on div "Last Name" at bounding box center [517, 171] width 224 height 35
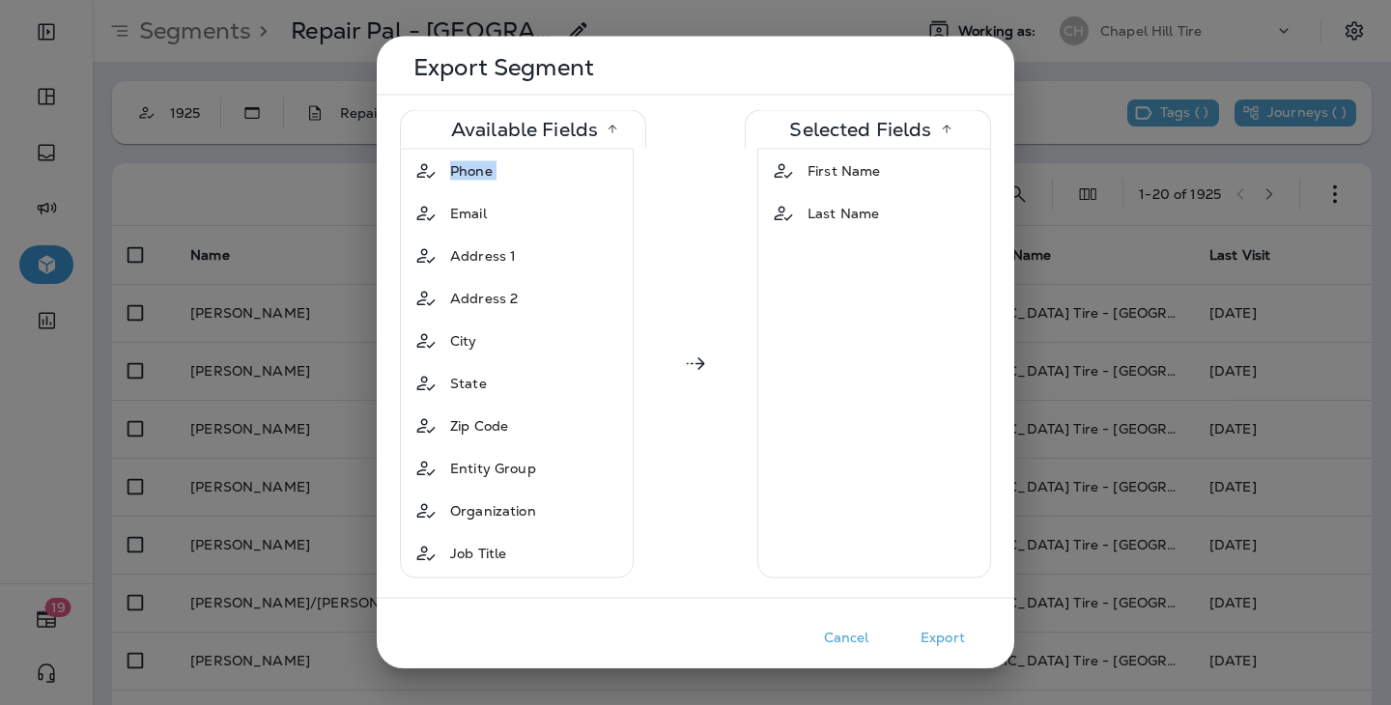
click at [558, 168] on div "Phone" at bounding box center [517, 171] width 224 height 35
click at [558, 168] on div "Email" at bounding box center [517, 171] width 224 height 35
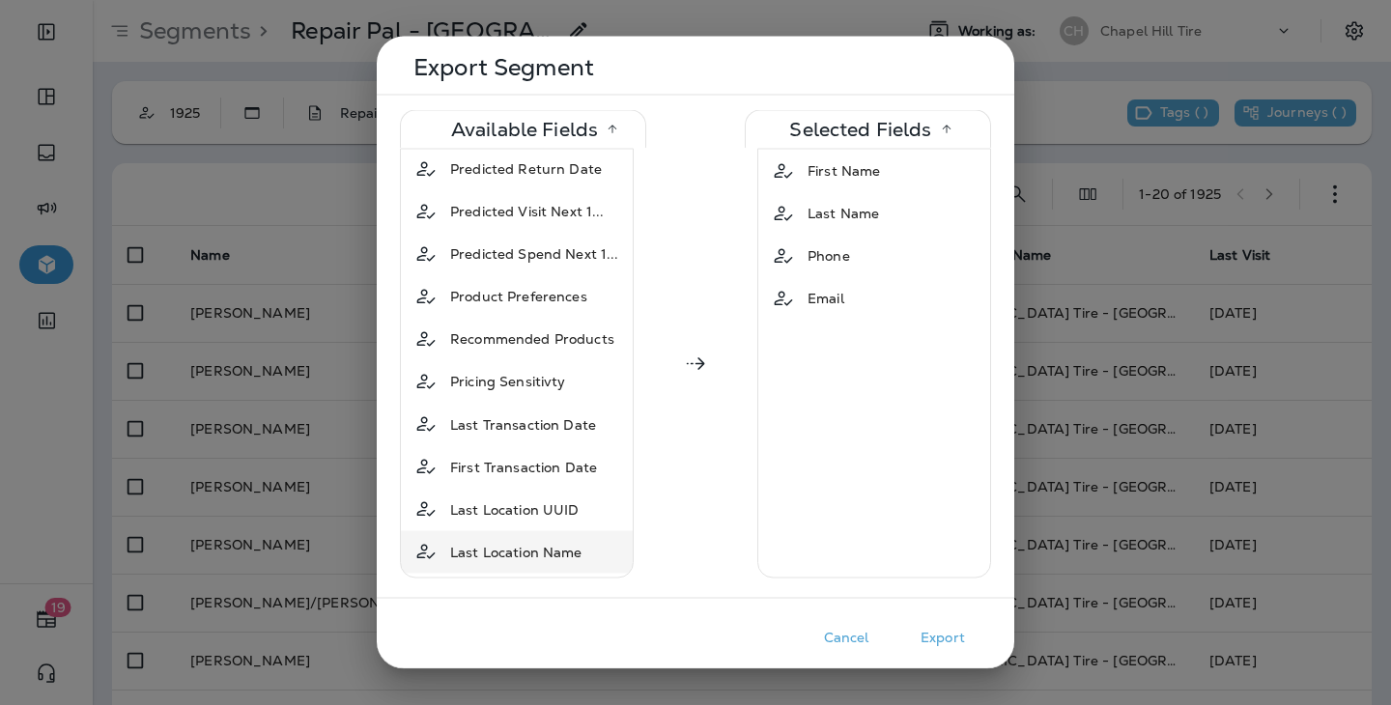
scroll to position [1060, 0]
click at [601, 408] on div "Last Transaction Date" at bounding box center [523, 425] width 161 height 35
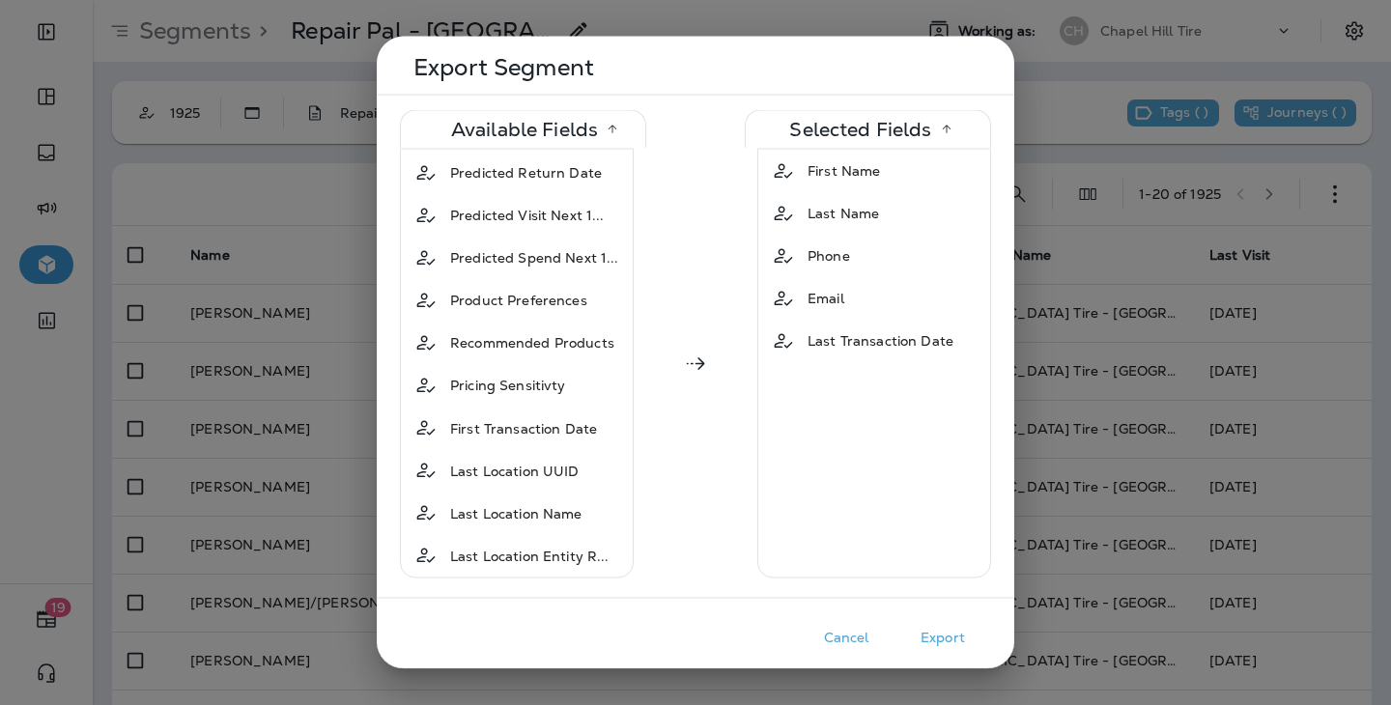
scroll to position [1018, 0]
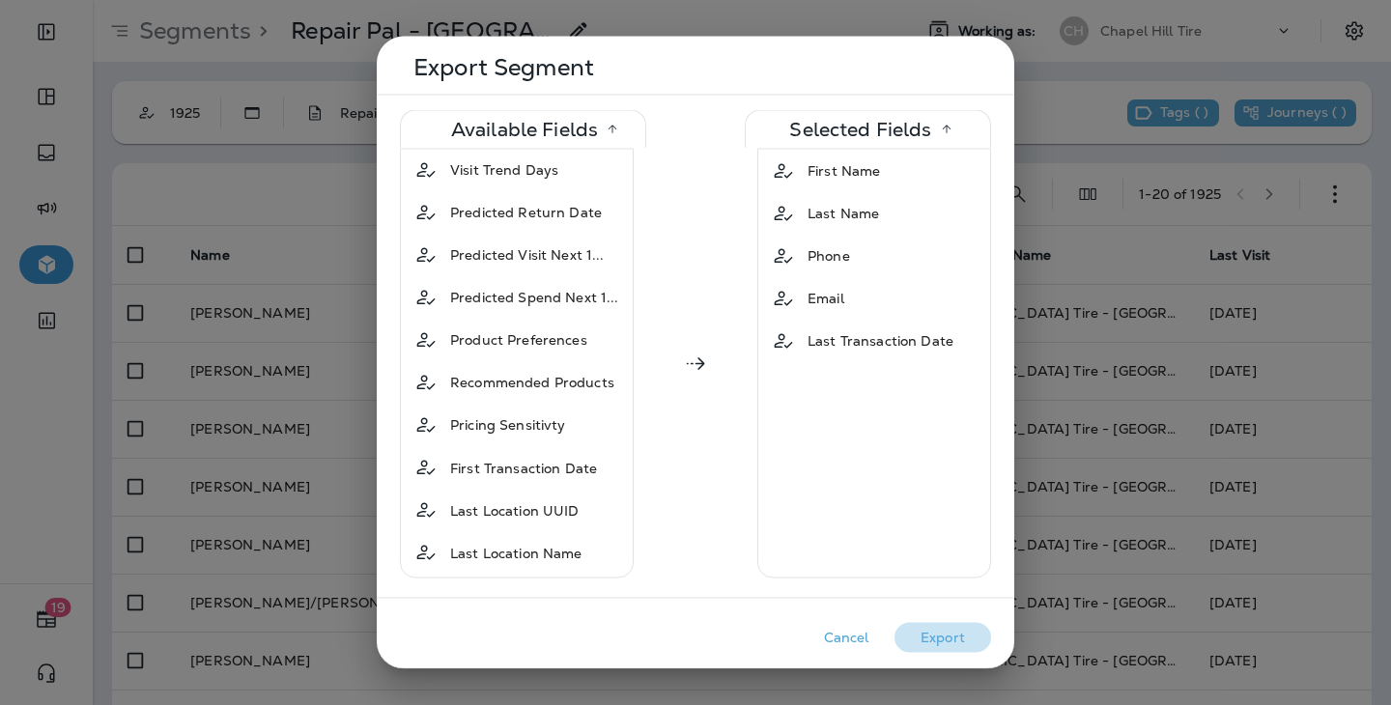
click at [962, 632] on button "Export" at bounding box center [943, 638] width 97 height 30
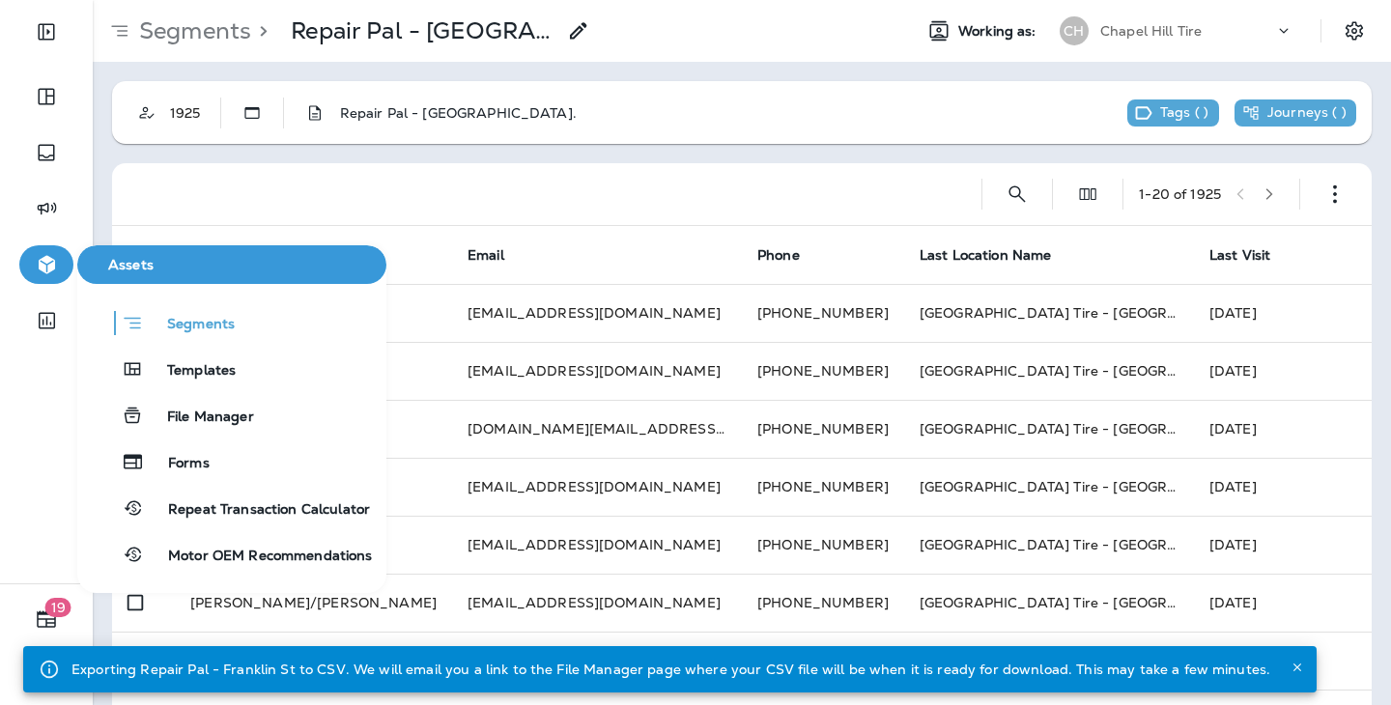
click at [44, 255] on icon "button" at bounding box center [47, 264] width 24 height 23
click at [219, 308] on button "Segments" at bounding box center [231, 322] width 309 height 39
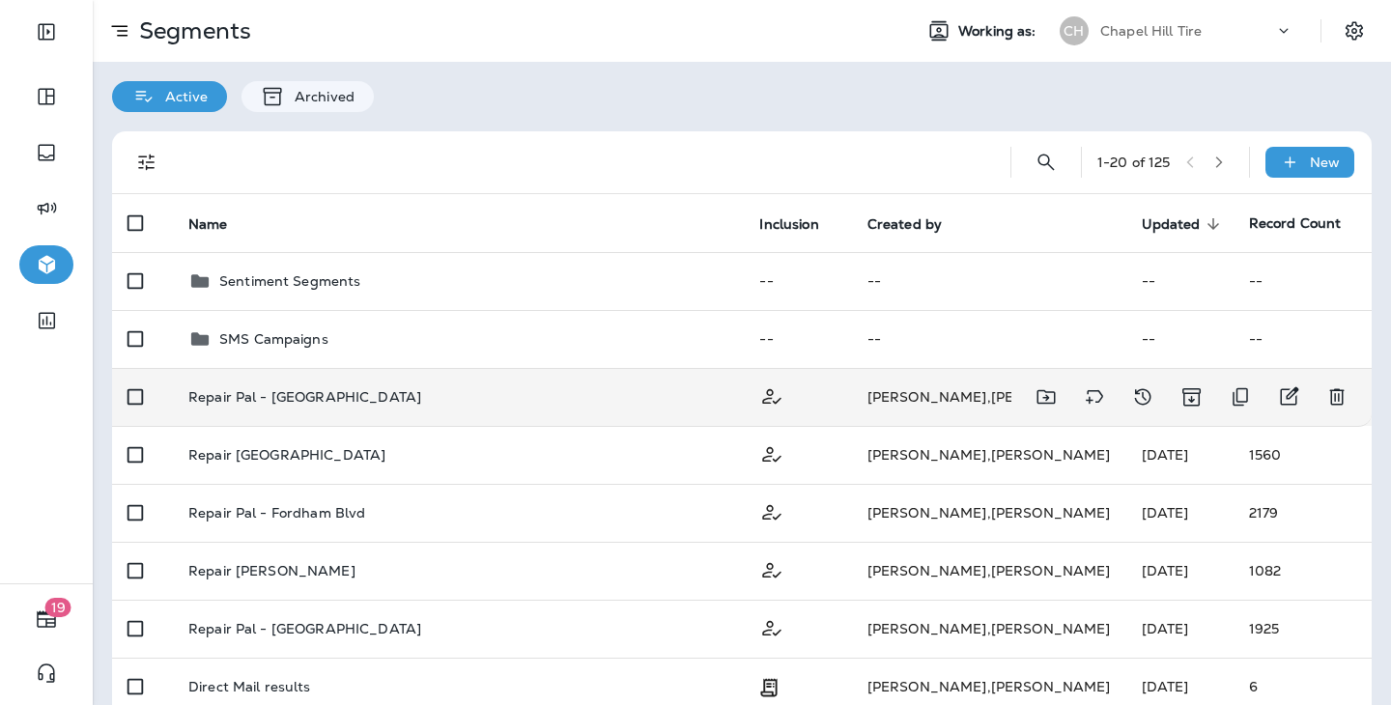
click at [319, 389] on p "Repair Pal - [GEOGRAPHIC_DATA]" at bounding box center [304, 396] width 233 height 15
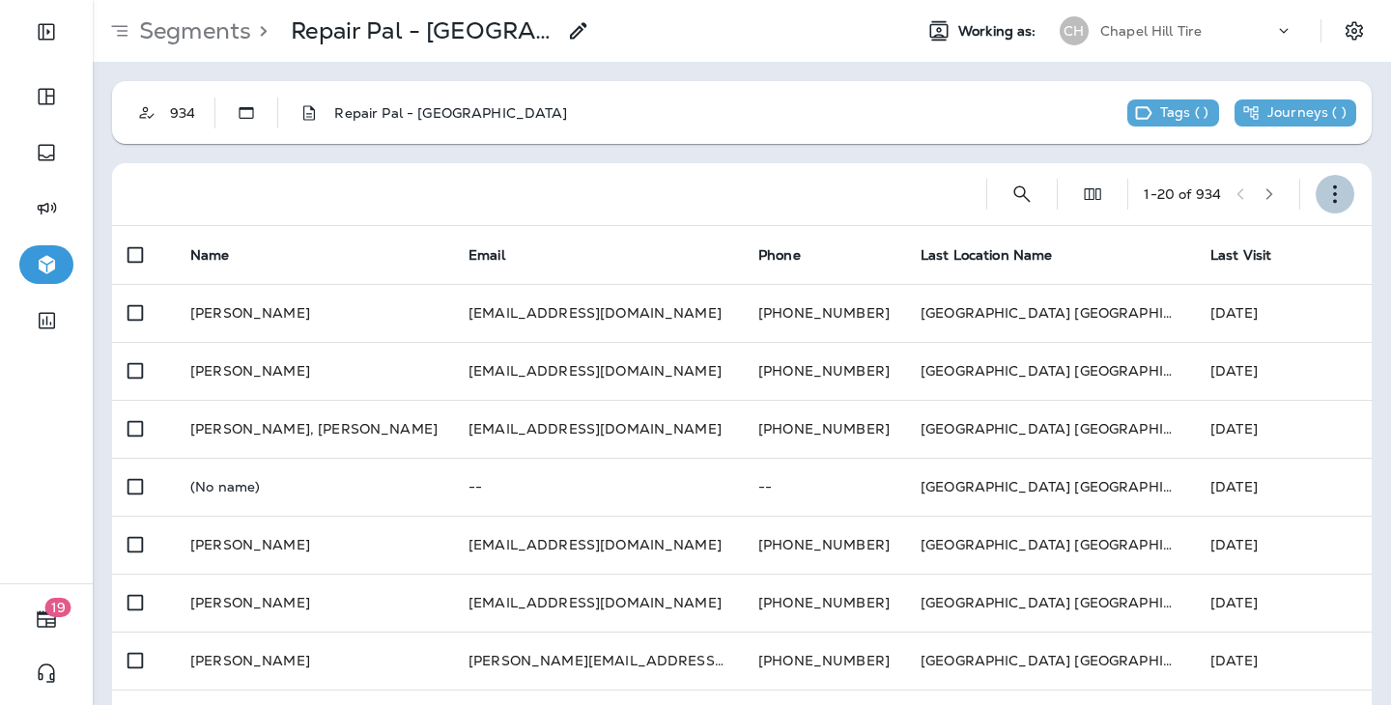
click at [1344, 178] on button "button" at bounding box center [1335, 194] width 39 height 39
click at [1217, 330] on p "Export Customers" at bounding box center [1222, 337] width 129 height 15
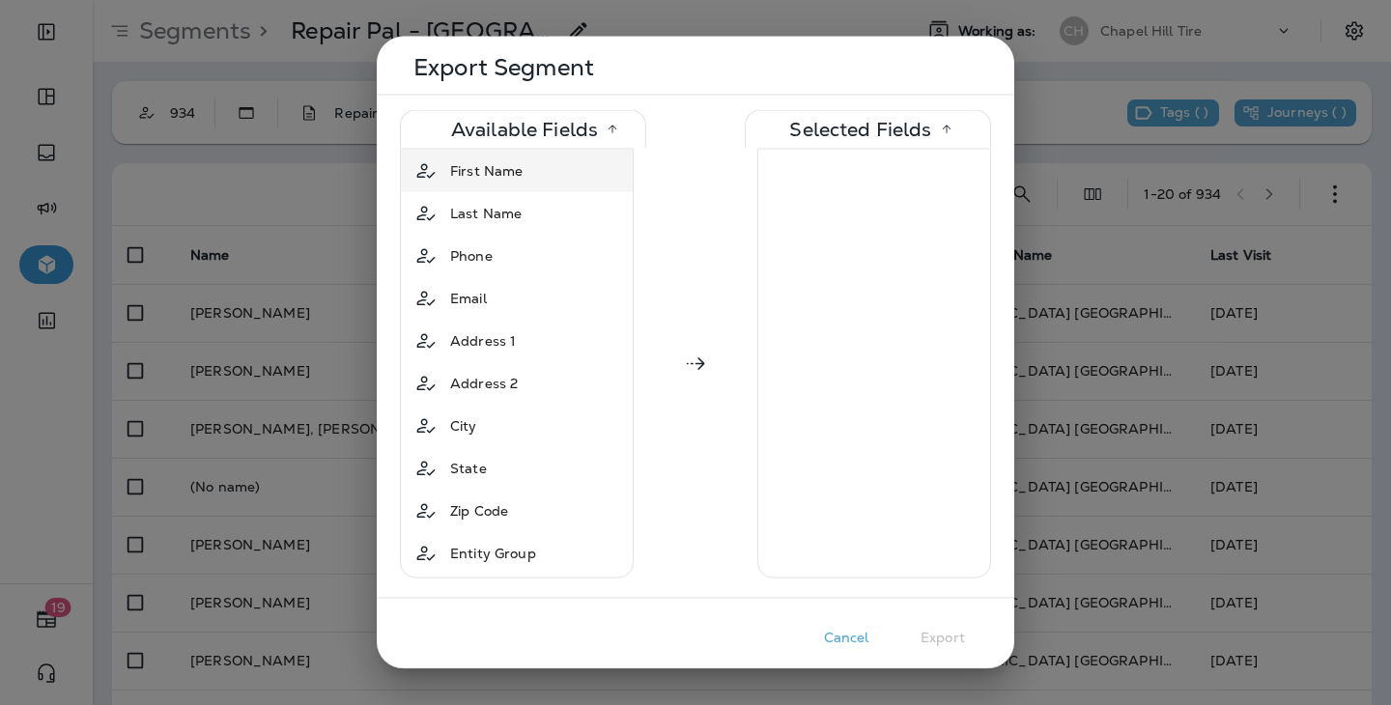
click at [559, 174] on div "First Name" at bounding box center [517, 171] width 224 height 35
click at [559, 174] on div "Last Name" at bounding box center [517, 171] width 224 height 35
click at [559, 175] on div "Phone" at bounding box center [517, 171] width 224 height 35
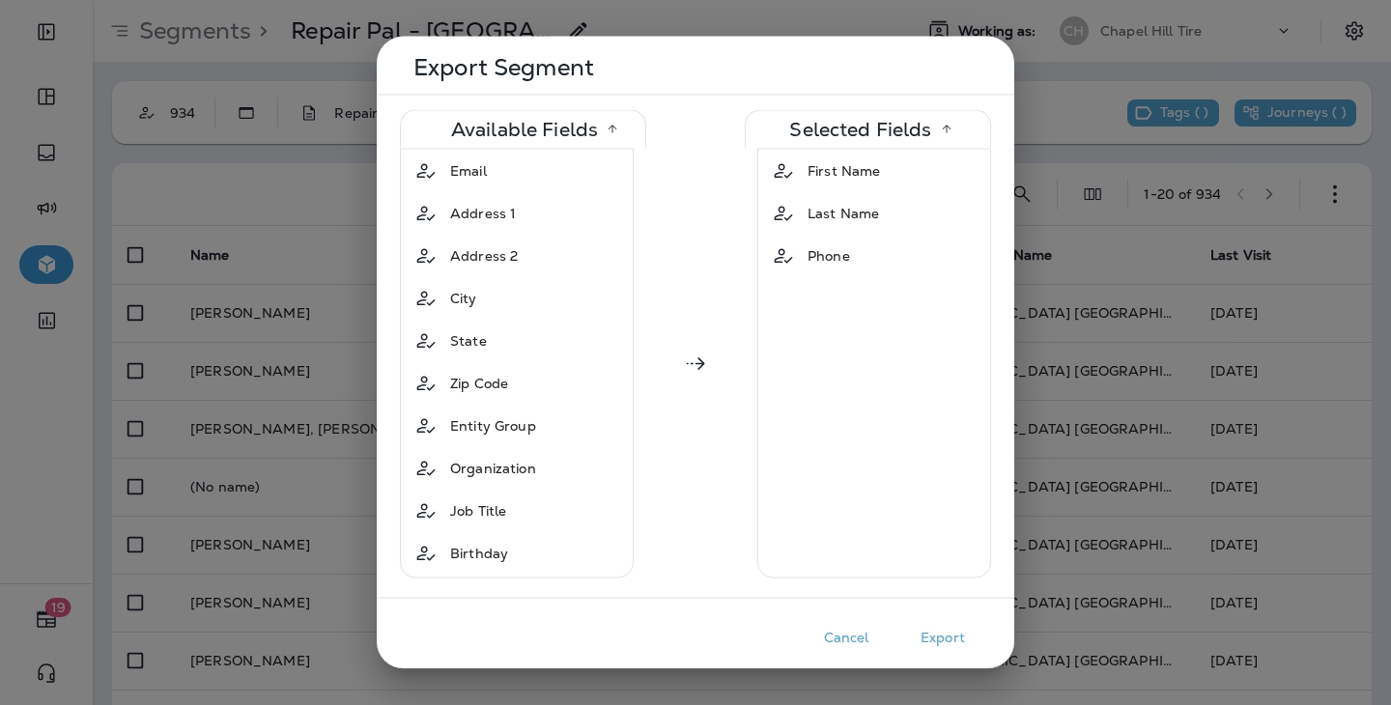
click at [559, 175] on div "Email" at bounding box center [517, 171] width 224 height 35
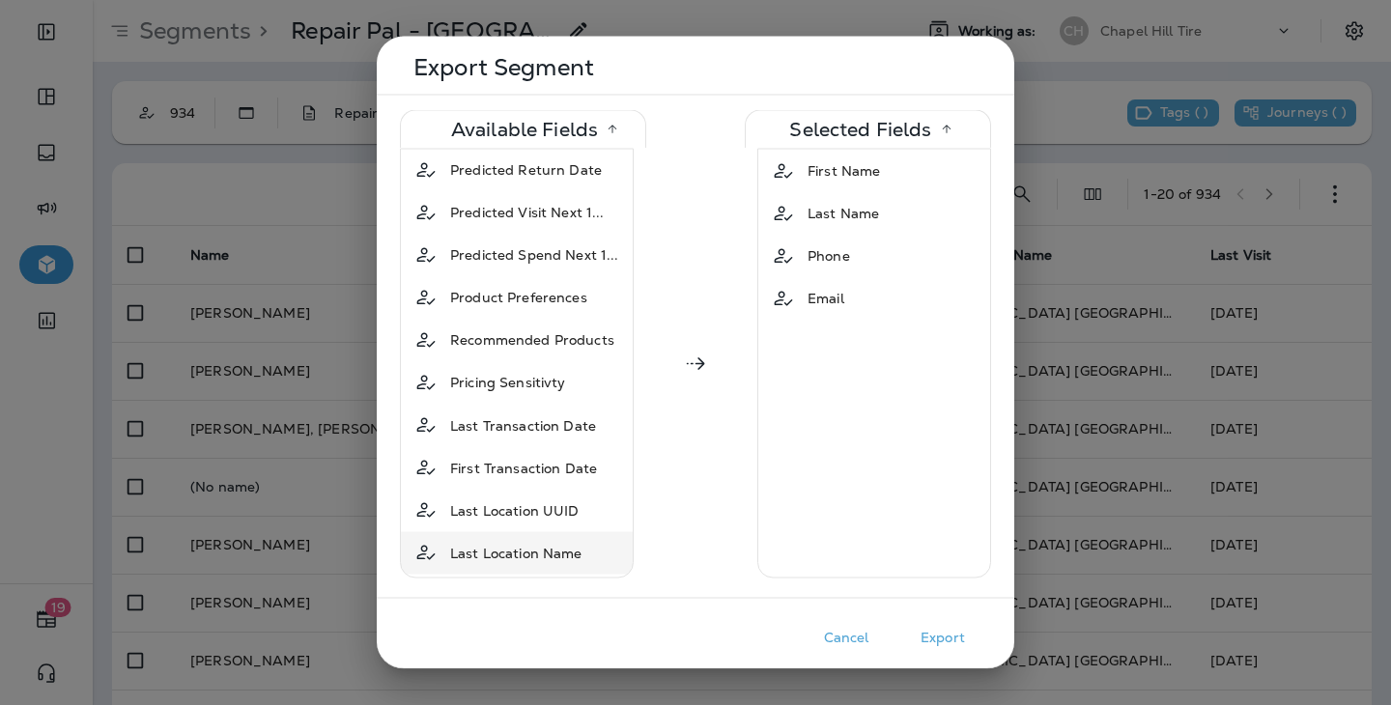
click at [560, 543] on span "Last Location Name" at bounding box center [516, 552] width 132 height 19
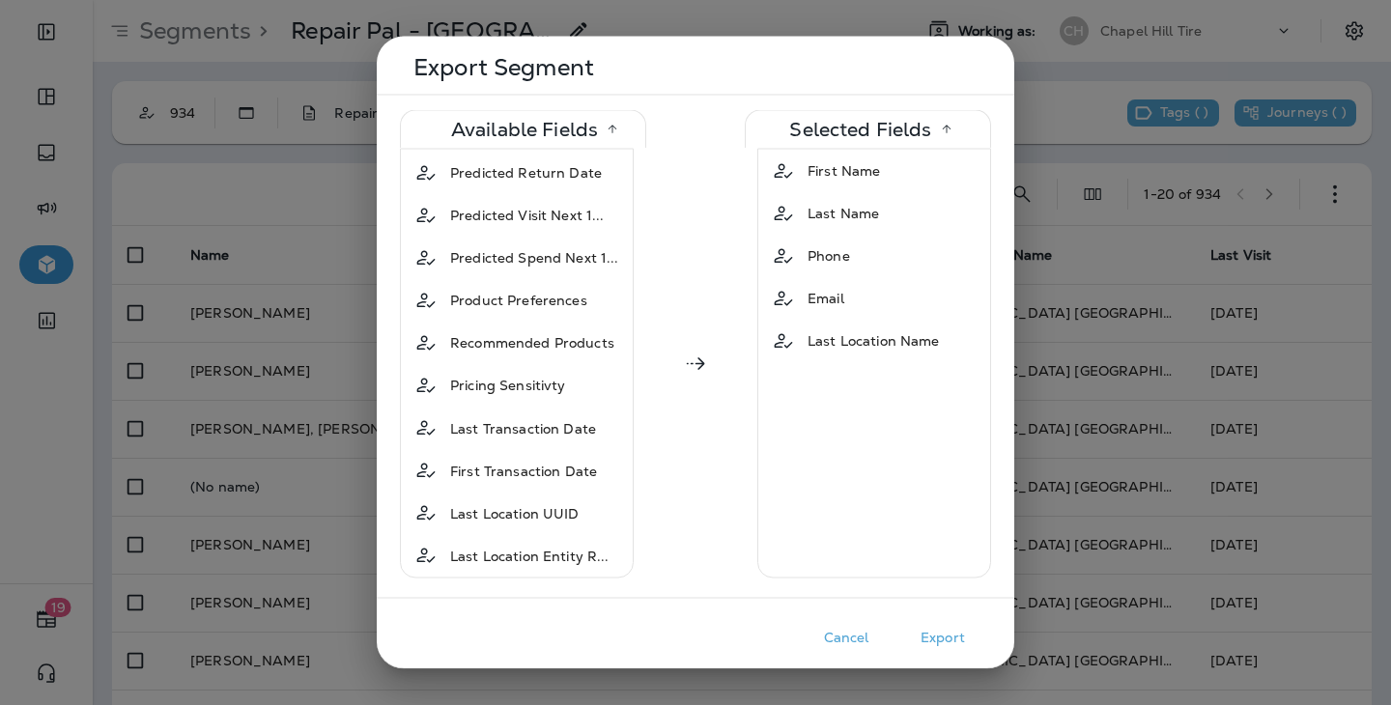
scroll to position [1018, 0]
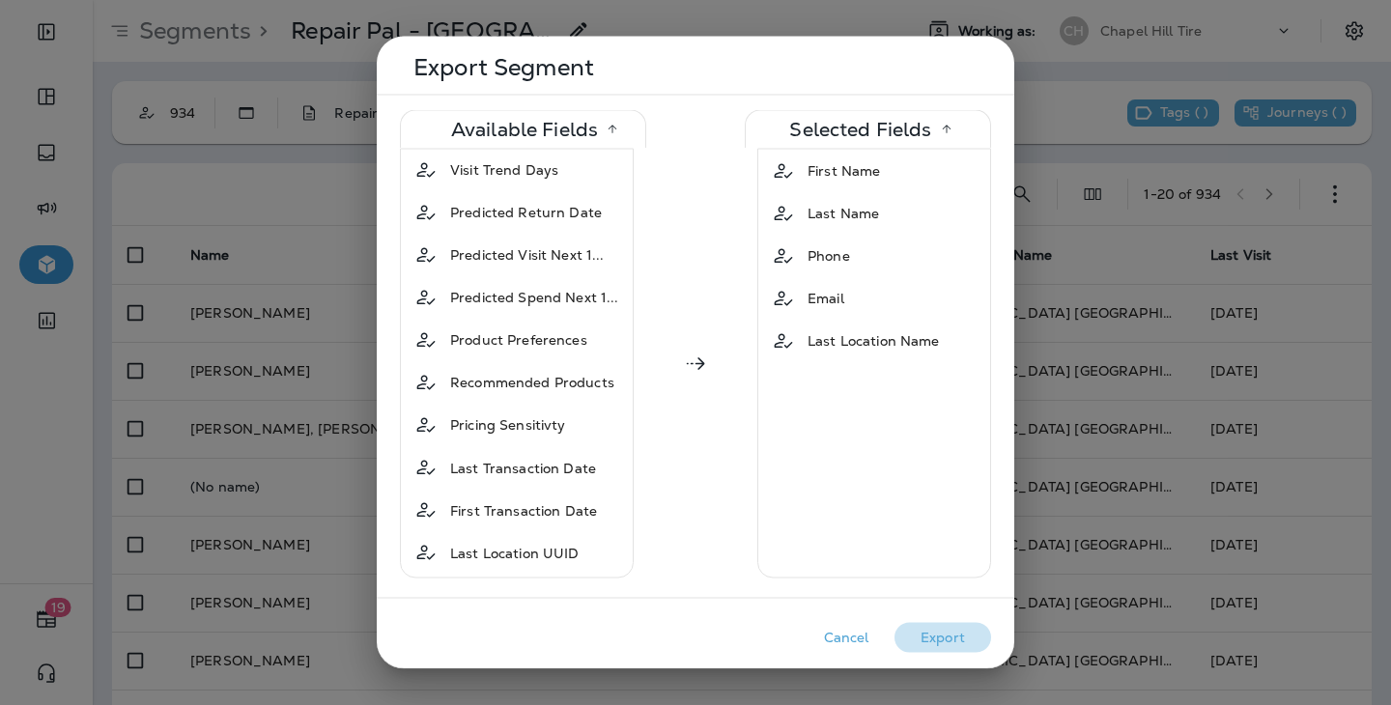
click at [951, 627] on button "Export" at bounding box center [943, 638] width 97 height 30
